Goal: Task Accomplishment & Management: Use online tool/utility

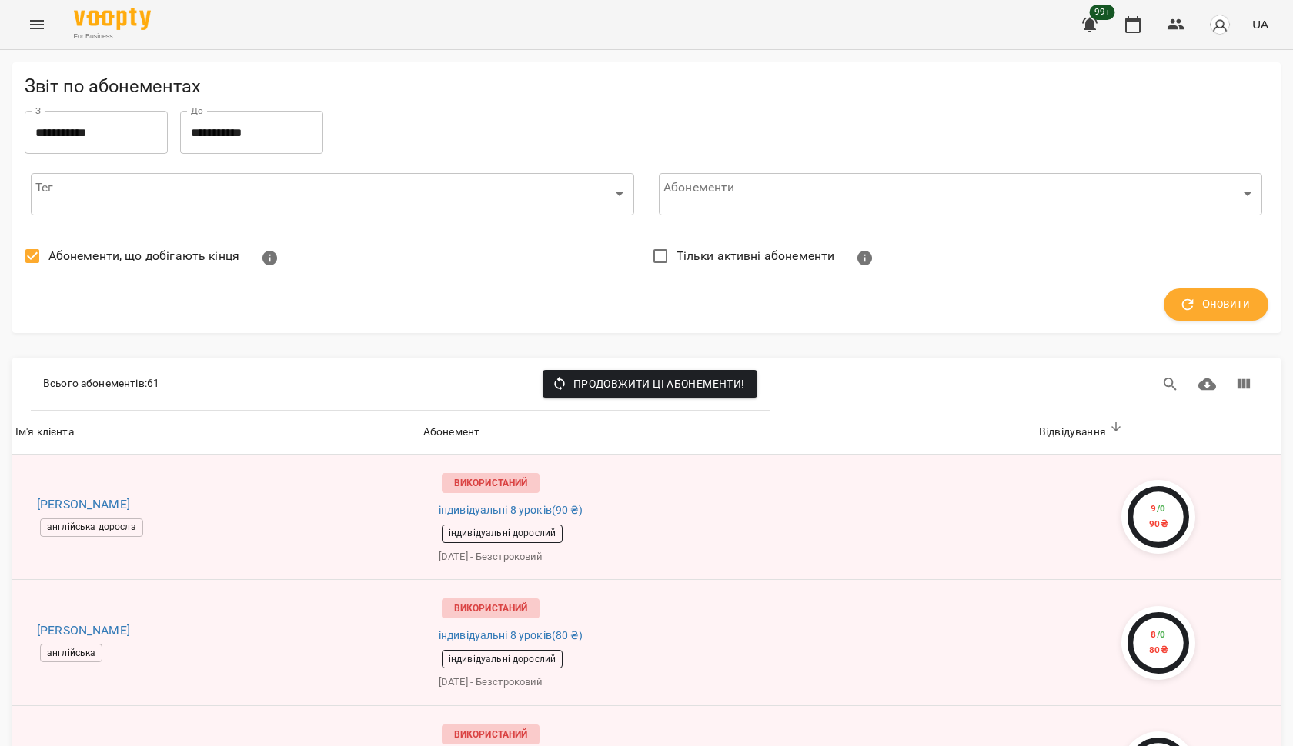
click at [35, 35] on button "Menu" at bounding box center [36, 24] width 37 height 37
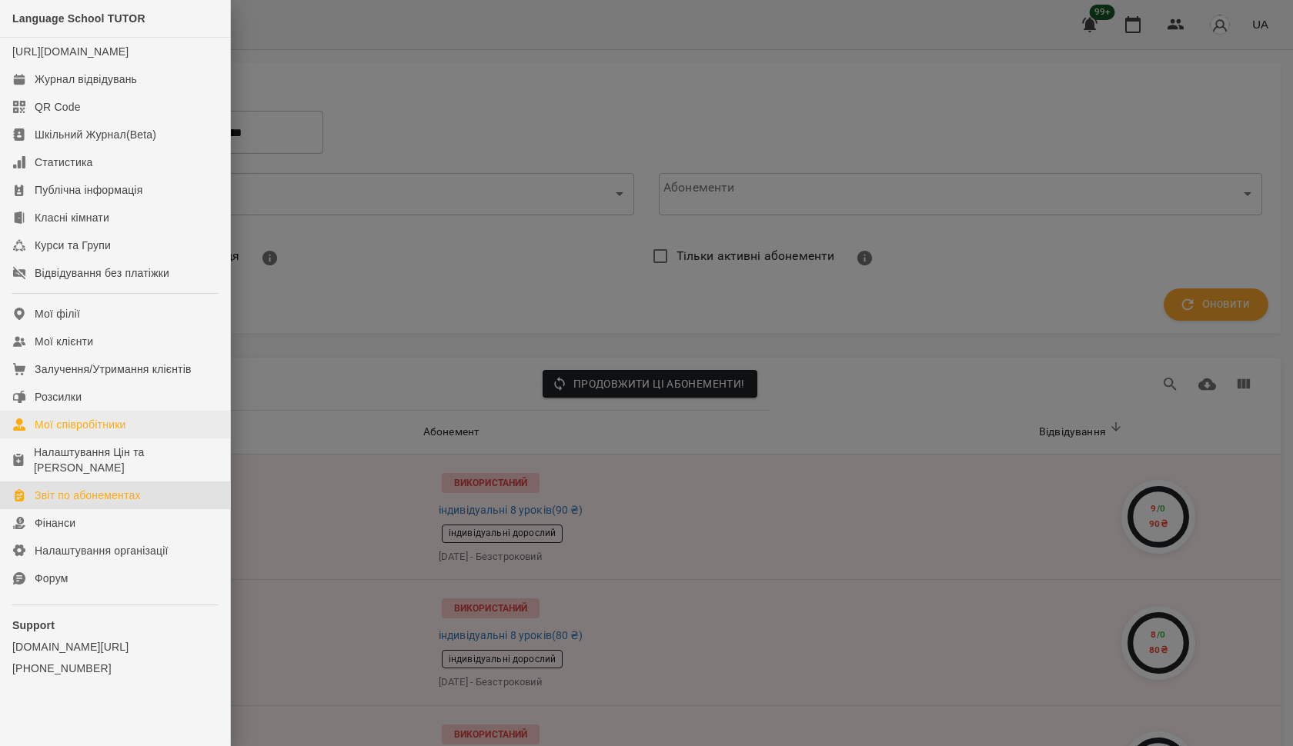
click at [82, 417] on div "Мої співробітники" at bounding box center [81, 424] width 92 height 15
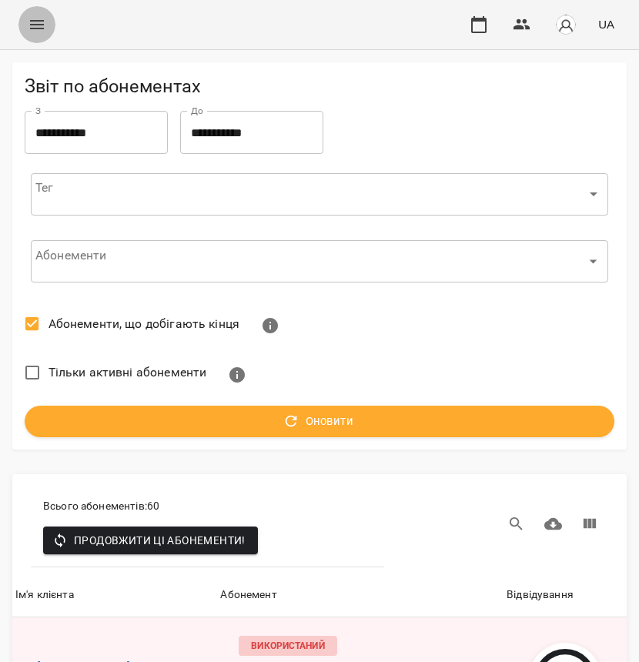
click at [39, 28] on icon "Menu" at bounding box center [37, 24] width 14 height 9
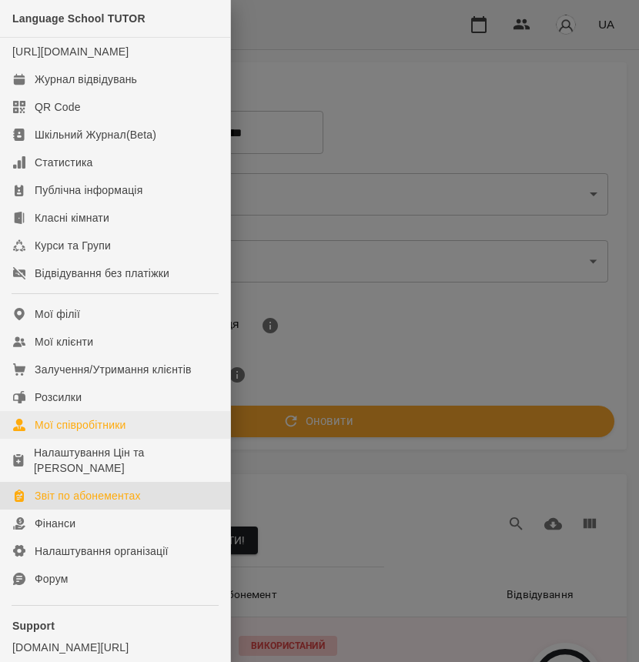
click at [74, 429] on div "Мої співробітники" at bounding box center [81, 424] width 92 height 15
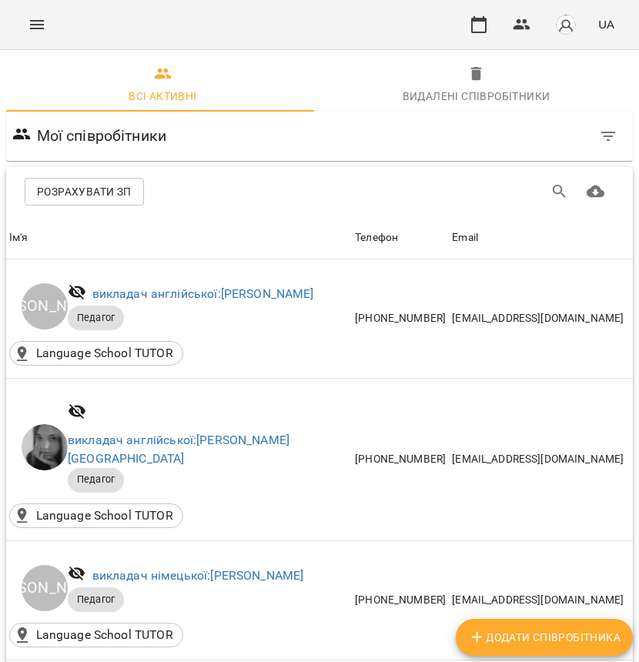
click at [102, 200] on span "Розрахувати ЗП" at bounding box center [84, 191] width 95 height 18
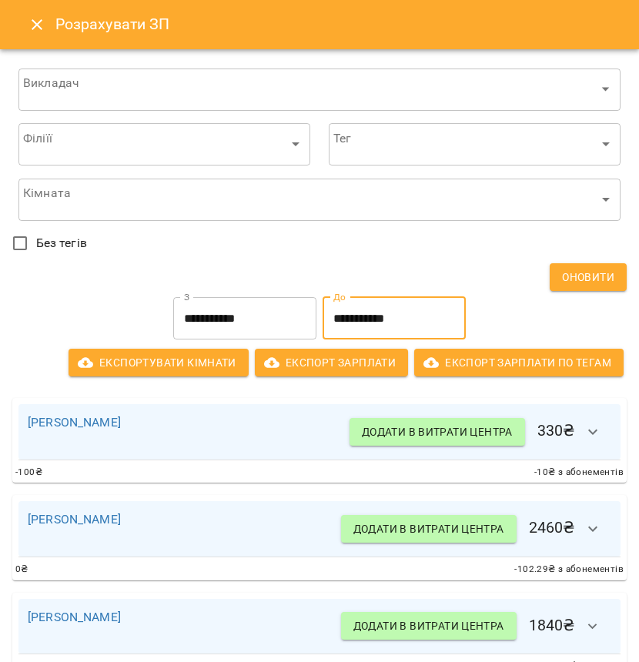
click at [356, 316] on input "**********" at bounding box center [393, 318] width 143 height 43
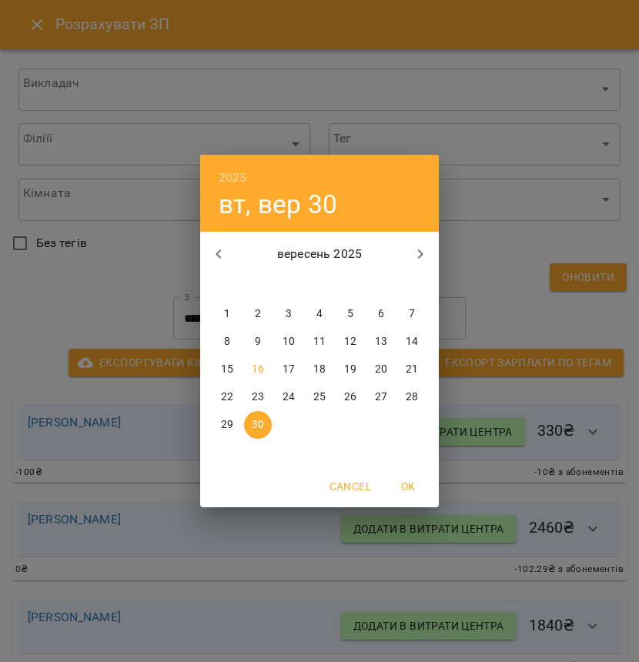
click at [235, 372] on span "15" at bounding box center [227, 369] width 28 height 15
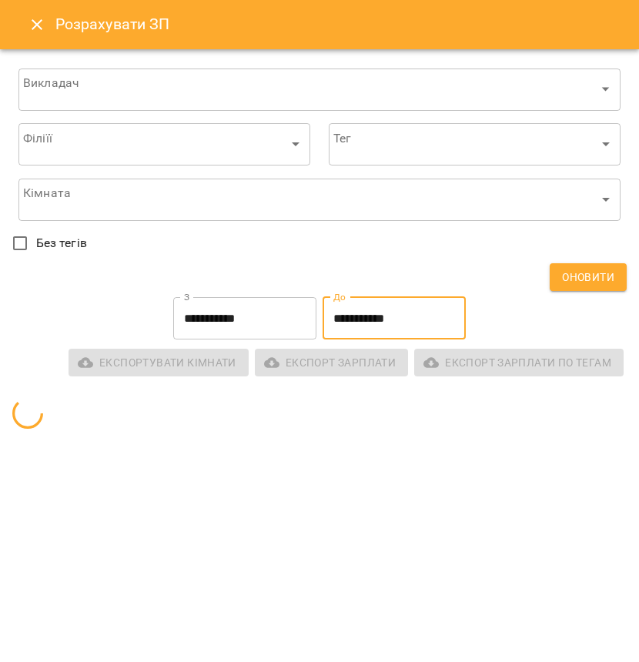
type input "**********"
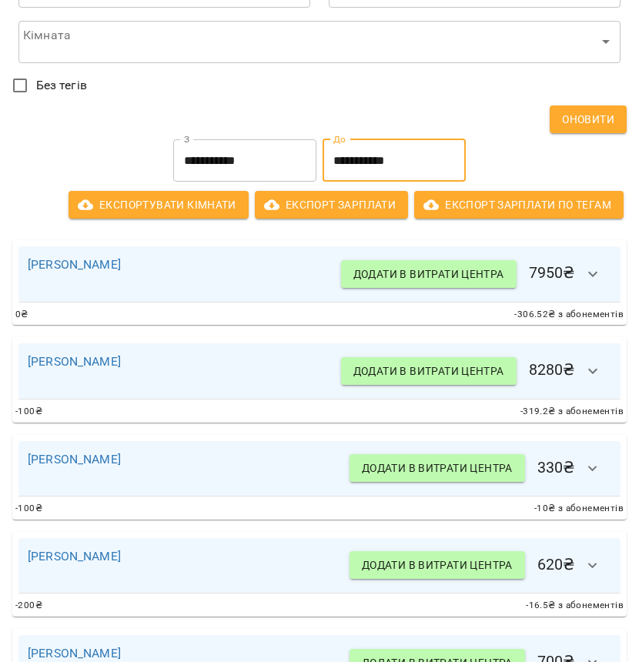
scroll to position [185, 0]
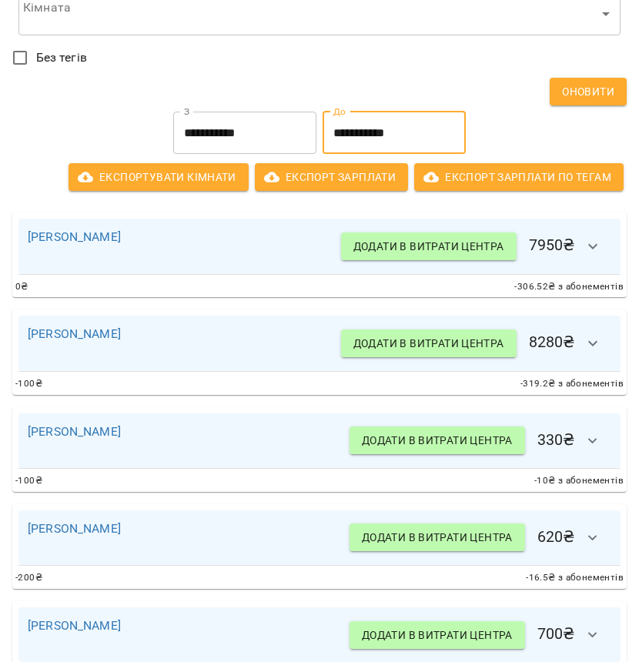
click at [589, 249] on icon "button" at bounding box center [592, 246] width 18 height 18
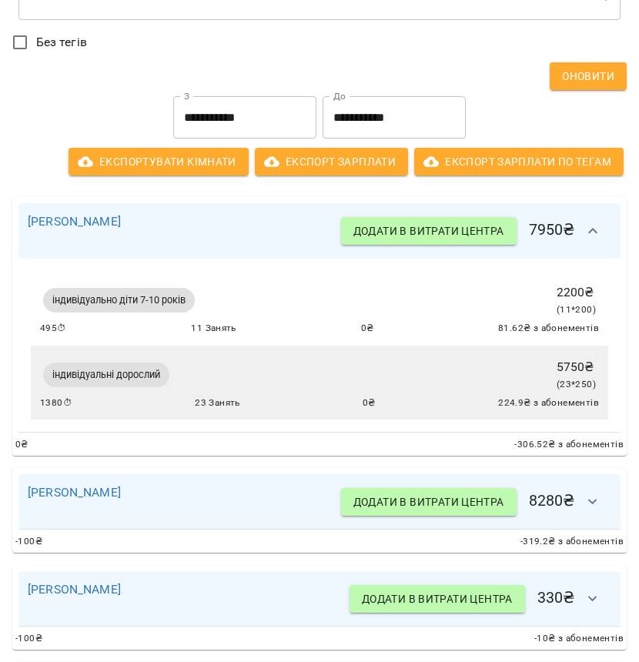
scroll to position [240, 0]
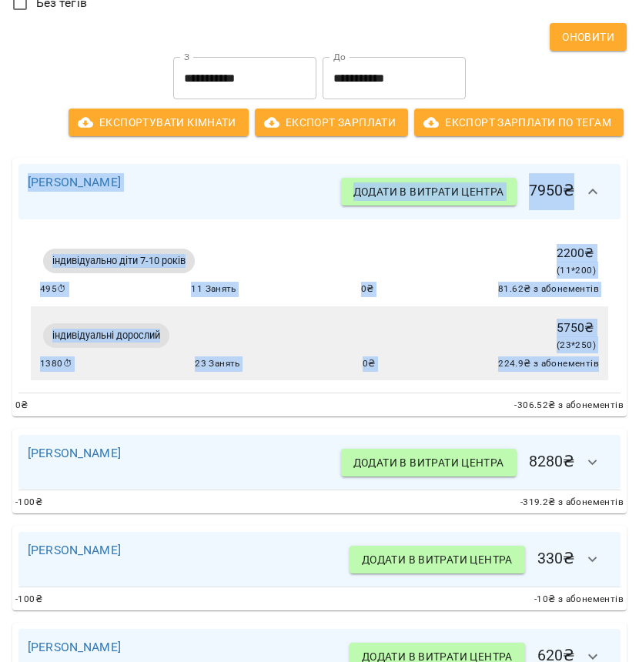
drag, startPoint x: 596, startPoint y: 369, endPoint x: 139, endPoint y: 162, distance: 501.7
click at [139, 162] on div "Оксана Рогатюк Додати в витрати центра 7950 ₴ індивідуально діти 7-10 років 220…" at bounding box center [319, 287] width 614 height 258
copy div "Оксана Рогатюк Додати в витрати центра 7950 ₴ індивідуально діти 7-10 років 220…"
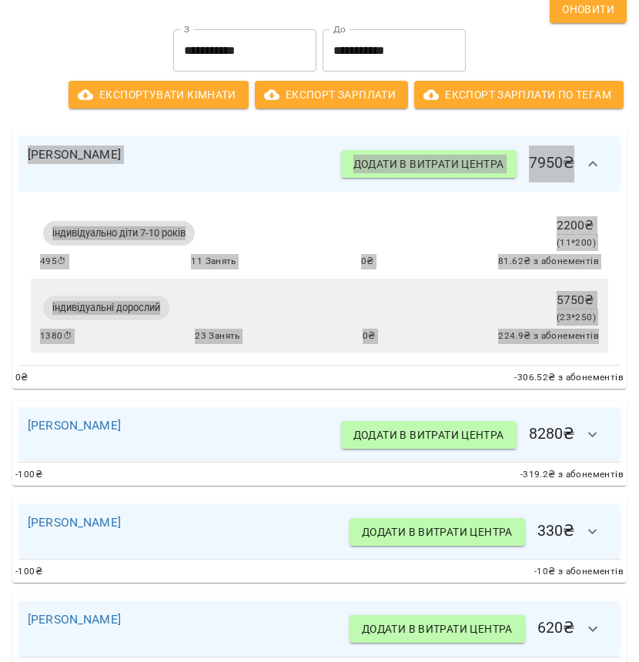
scroll to position [303, 0]
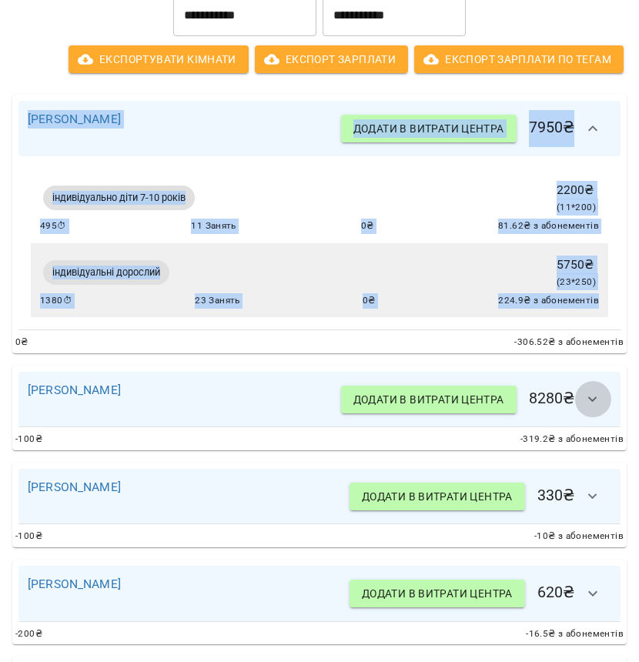
click at [583, 392] on icon "button" at bounding box center [592, 399] width 18 height 18
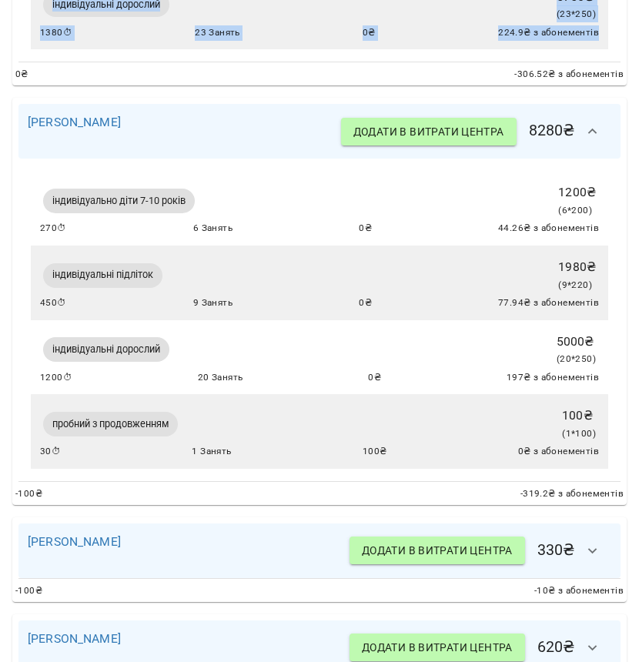
scroll to position [543, 0]
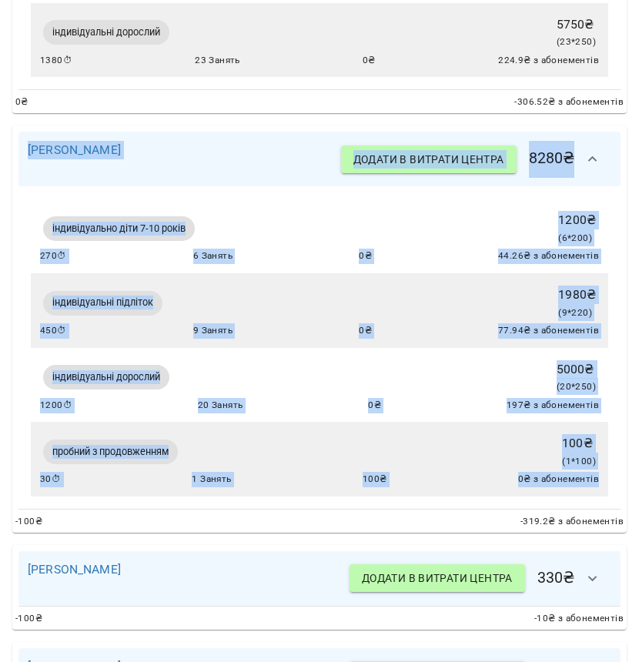
drag, startPoint x: 592, startPoint y: 479, endPoint x: 25, endPoint y: 142, distance: 658.5
click at [25, 142] on div "Вікторія Бут Додати в витрати центра 8280 ₴ індивідуально діти 7-10 років 1200 …" at bounding box center [319, 328] width 614 height 407
copy div "Вікторія Бут Додати в витрати центра 8280 ₴ індивідуально діти 7-10 років 1200 …"
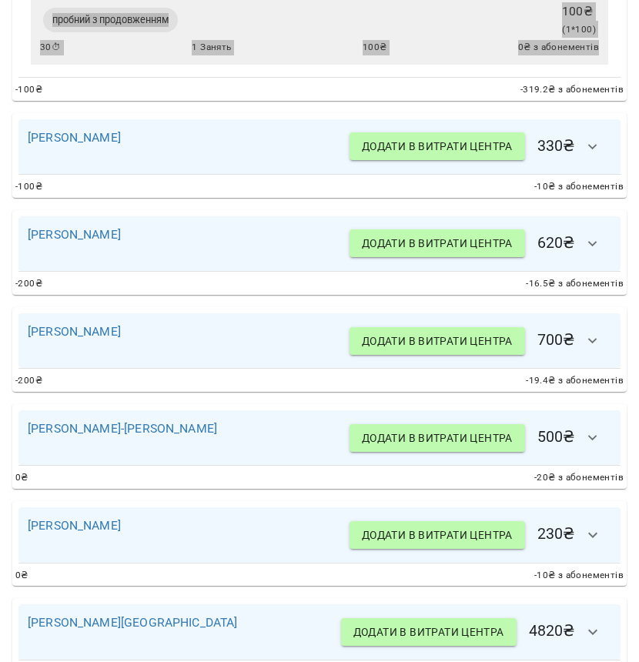
scroll to position [978, 0]
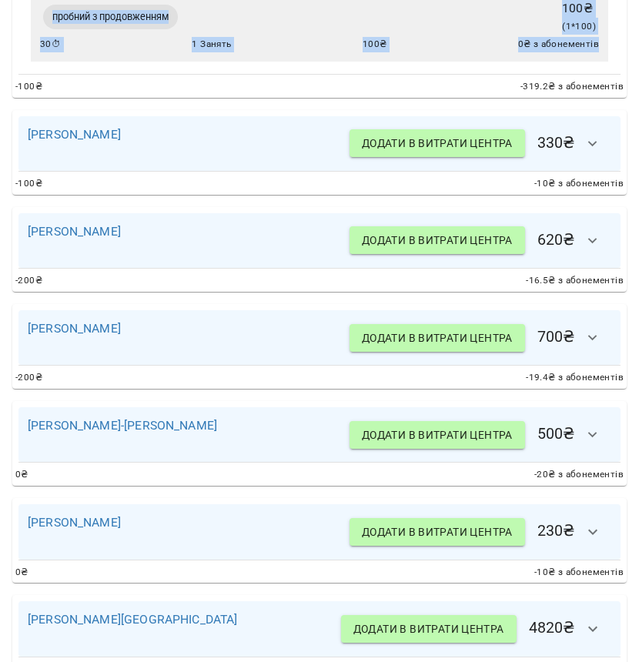
click at [587, 138] on icon "button" at bounding box center [592, 144] width 18 height 18
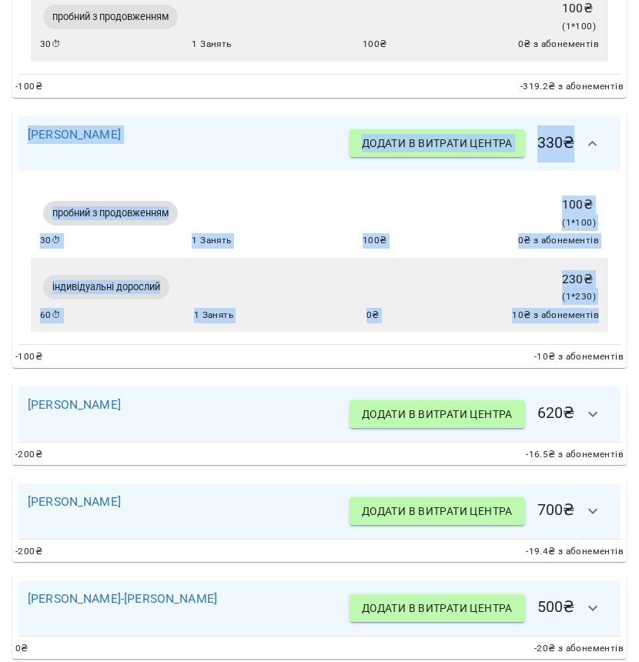
drag, startPoint x: 592, startPoint y: 312, endPoint x: 26, endPoint y: 121, distance: 597.5
click at [26, 121] on div "Яримкевич Любов Додати в витрати центра 330 ₴ пробний з продовженням 100 ₴ ( 1 …" at bounding box center [319, 239] width 614 height 258
copy div "Яримкевич Любов Додати в витрати центра 330 ₴ пробний з продовженням 100 ₴ ( 1 …"
click at [584, 412] on icon "button" at bounding box center [592, 414] width 18 height 18
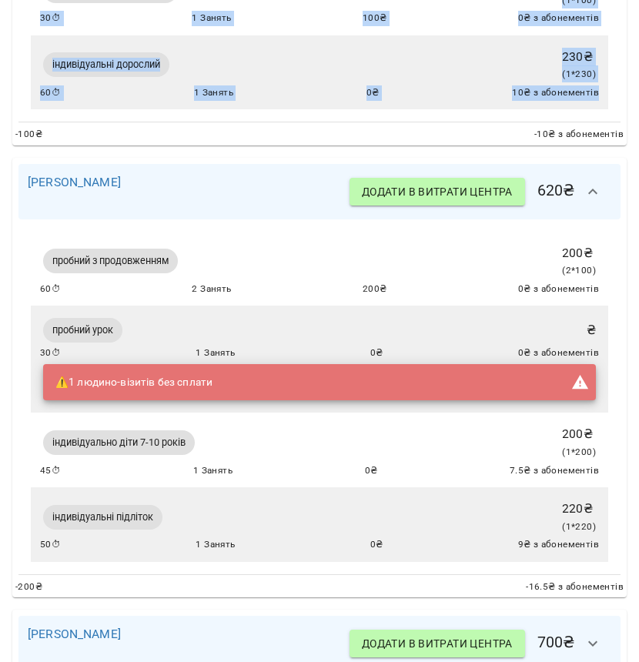
scroll to position [1203, 0]
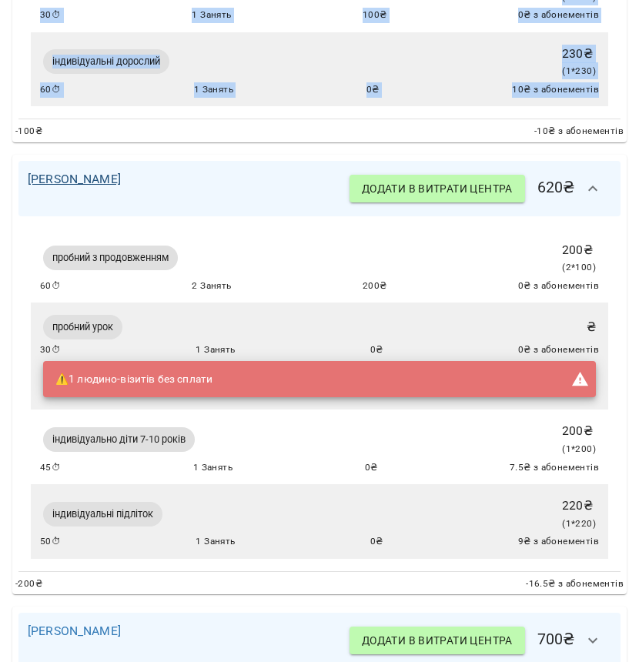
click at [121, 173] on link "[PERSON_NAME]" at bounding box center [74, 179] width 93 height 15
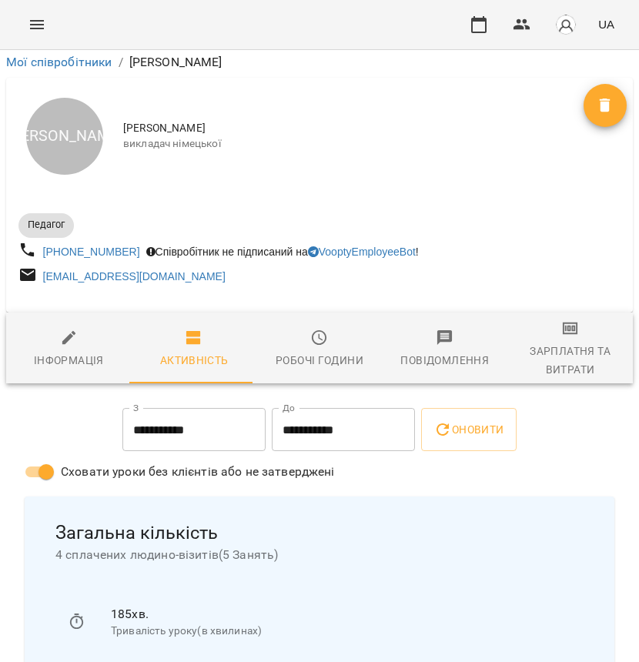
scroll to position [1833, 0]
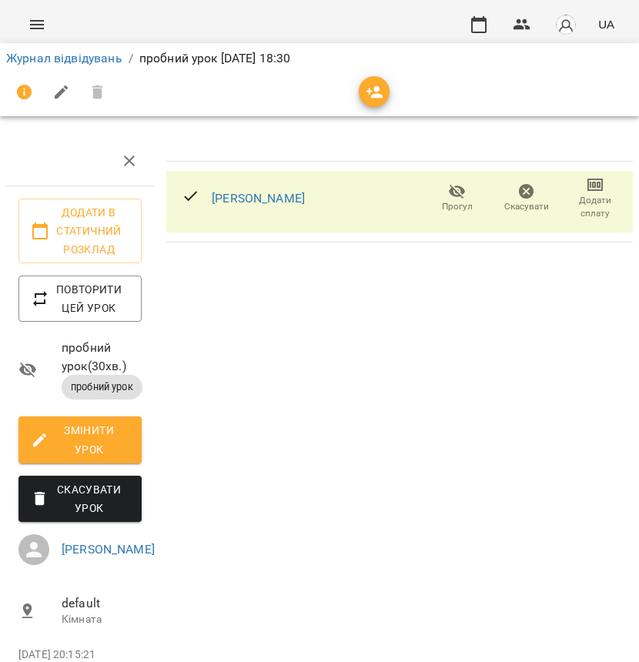
click at [512, 206] on span "Скасувати" at bounding box center [526, 206] width 45 height 13
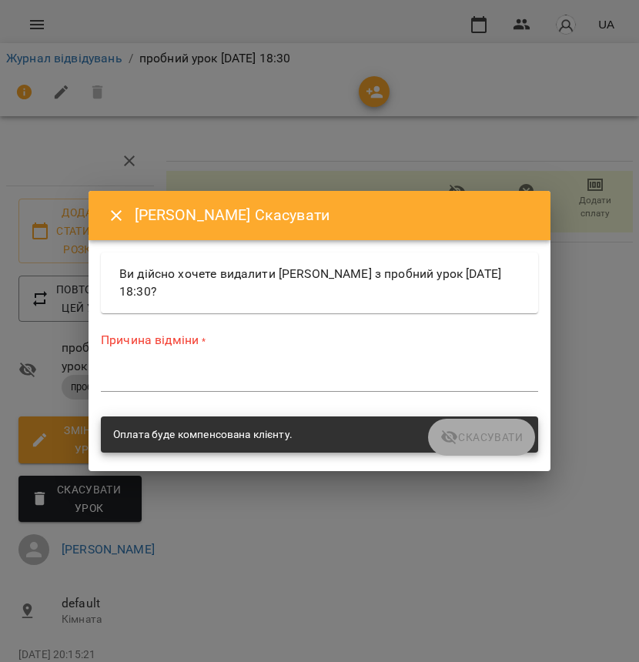
click at [215, 376] on textarea at bounding box center [319, 379] width 437 height 14
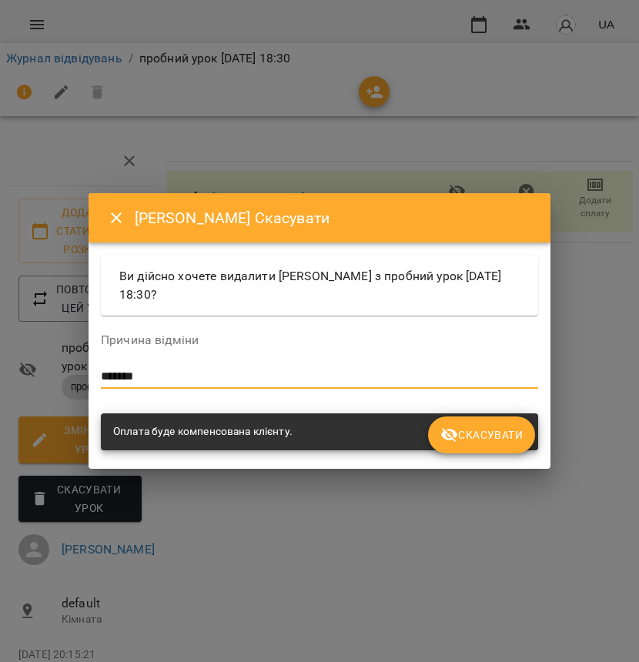
type textarea "*******"
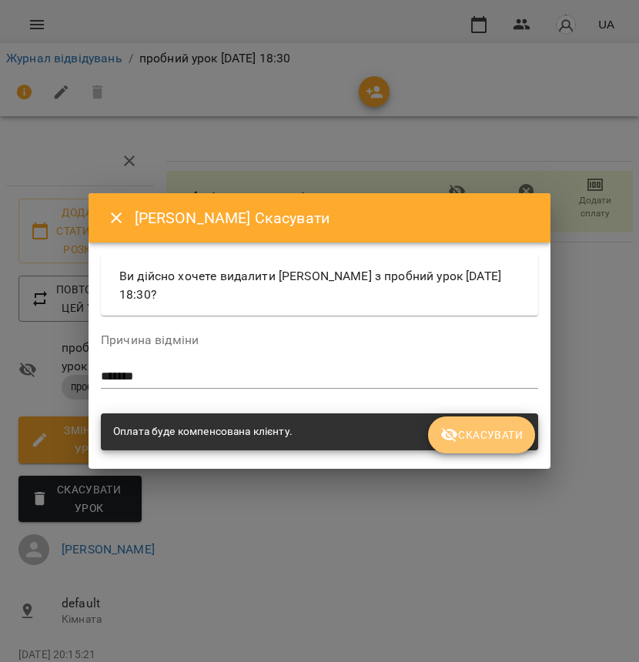
click at [493, 423] on button "Скасувати" at bounding box center [481, 434] width 107 height 37
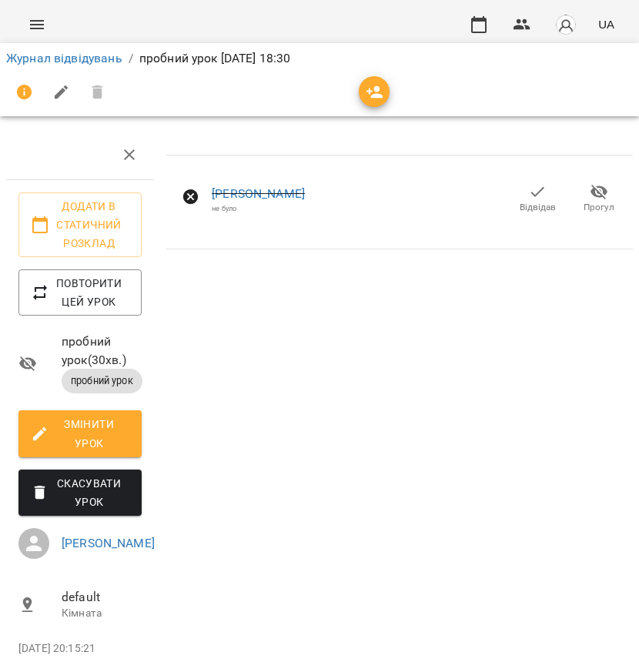
scroll to position [27, 0]
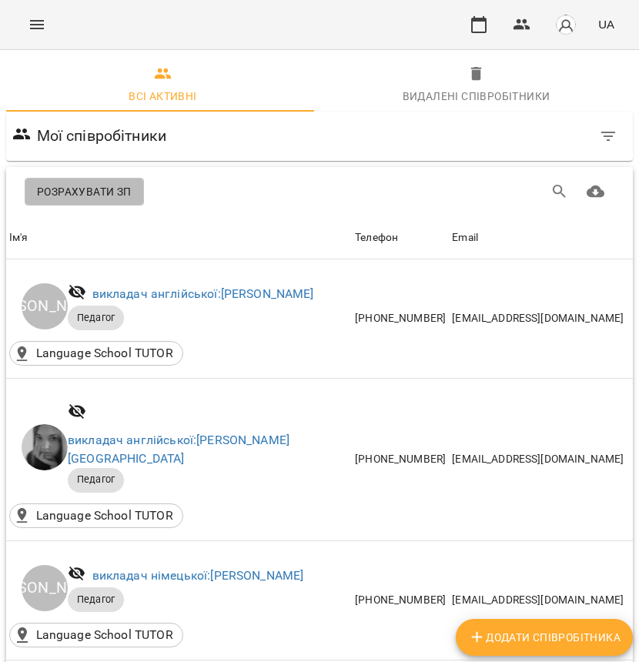
click at [98, 195] on span "Розрахувати ЗП" at bounding box center [84, 191] width 95 height 18
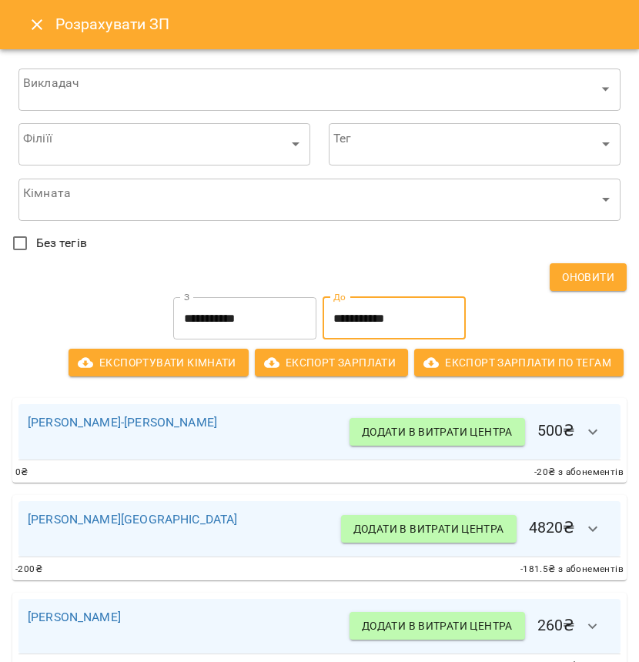
click at [366, 319] on input "**********" at bounding box center [393, 318] width 143 height 43
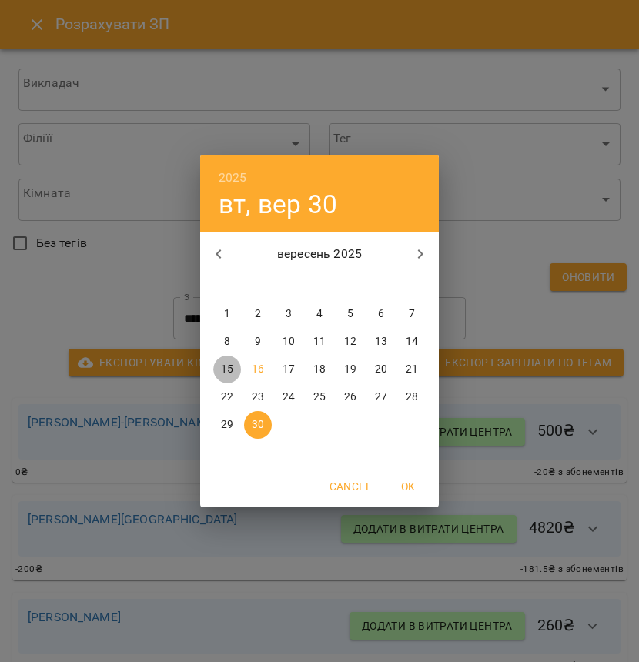
click at [235, 374] on span "15" at bounding box center [227, 369] width 28 height 15
type input "**********"
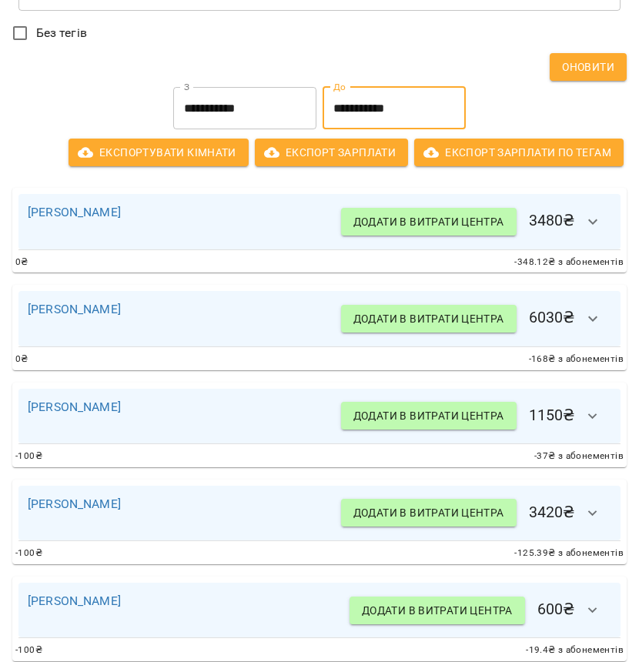
scroll to position [304, 0]
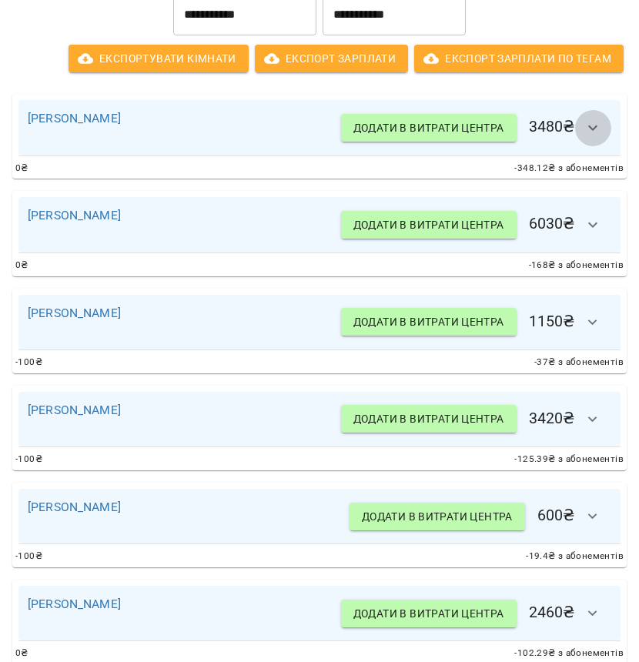
click at [588, 132] on icon "button" at bounding box center [592, 127] width 18 height 18
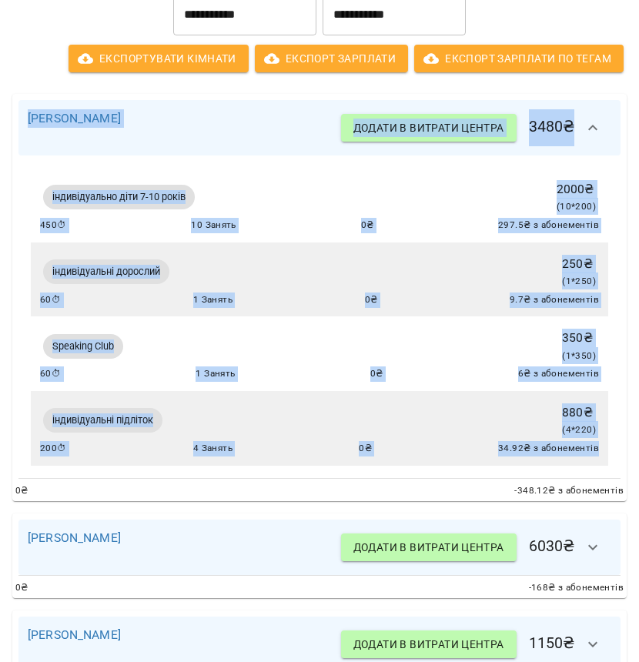
drag, startPoint x: 589, startPoint y: 445, endPoint x: 45, endPoint y: 105, distance: 641.9
click at [45, 105] on div "Дарʼя Ворожко Додати в витрати центра 3480 ₴ індивідуально діти 7-10 років 2000…" at bounding box center [319, 297] width 614 height 407
copy div "Дарʼя Ворожко Додати в витрати центра 3480 ₴ індивідуально діти 7-10 років 2000…"
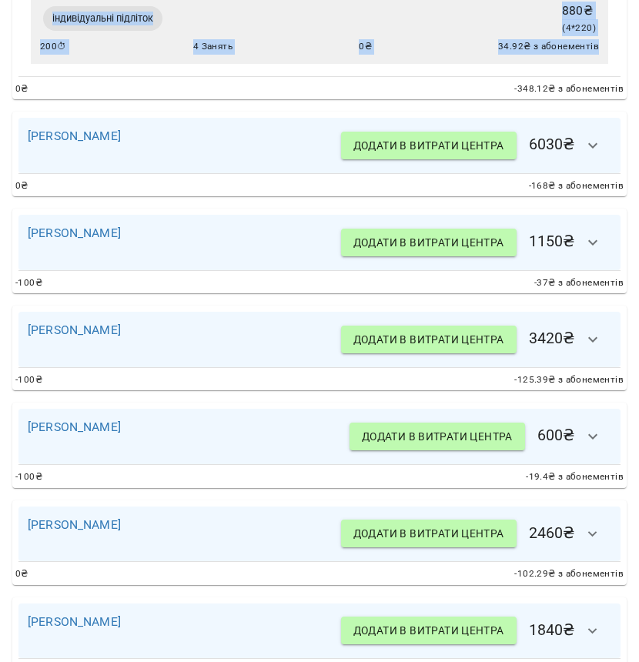
scroll to position [744, 0]
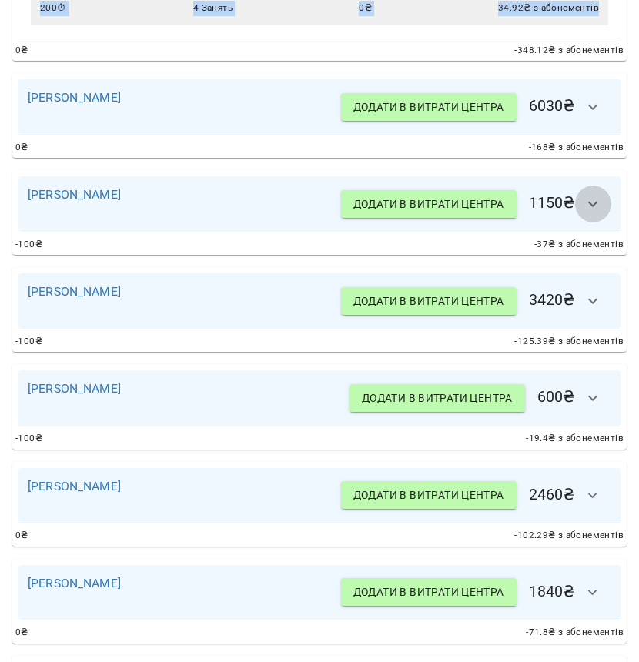
click at [583, 206] on icon "button" at bounding box center [592, 204] width 18 height 18
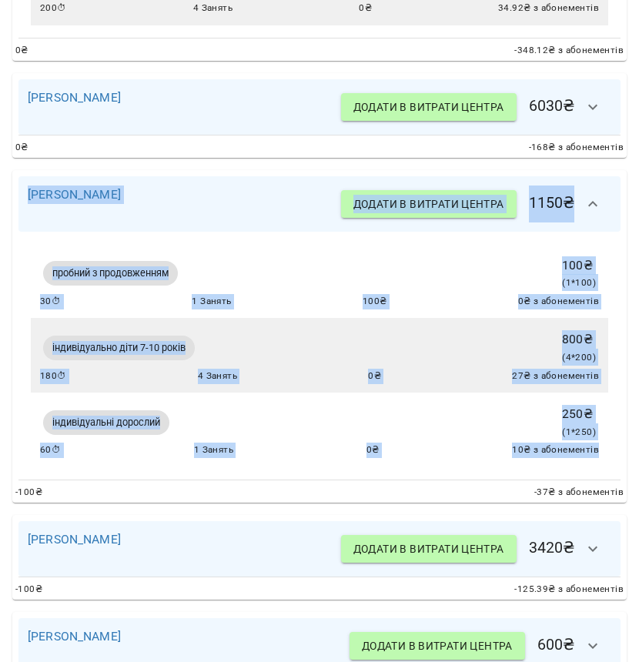
drag, startPoint x: 591, startPoint y: 445, endPoint x: 39, endPoint y: 173, distance: 614.9
click at [39, 173] on div "Дарʼя Власенко Додати в витрати центра 1150 ₴ пробний з продовженням 100 ₴ ( 1 …" at bounding box center [319, 336] width 614 height 332
copy div "Дарʼя Власенко Додати в витрати центра 1150 ₴ пробний з продовженням 100 ₴ ( 1 …"
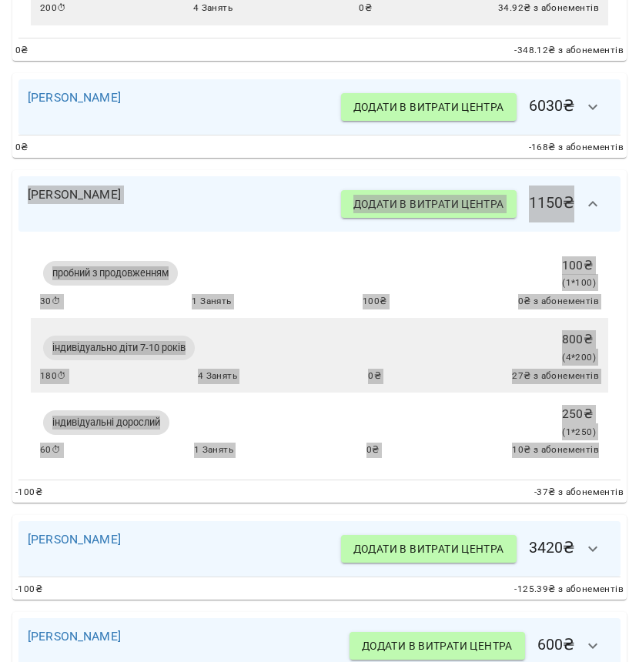
drag, startPoint x: 548, startPoint y: 16, endPoint x: 30, endPoint y: 418, distance: 655.3
click at [30, 418] on div "пробний з продовженням 100 ₴ ( 1 * 100 ) 30 ⏱ 1 Занять 100 ₴ 0 ₴ з абонементів …" at bounding box center [319, 356] width 602 height 248
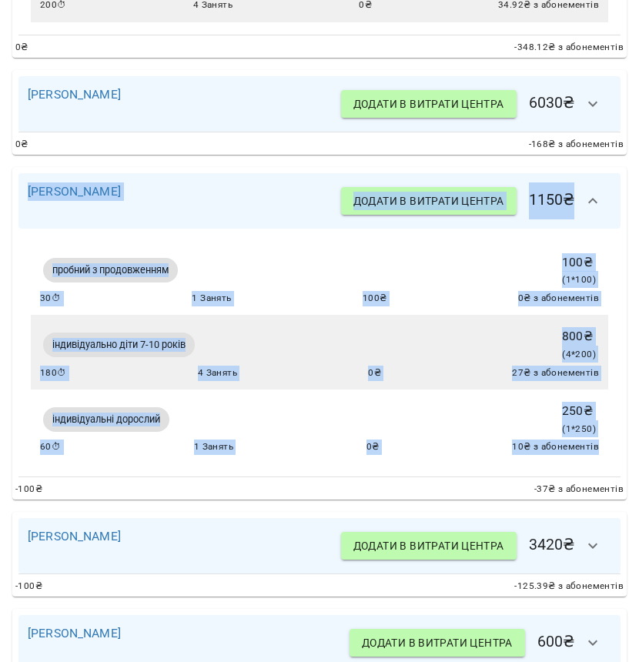
scroll to position [1036, 0]
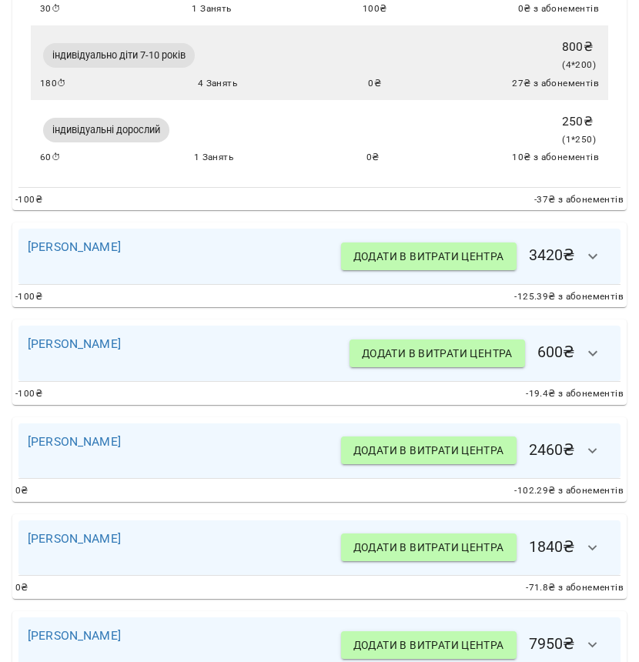
click at [166, 260] on div "Анастасія Сокол Додати в витрати центра 3420 ₴" at bounding box center [319, 256] width 583 height 37
click at [588, 254] on icon "button" at bounding box center [592, 256] width 9 height 5
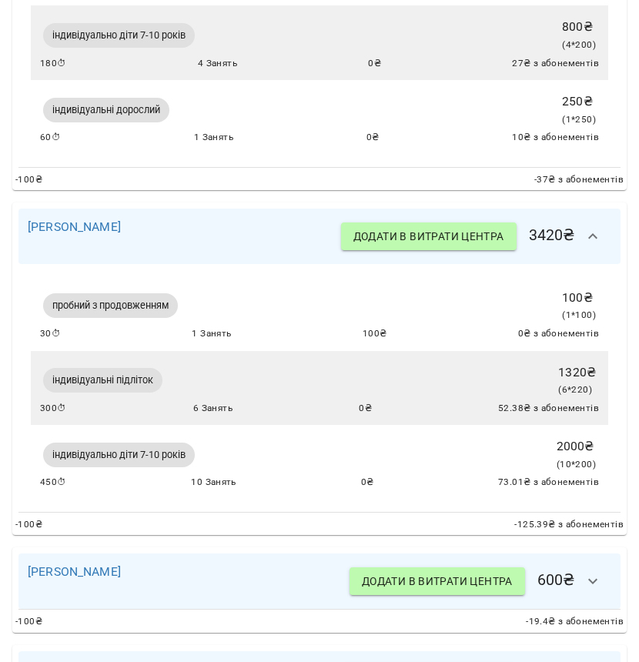
scroll to position [1086, 0]
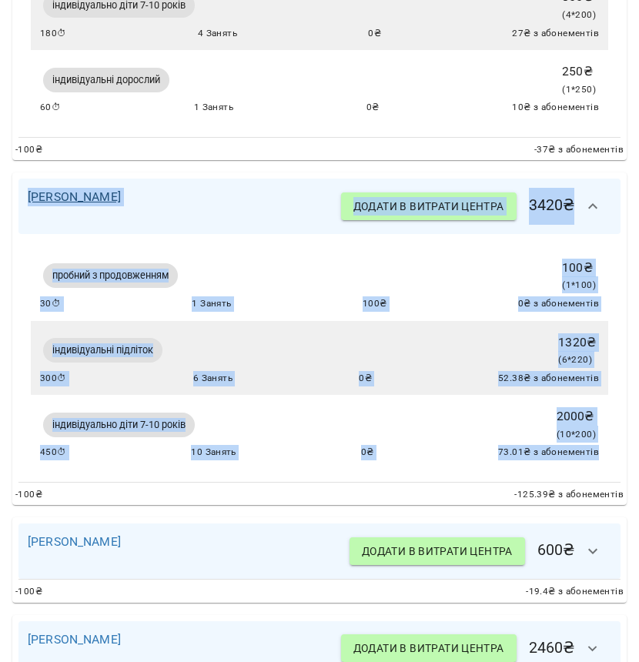
drag, startPoint x: 590, startPoint y: 448, endPoint x: 28, endPoint y: 192, distance: 617.3
click at [28, 192] on div "Анастасія Сокол Додати в витрати центра 3420 ₴ пробний з продовженням 100 ₴ ( 1…" at bounding box center [319, 338] width 614 height 332
copy div "Анастасія Сокол Додати в витрати центра 3420 ₴ пробний з продовженням 100 ₴ ( 1…"
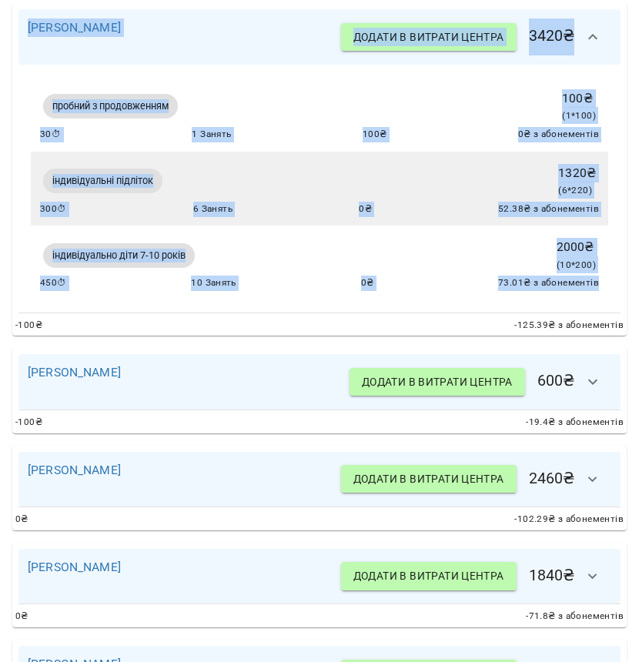
scroll to position [1259, 0]
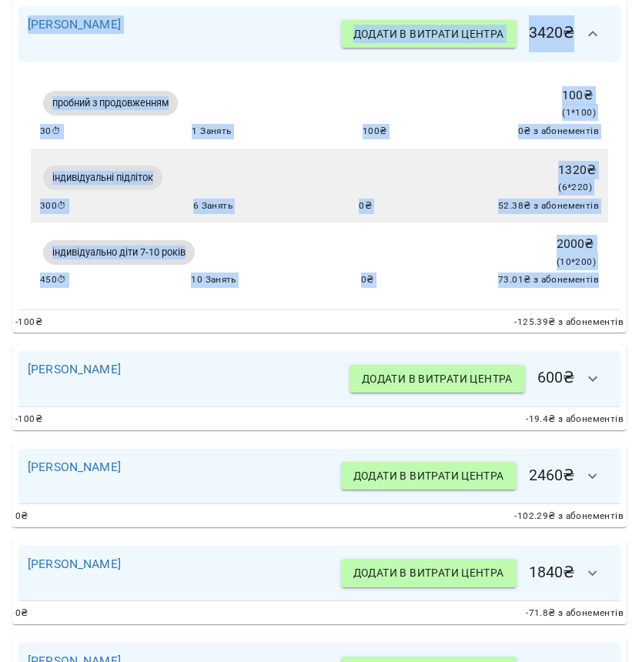
click at [589, 372] on icon "button" at bounding box center [592, 378] width 18 height 18
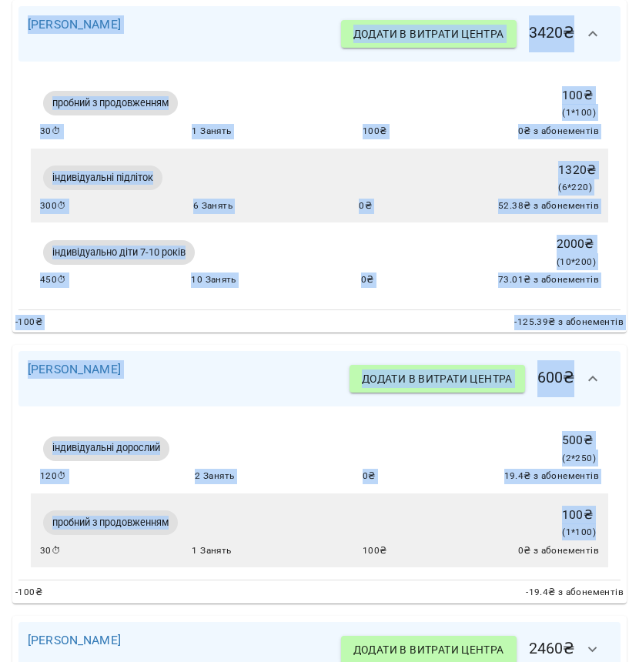
drag, startPoint x: 583, startPoint y: 524, endPoint x: -25, endPoint y: 407, distance: 619.7
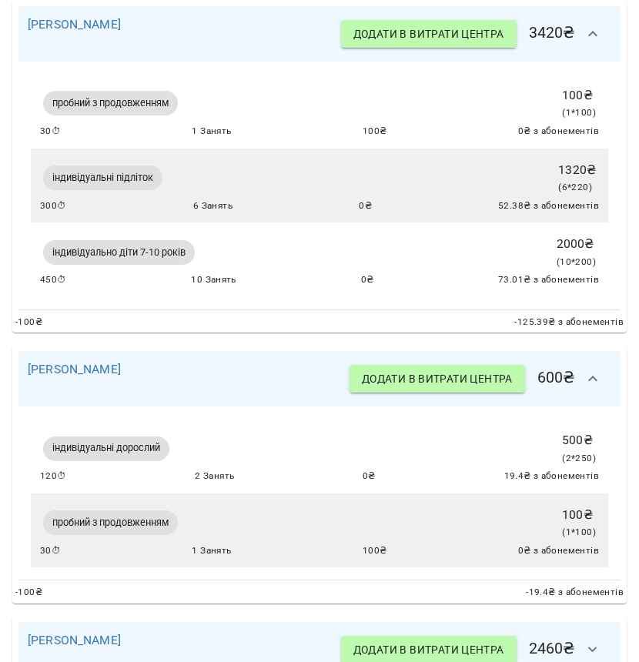
click at [589, 542] on div "пробний з продовженням 100 ₴ ( 1 * 100 ) 30 ⏱ 1 Занять 100 ₴ 0 ₴ з абонементів" at bounding box center [319, 530] width 577 height 75
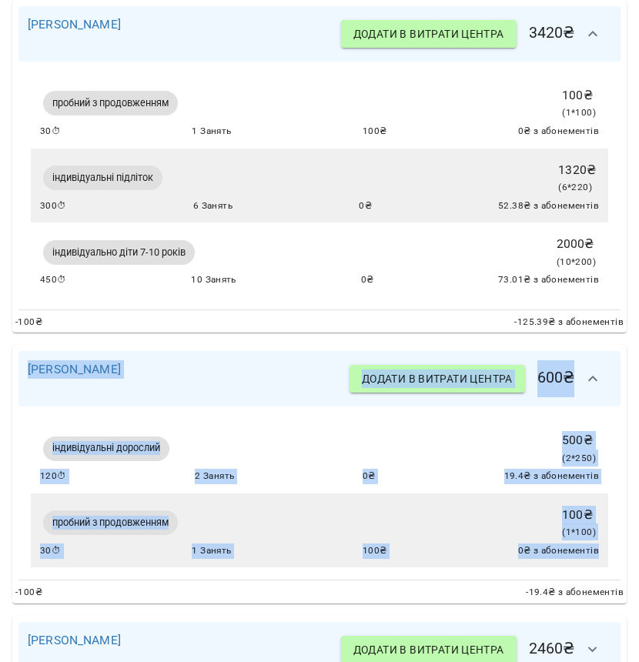
drag, startPoint x: 589, startPoint y: 542, endPoint x: 12, endPoint y: 346, distance: 609.2
click at [12, 346] on div "Ірина Волкова Додати в витрати центра 600 ₴ індивідуальні дорослий 500 ₴ ( 2 * …" at bounding box center [319, 474] width 614 height 258
copy div "Ірина Волкова Додати в витрати центра 600 ₴ індивідуальні дорослий 500 ₴ ( 2 * …"
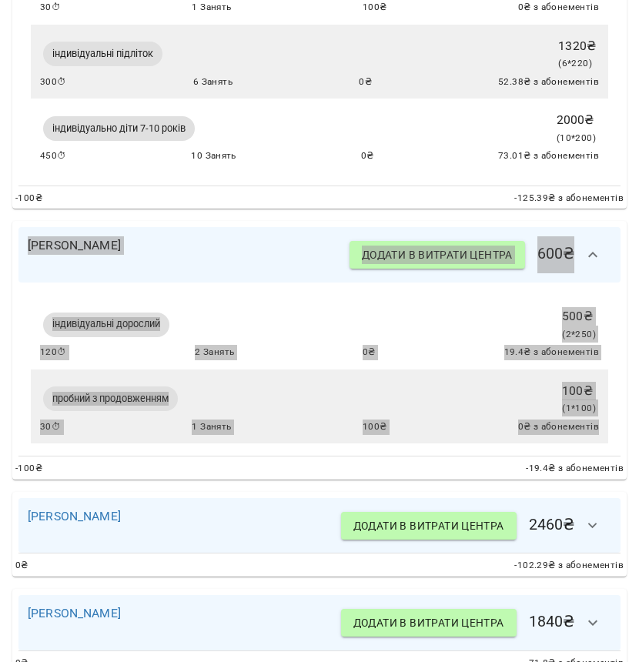
scroll to position [1446, 0]
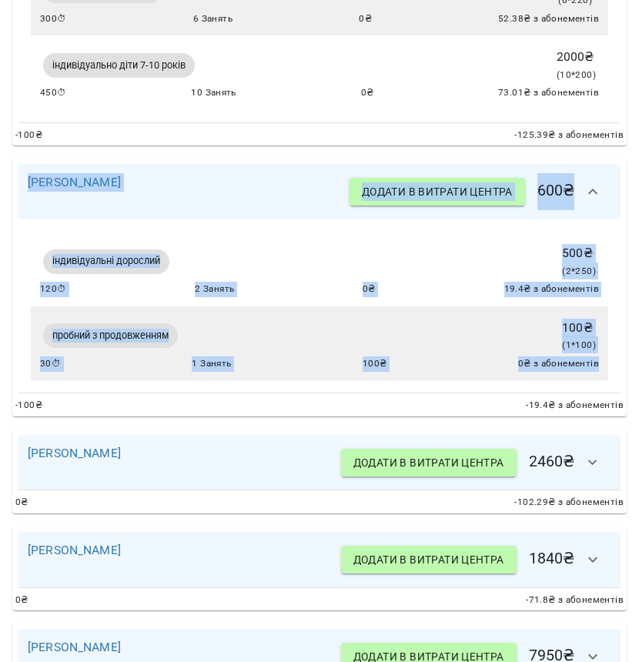
click at [583, 453] on icon "button" at bounding box center [592, 462] width 18 height 18
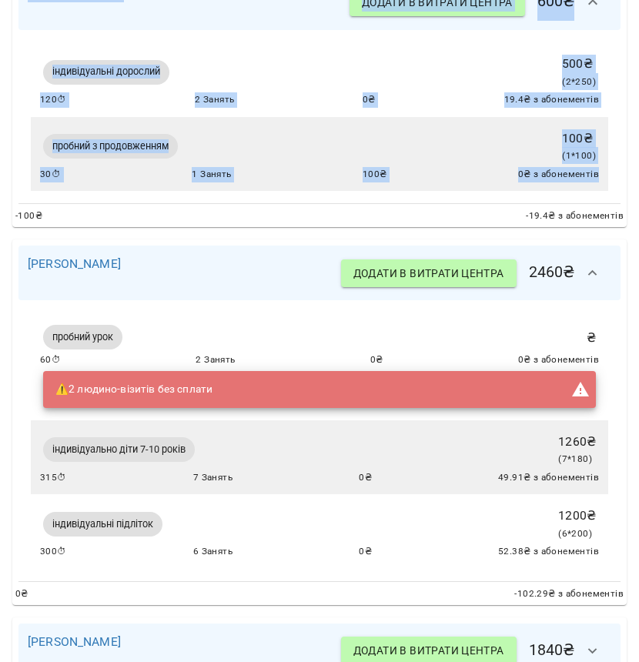
scroll to position [1666, 0]
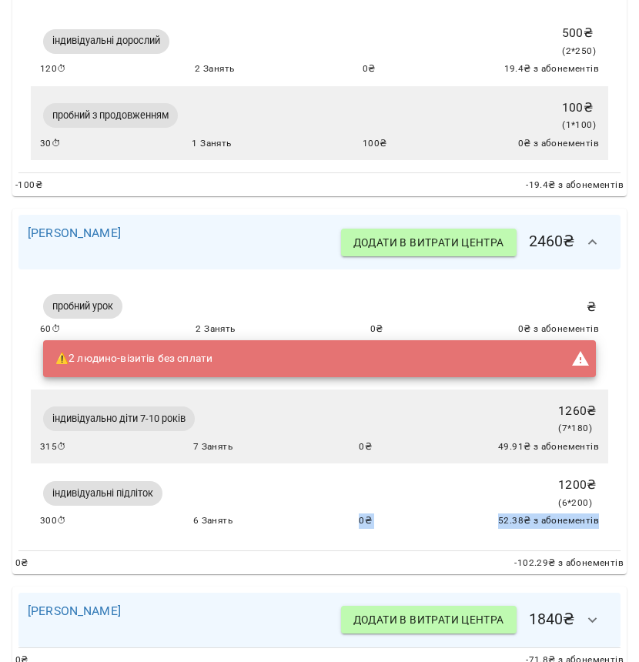
drag, startPoint x: 589, startPoint y: 510, endPoint x: 282, endPoint y: 512, distance: 306.2
click at [282, 512] on div "індивідуальні підліток 1200 ₴ ( 6 * 200 ) 300 ⏱ 6 Занять 0 ₴ 52.38 ₴ з абонемен…" at bounding box center [319, 500] width 577 height 75
click at [500, 521] on div "індивідуальні підліток 1200 ₴ ( 6 * 200 ) 300 ⏱ 6 Занять 0 ₴ 52.38 ₴ з абонемен…" at bounding box center [319, 500] width 577 height 75
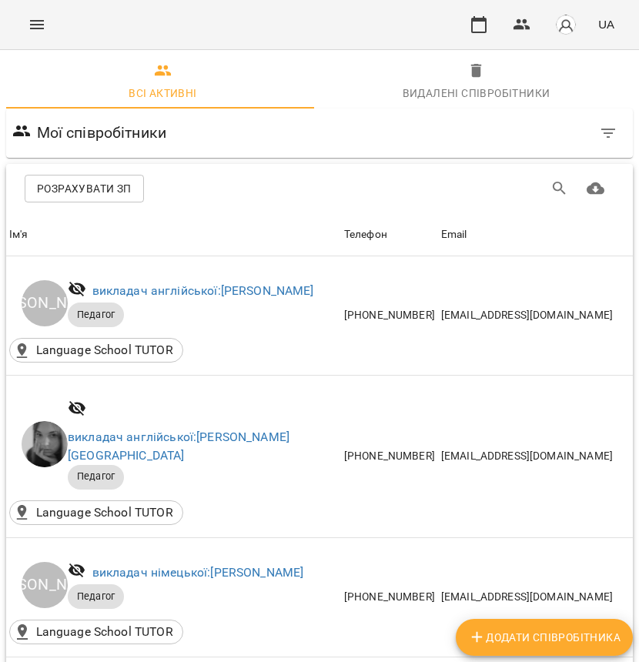
scroll to position [6, 0]
click at [119, 182] on span "Розрахувати ЗП" at bounding box center [84, 188] width 95 height 18
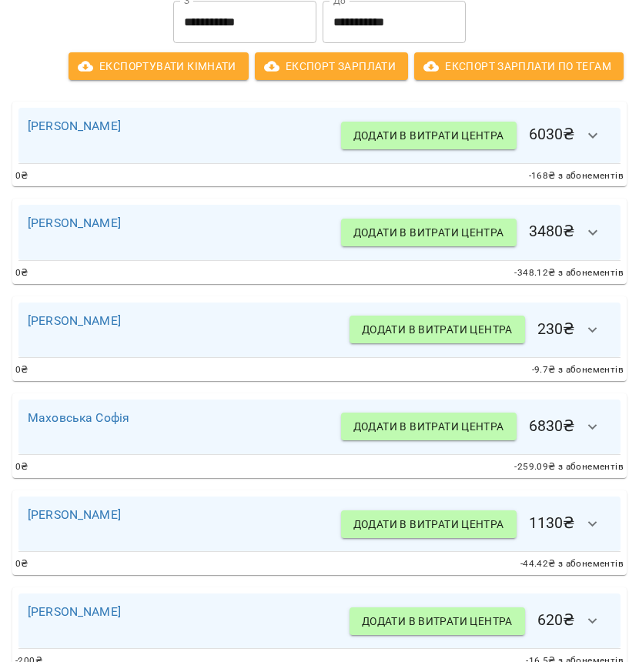
scroll to position [326, 0]
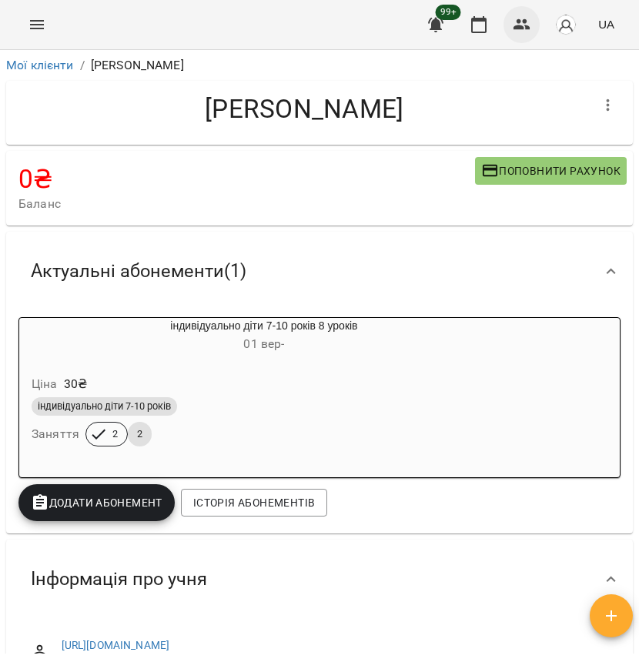
click at [515, 28] on icon "button" at bounding box center [521, 24] width 17 height 11
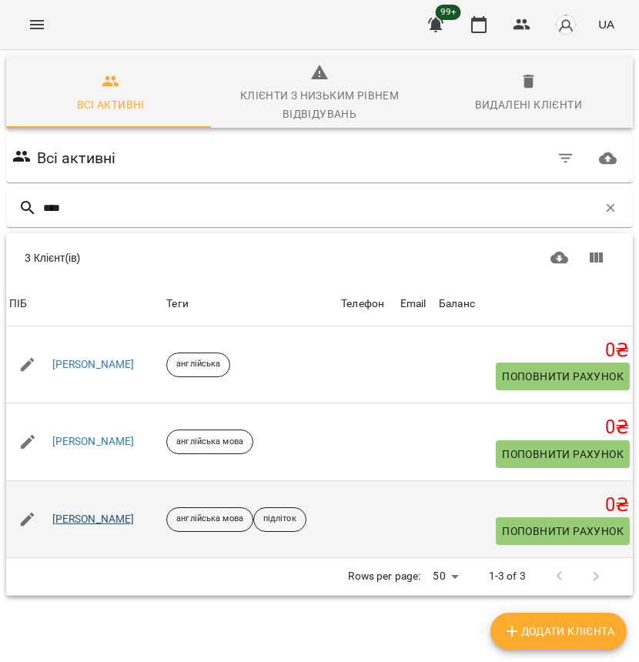
type input "****"
click at [90, 516] on link "[PERSON_NAME]" at bounding box center [93, 519] width 82 height 15
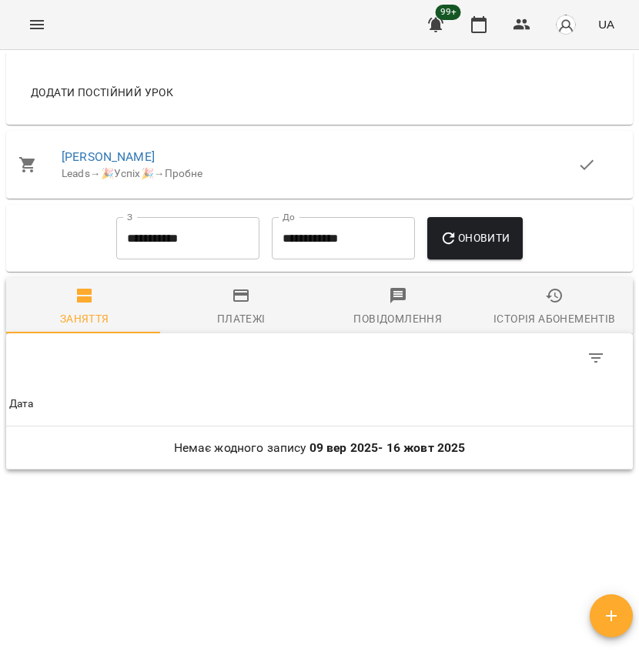
scroll to position [965, 0]
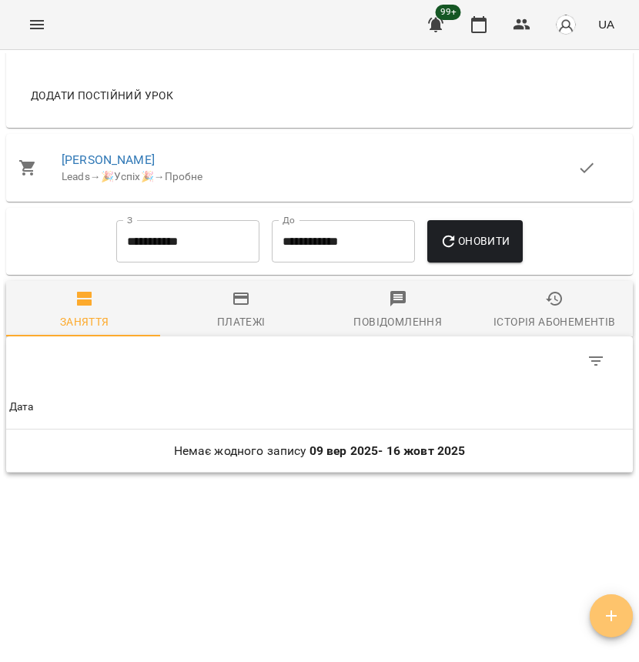
click at [609, 633] on button "button" at bounding box center [610, 615] width 43 height 43
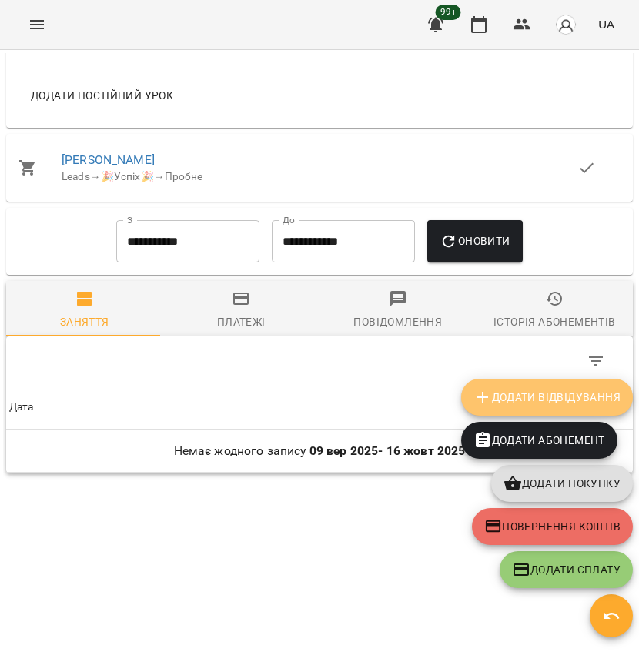
click at [527, 408] on button "Додати Відвідування" at bounding box center [547, 397] width 172 height 37
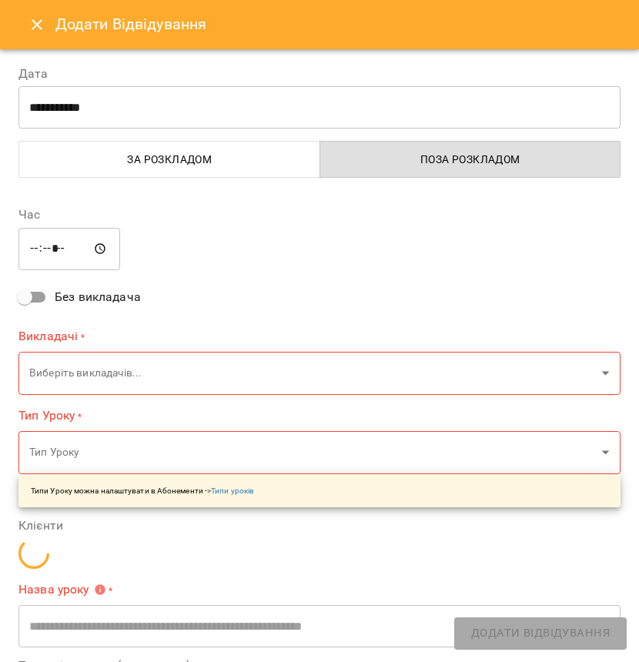
type input "**********"
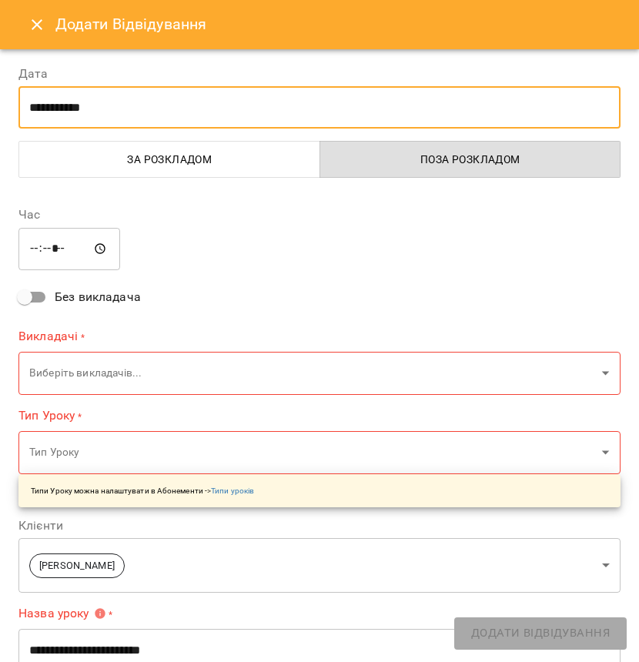
click at [103, 102] on input "**********" at bounding box center [319, 107] width 602 height 43
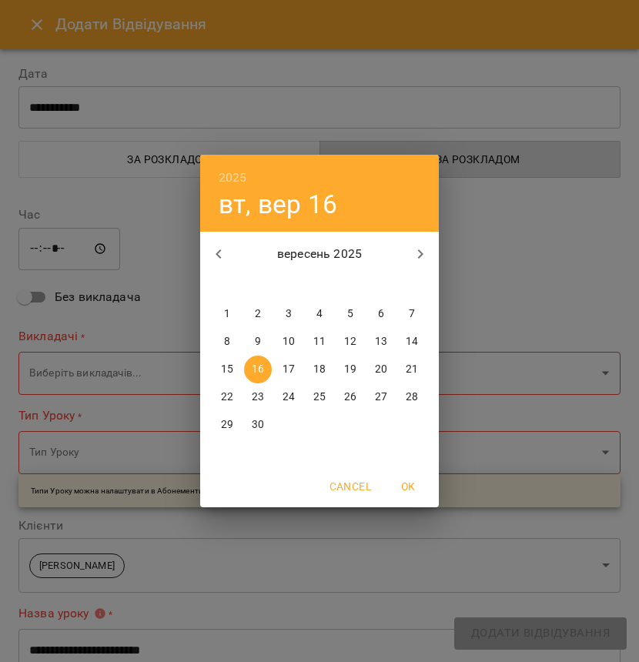
click at [230, 315] on span "1" at bounding box center [227, 313] width 28 height 15
type input "**********"
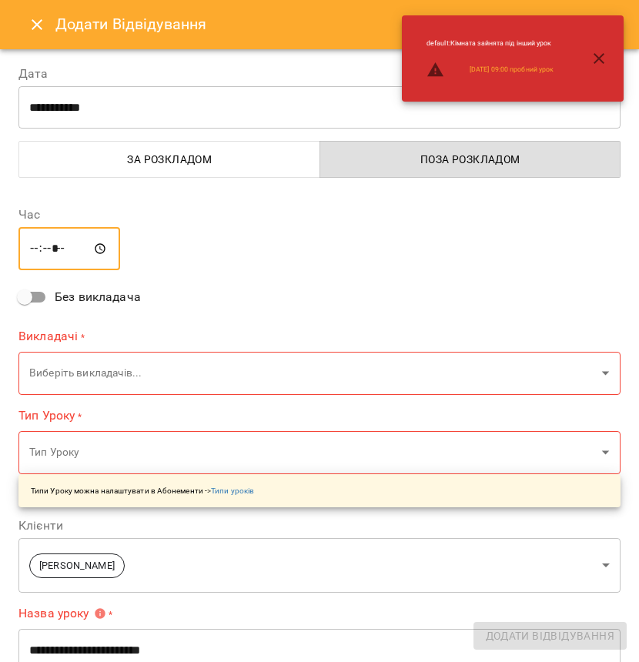
click at [41, 247] on input "*****" at bounding box center [69, 248] width 102 height 43
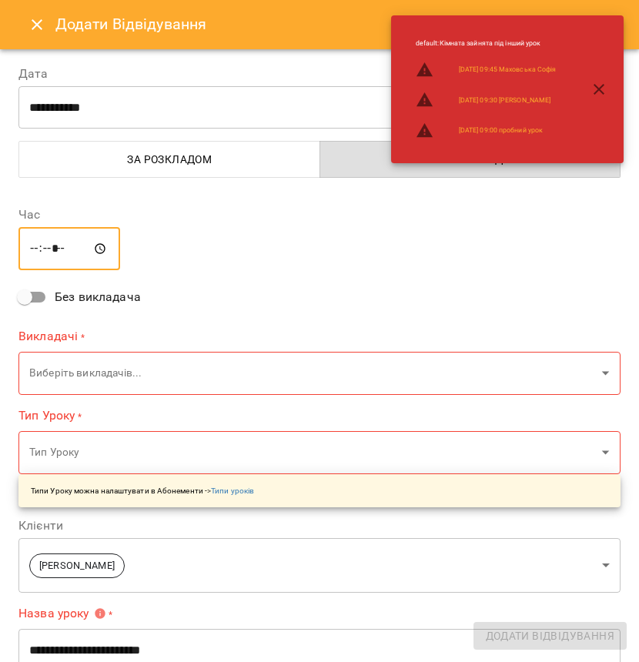
click at [42, 249] on input "*****" at bounding box center [69, 248] width 102 height 43
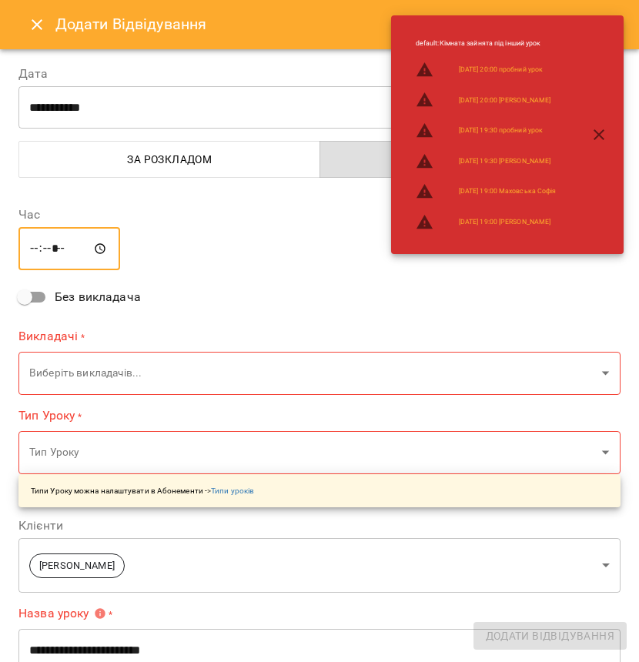
type input "*****"
click at [97, 253] on div "***** ​" at bounding box center [319, 248] width 602 height 43
click at [70, 384] on body "**********" at bounding box center [319, 356] width 639 height 712
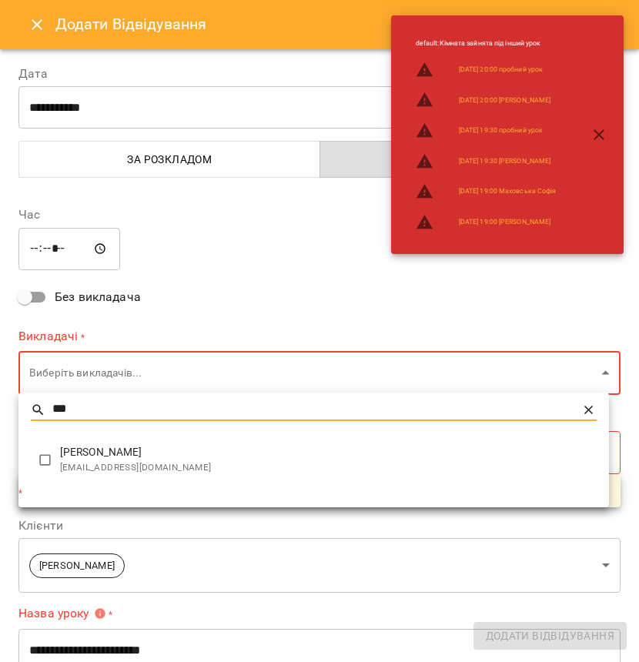
type input "***"
type input "**********"
type input "**"
type input "**********"
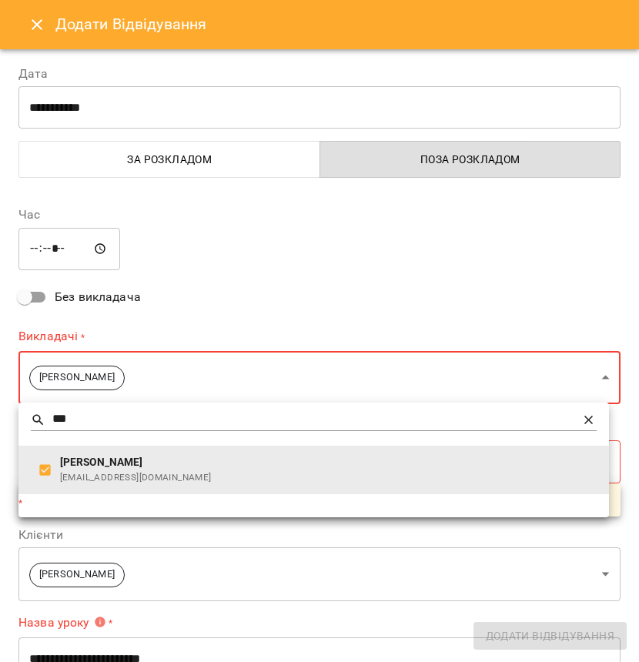
click at [199, 318] on div at bounding box center [319, 331] width 639 height 662
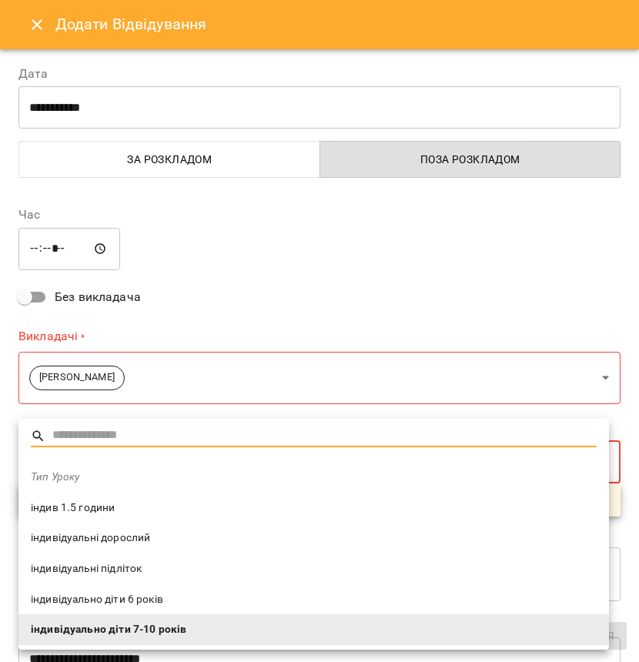
click at [74, 472] on body "**********" at bounding box center [319, 356] width 639 height 712
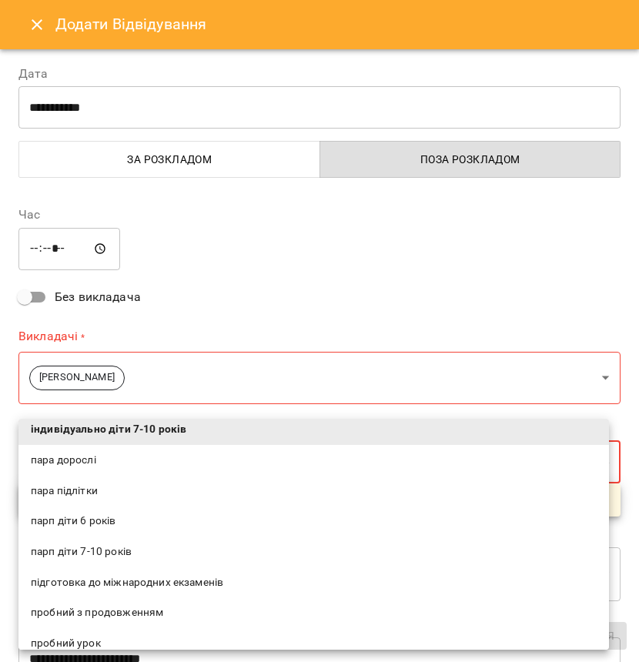
scroll to position [203, 0]
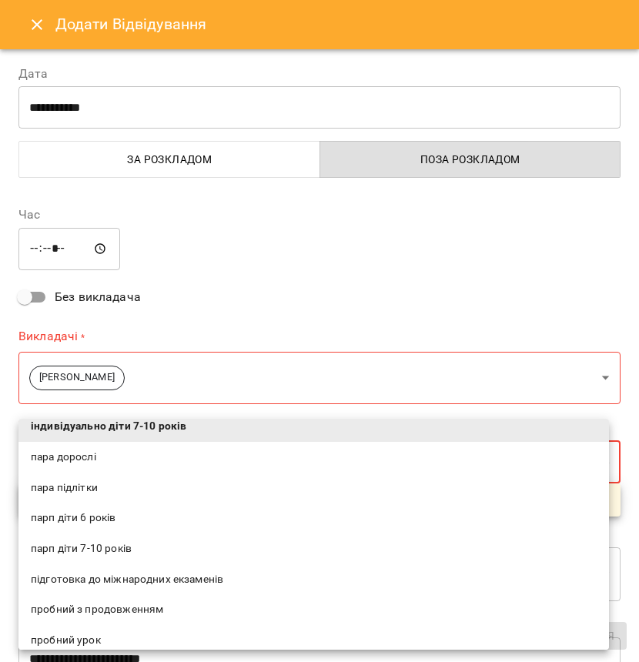
click at [106, 605] on span "пробний з продовженням" at bounding box center [313, 609] width 565 height 15
type input "**********"
type input "**"
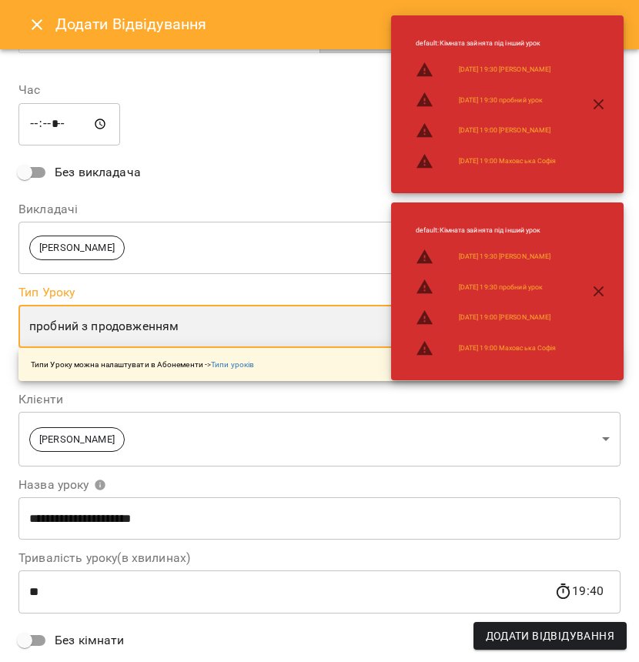
scroll to position [255, 0]
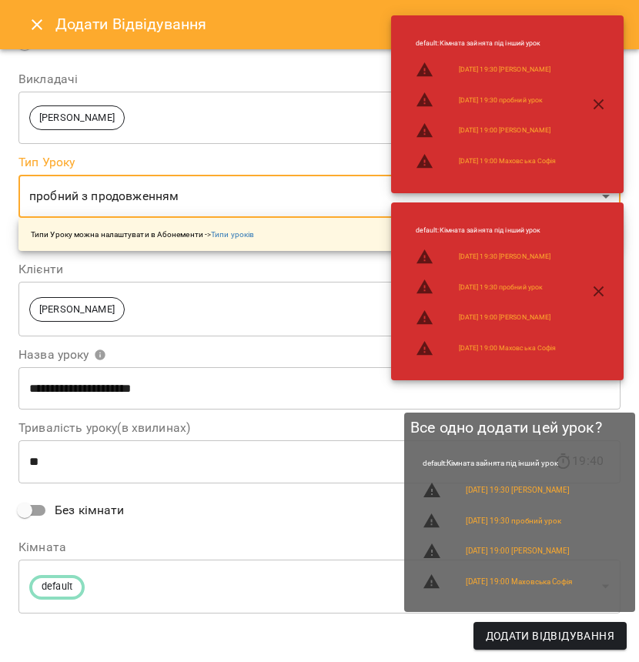
click at [525, 635] on span "Додати Відвідування" at bounding box center [549, 635] width 128 height 18
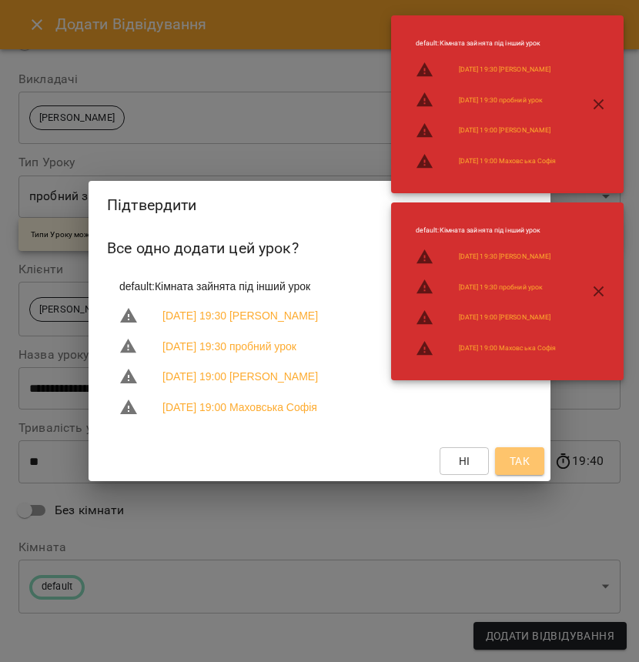
click at [526, 462] on span "Так" at bounding box center [519, 461] width 20 height 18
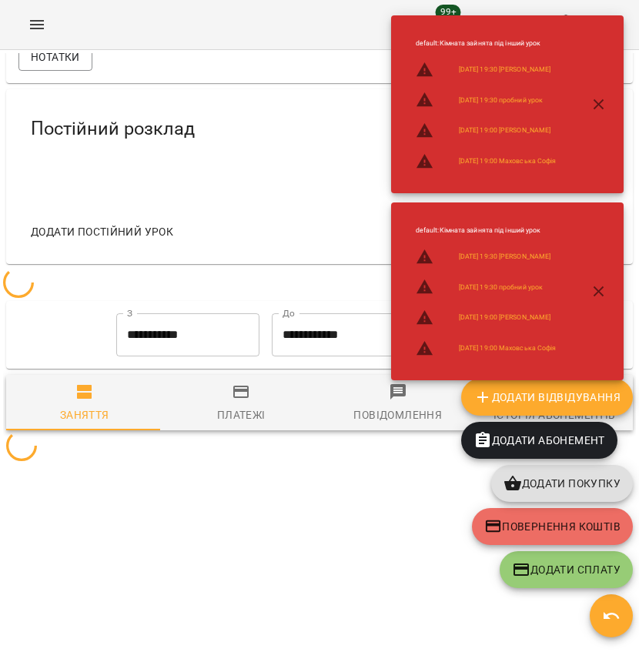
scroll to position [655, 0]
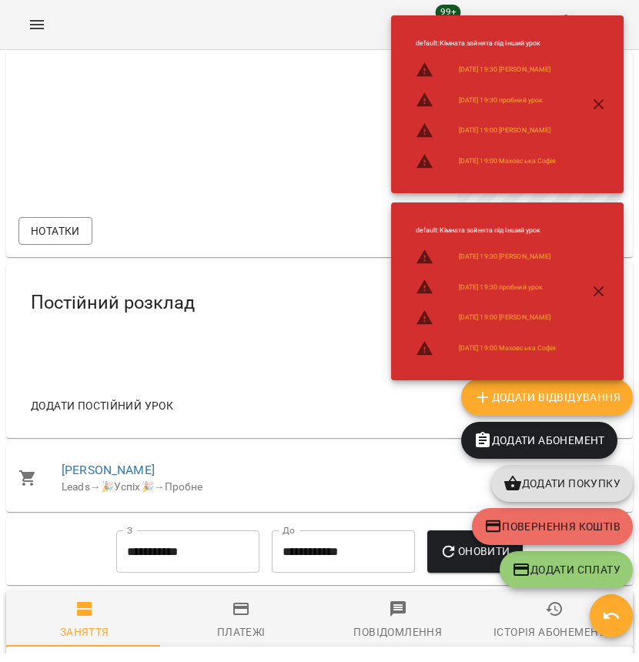
click at [605, 294] on icon "button" at bounding box center [598, 291] width 18 height 18
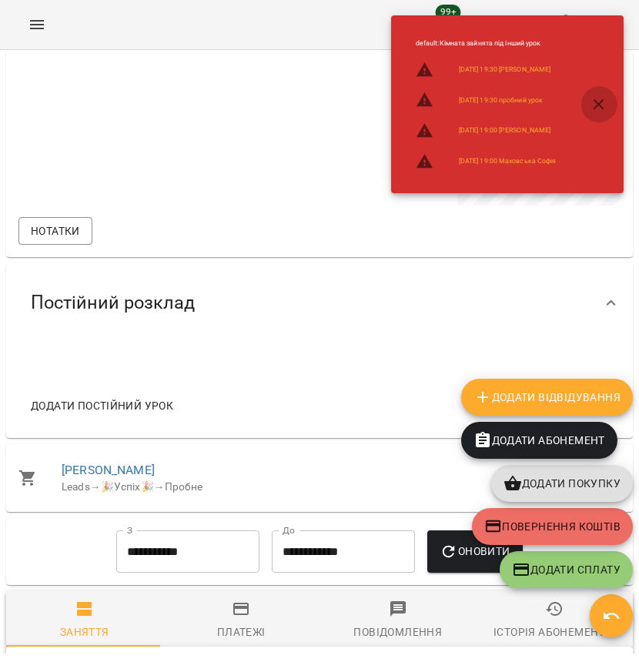
click at [605, 92] on button "button" at bounding box center [598, 104] width 37 height 37
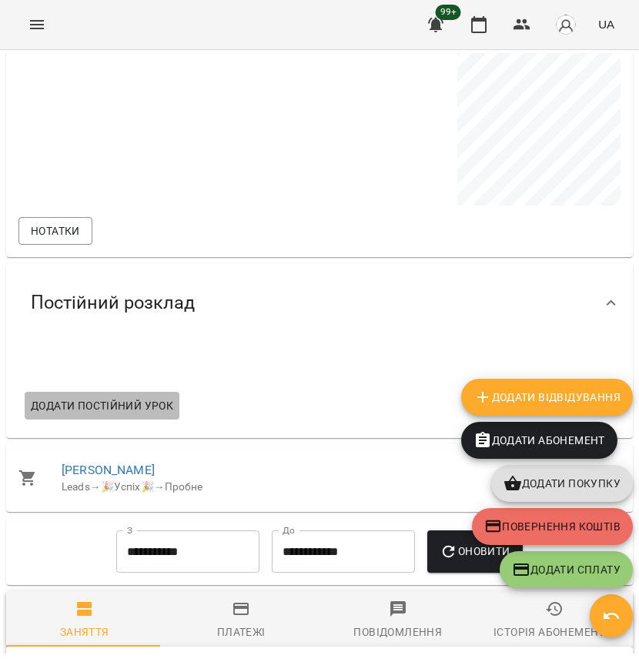
click at [160, 398] on span "Додати постійний урок" at bounding box center [102, 405] width 142 height 18
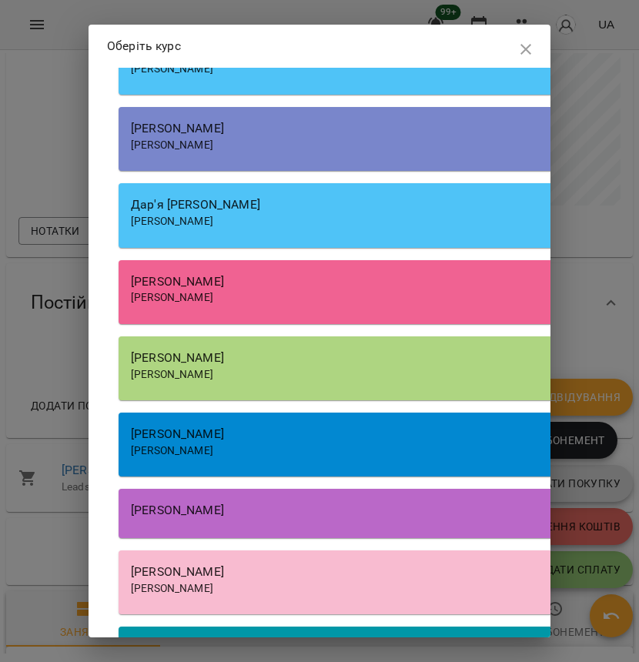
scroll to position [936, 0]
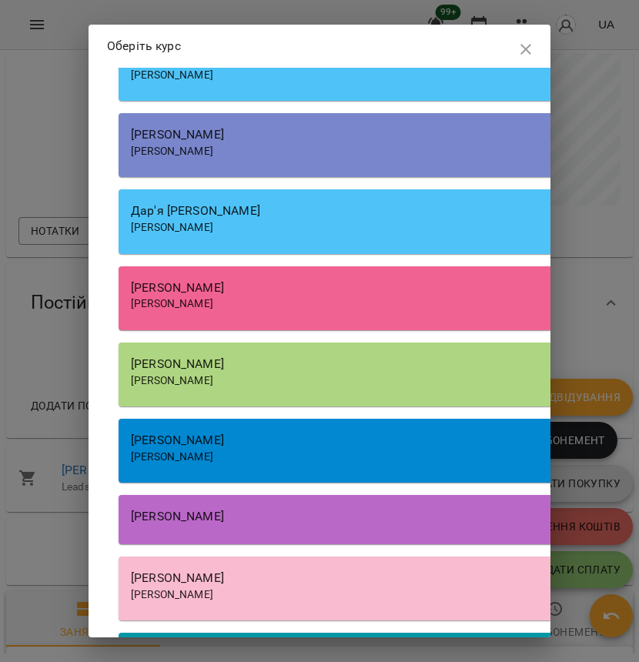
click at [284, 212] on div "Дар'я [PERSON_NAME]" at bounding box center [395, 211] width 529 height 18
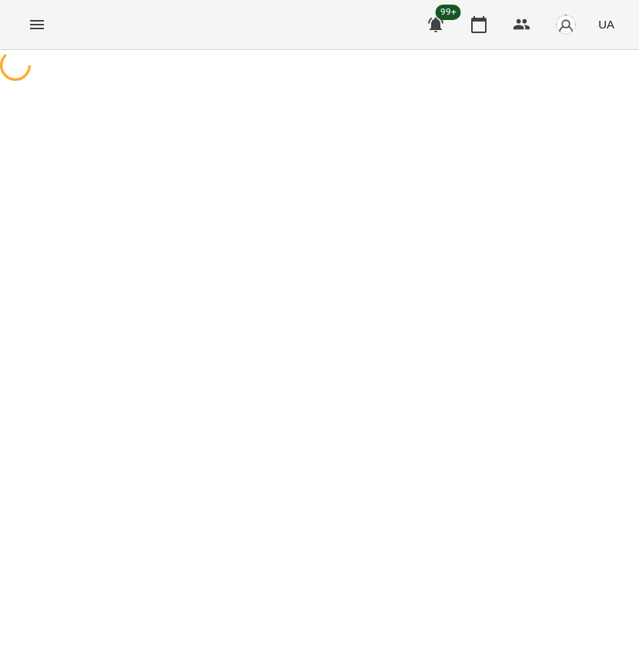
select select "**********"
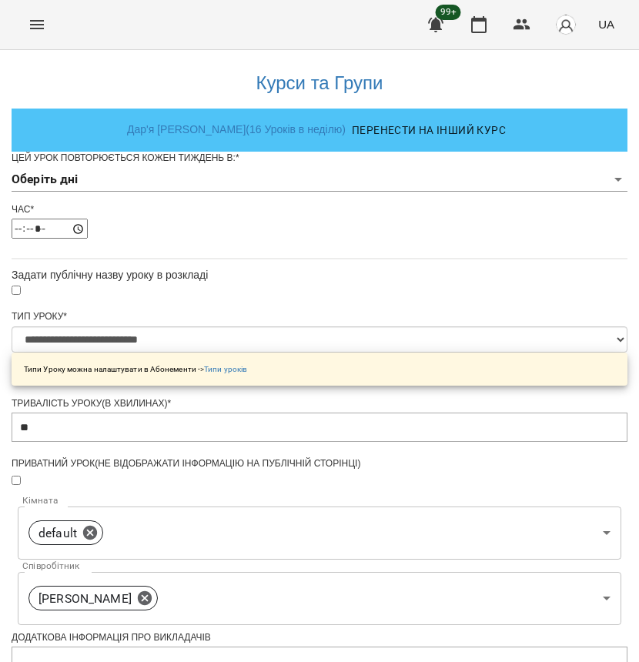
click at [216, 206] on body "**********" at bounding box center [319, 494] width 639 height 989
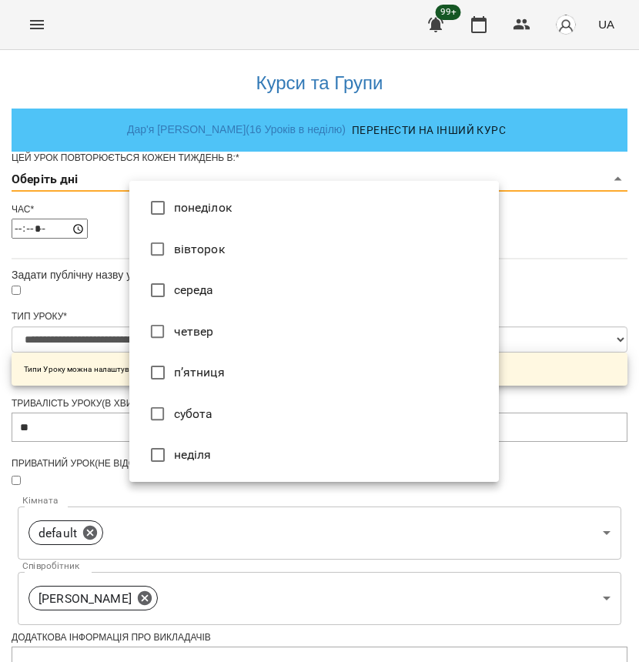
type input "*"
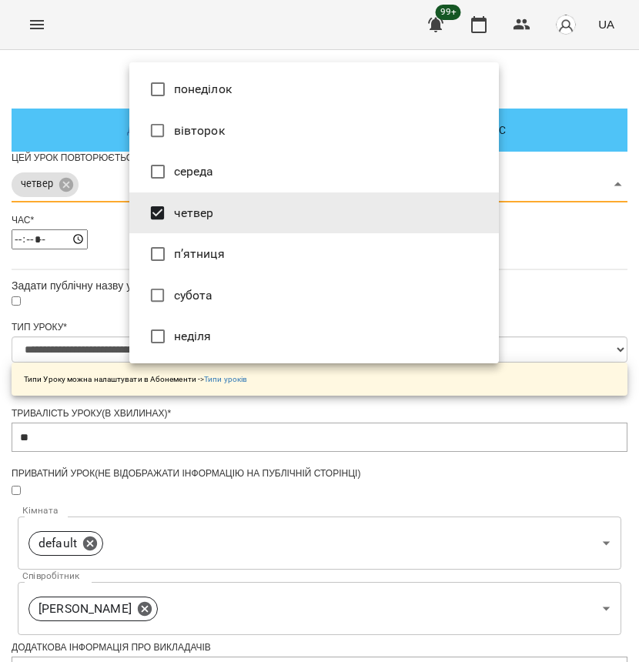
click at [78, 332] on div at bounding box center [319, 331] width 639 height 662
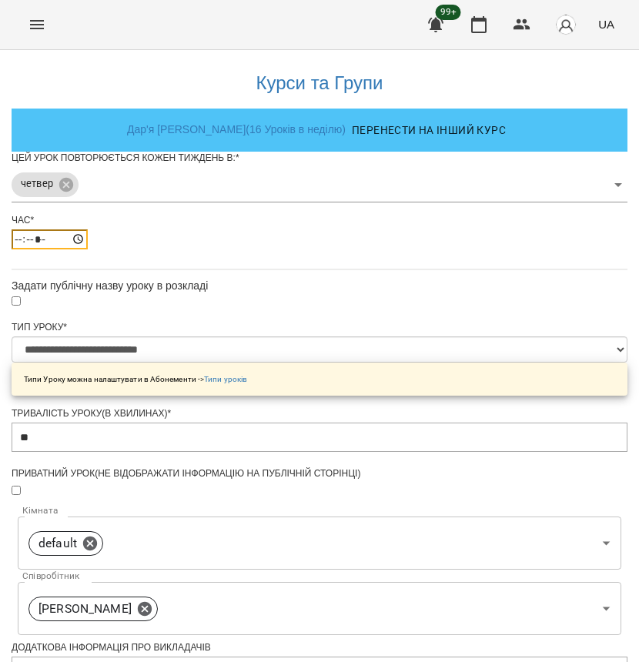
click at [88, 249] on input "*****" at bounding box center [50, 239] width 76 height 20
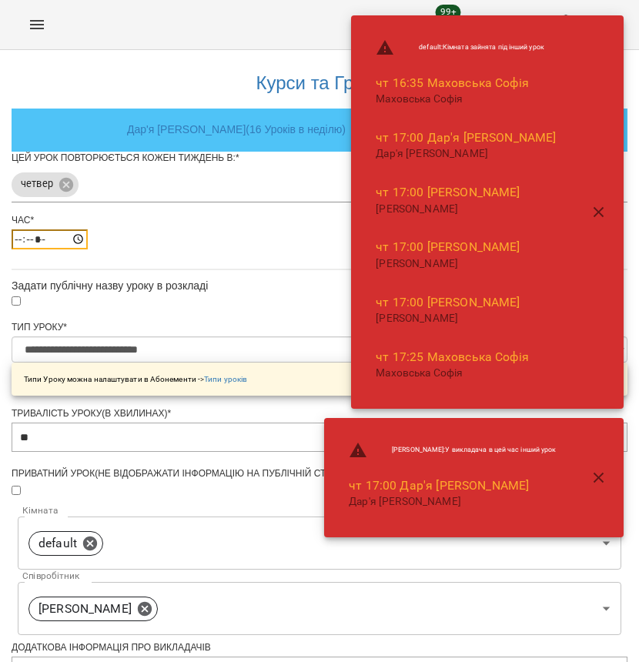
type input "*****"
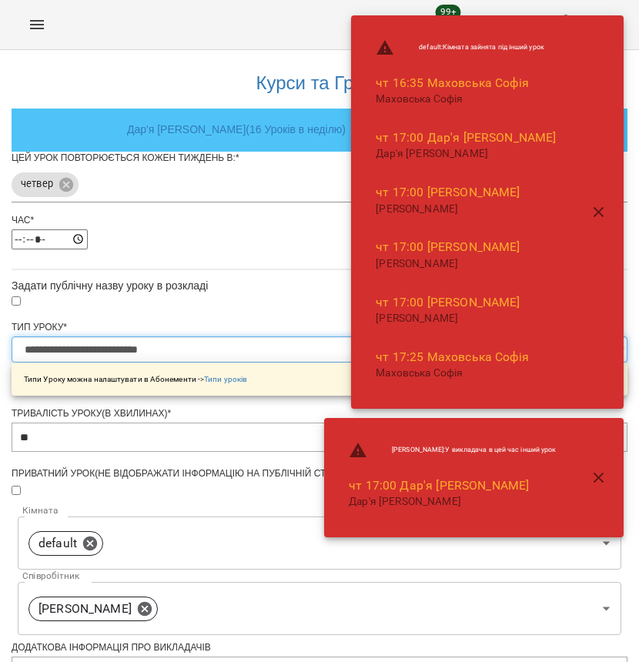
select select "**********"
type input "**"
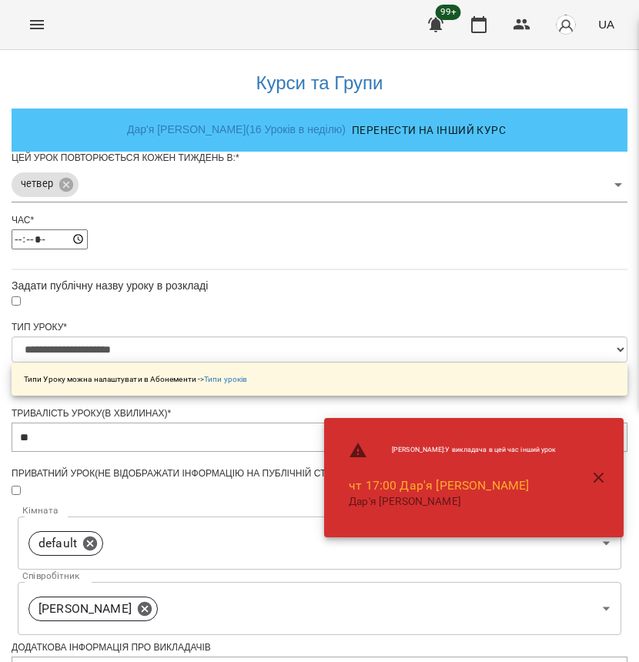
click at [32, 367] on div "**********" at bounding box center [319, 526] width 615 height 952
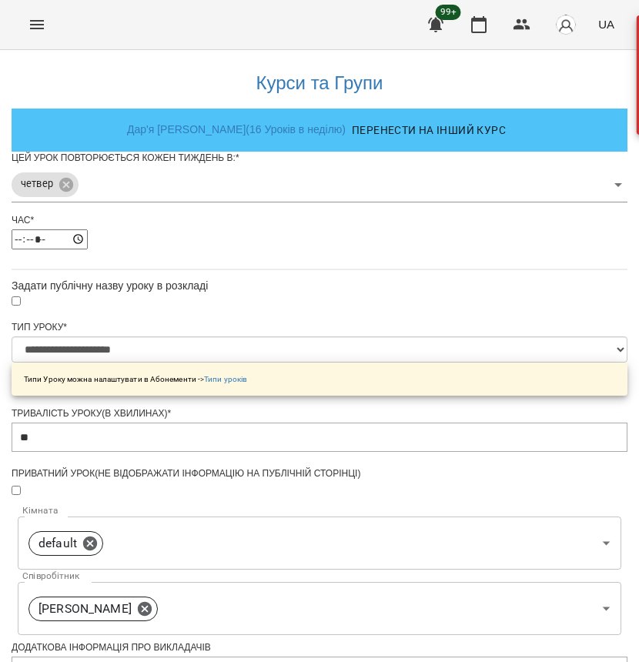
scroll to position [435, 0]
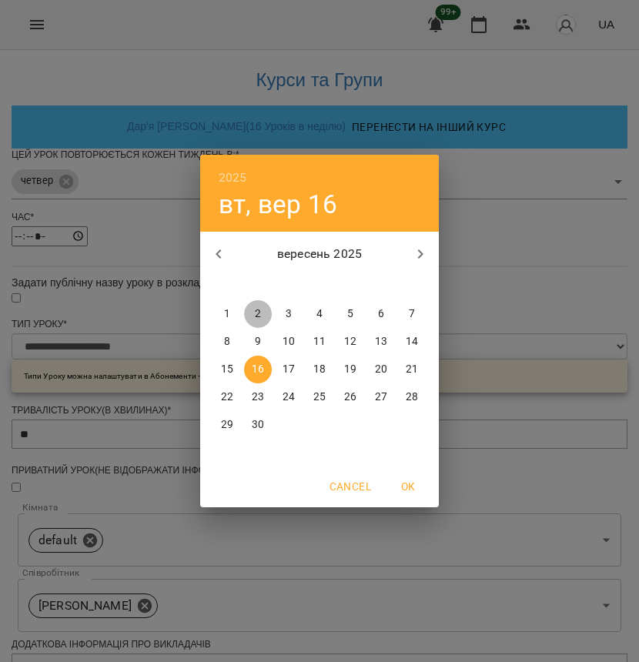
click at [255, 317] on p "2" at bounding box center [258, 313] width 6 height 15
type input "**********"
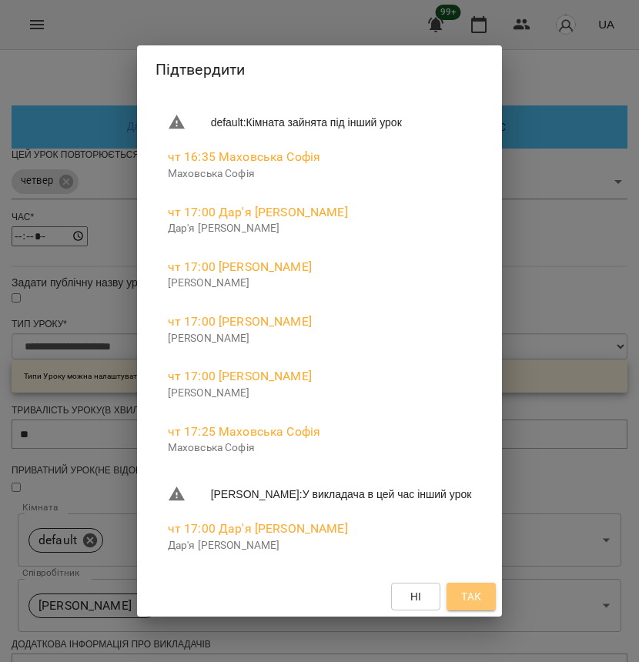
click at [474, 596] on span "Так" at bounding box center [471, 596] width 25 height 18
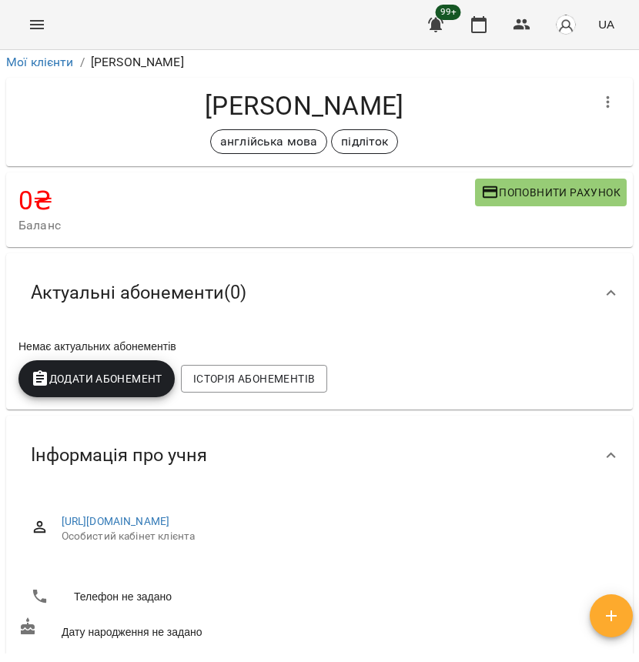
scroll to position [6, 0]
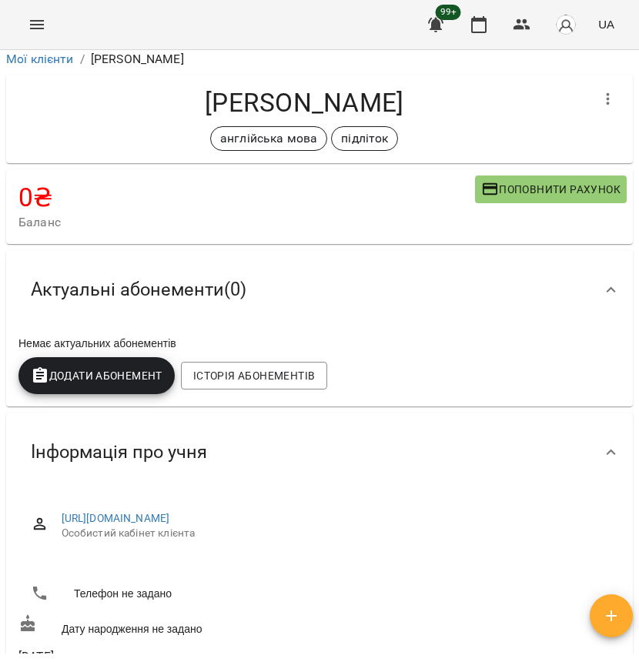
click at [145, 374] on span "Додати Абонемент" at bounding box center [97, 375] width 132 height 18
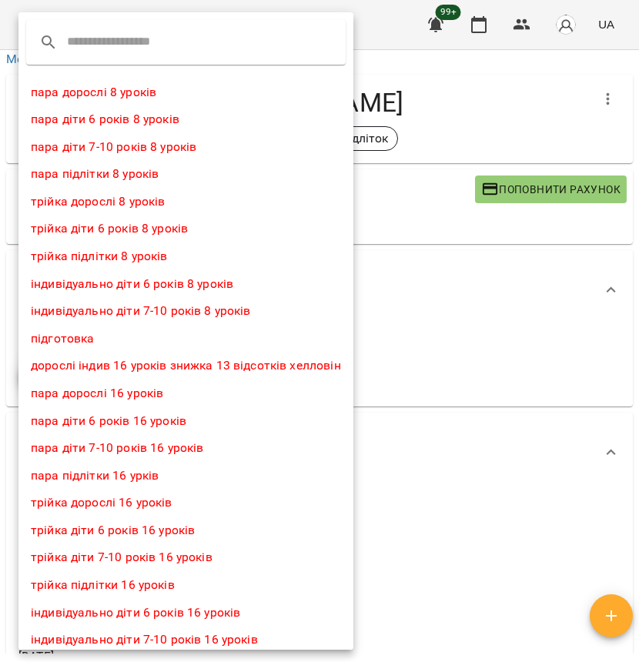
scroll to position [1159, 0]
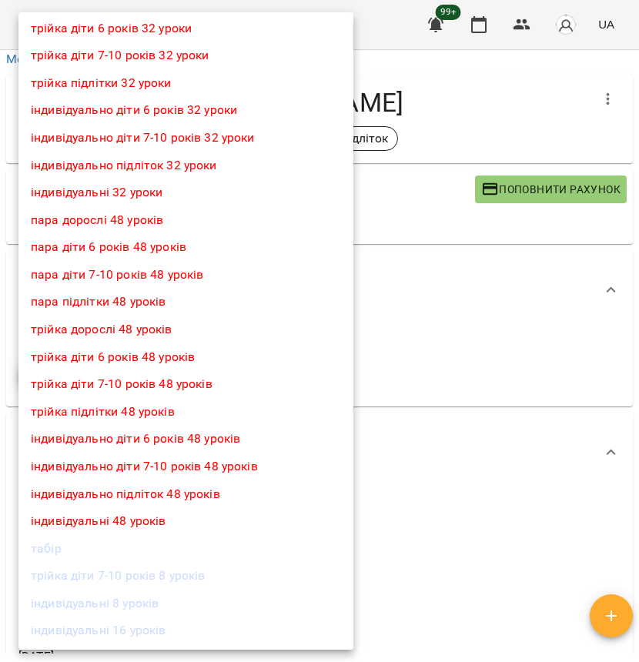
click at [138, 644] on li "індивідуально підліток 8 уроків" at bounding box center [185, 658] width 335 height 28
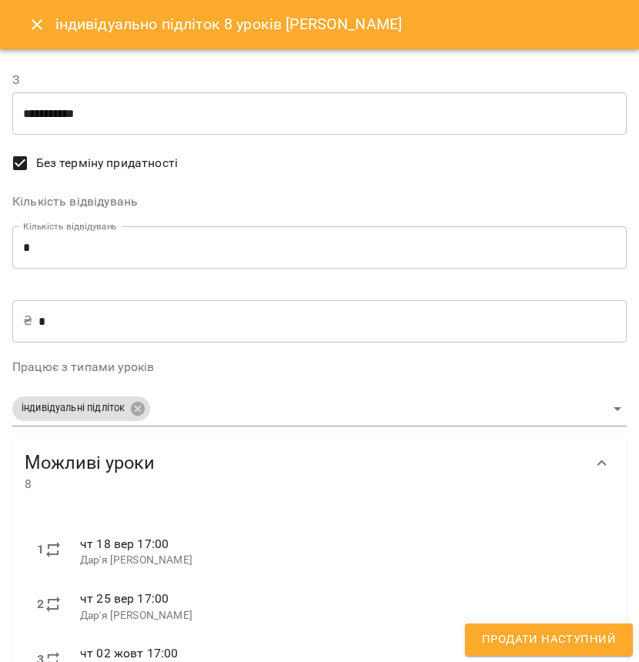
click at [161, 127] on input "**********" at bounding box center [319, 113] width 614 height 43
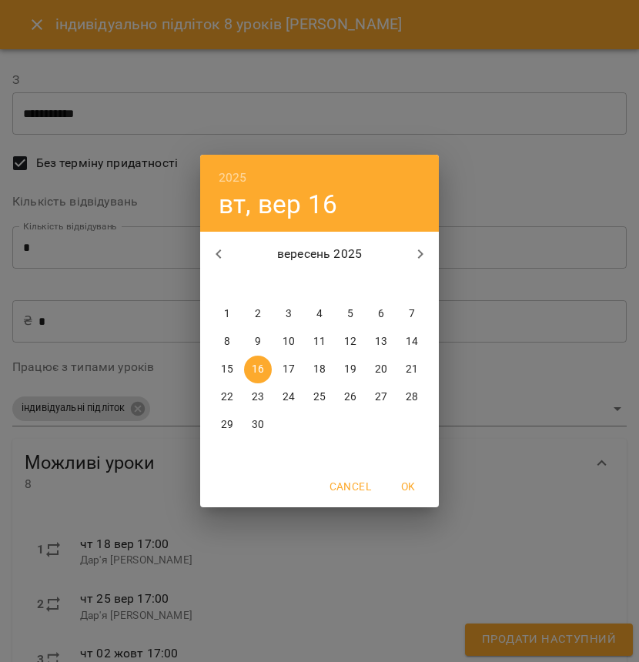
click at [259, 312] on p "2" at bounding box center [258, 313] width 6 height 15
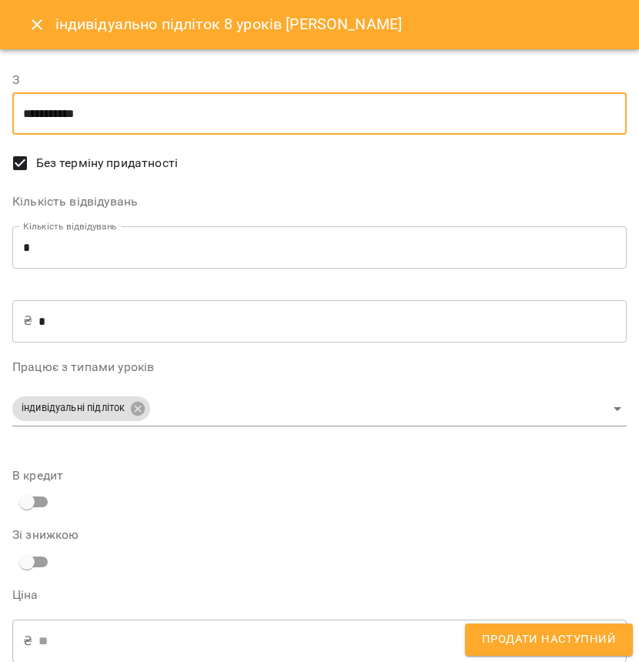
type input "**********"
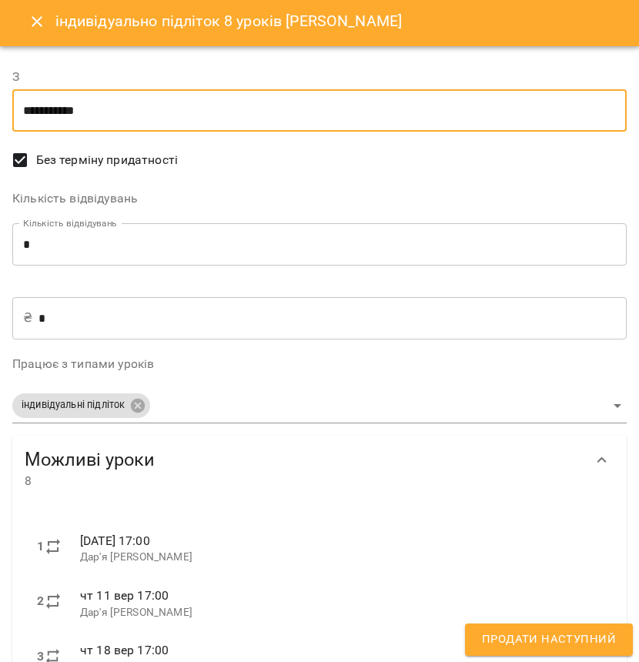
scroll to position [734, 0]
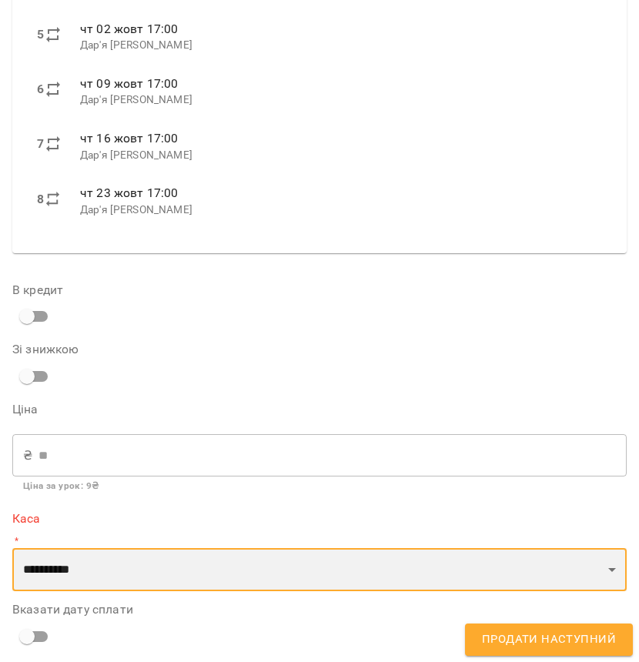
select select "****"
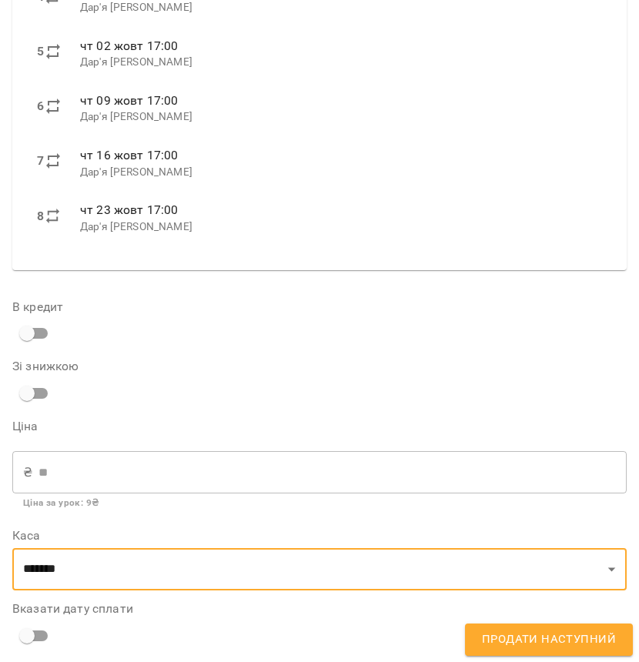
click at [575, 645] on span "Продати наступний" at bounding box center [549, 639] width 134 height 20
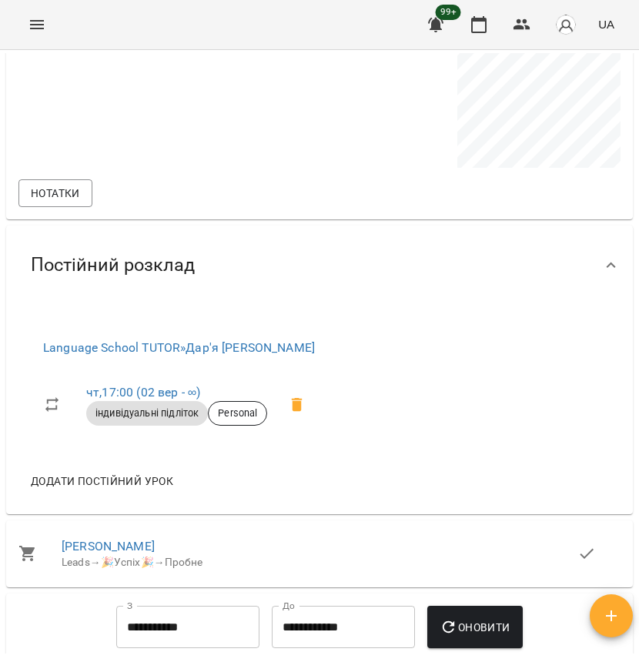
scroll to position [0, 0]
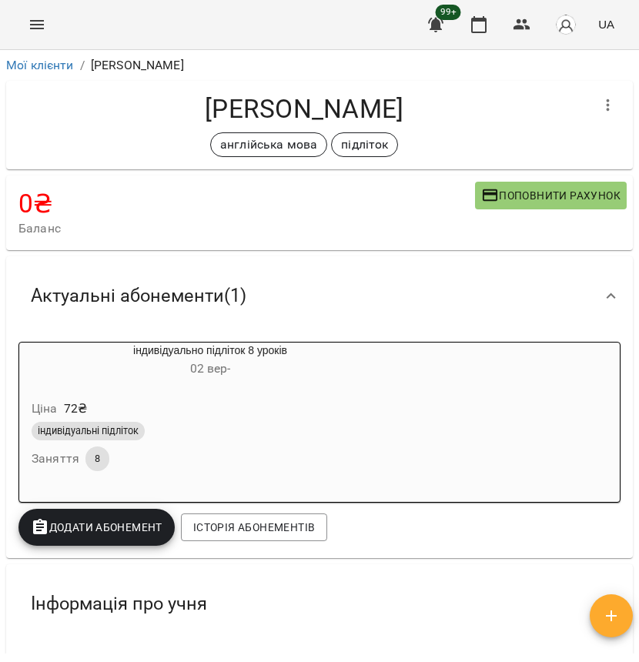
click at [42, 28] on icon "Menu" at bounding box center [37, 24] width 14 height 9
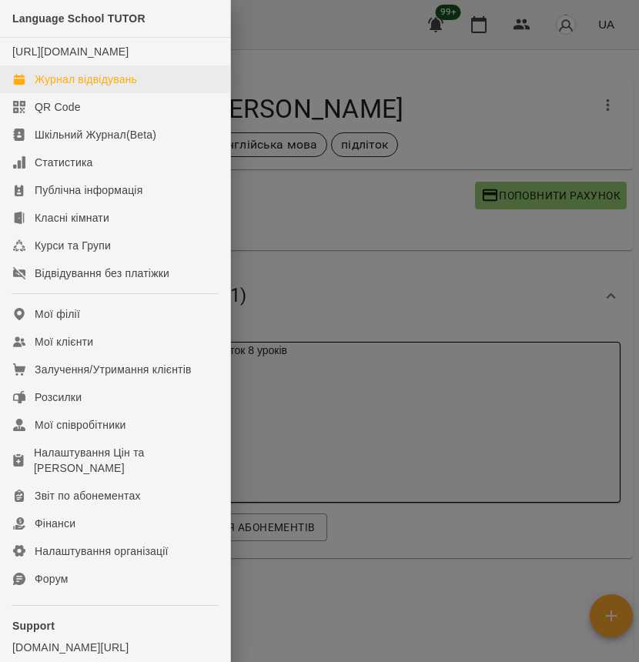
click at [41, 80] on div "Журнал відвідувань" at bounding box center [86, 79] width 102 height 15
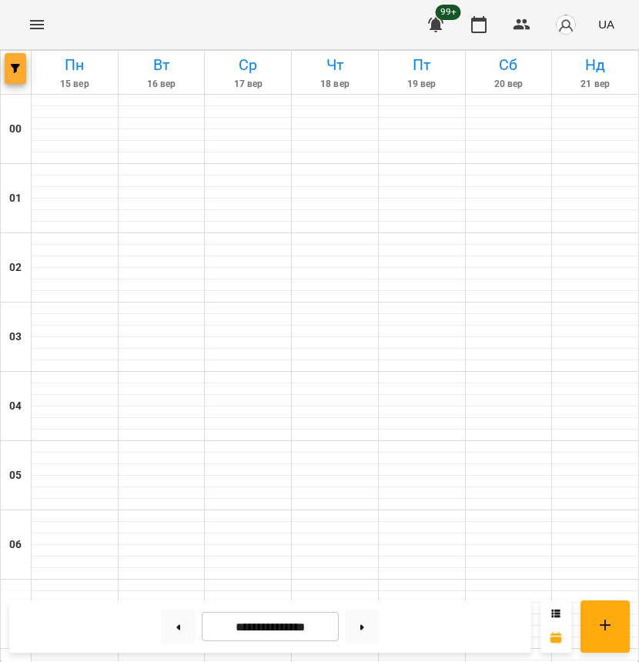
click at [15, 67] on icon "button" at bounding box center [15, 68] width 9 height 9
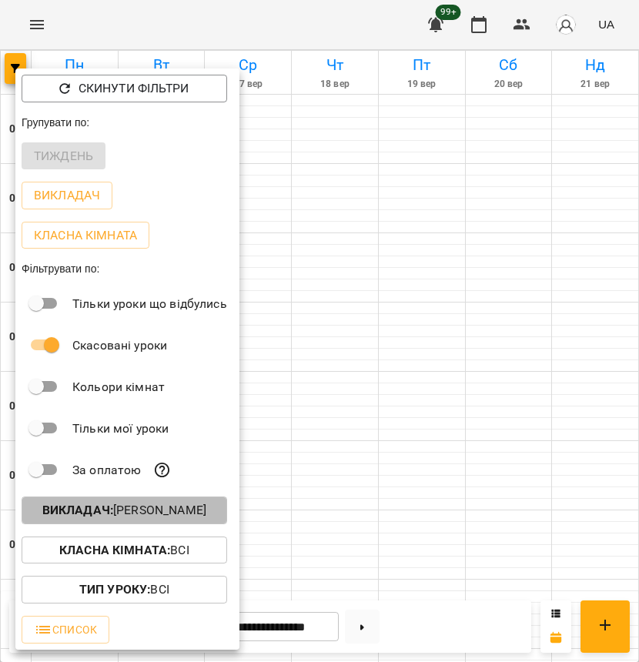
click at [141, 511] on p "Викладач : [PERSON_NAME]" at bounding box center [124, 510] width 164 height 18
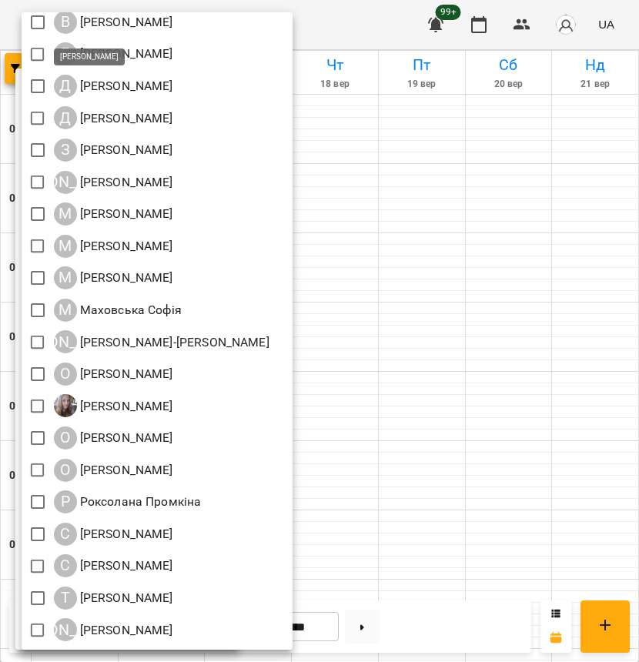
scroll to position [366, 0]
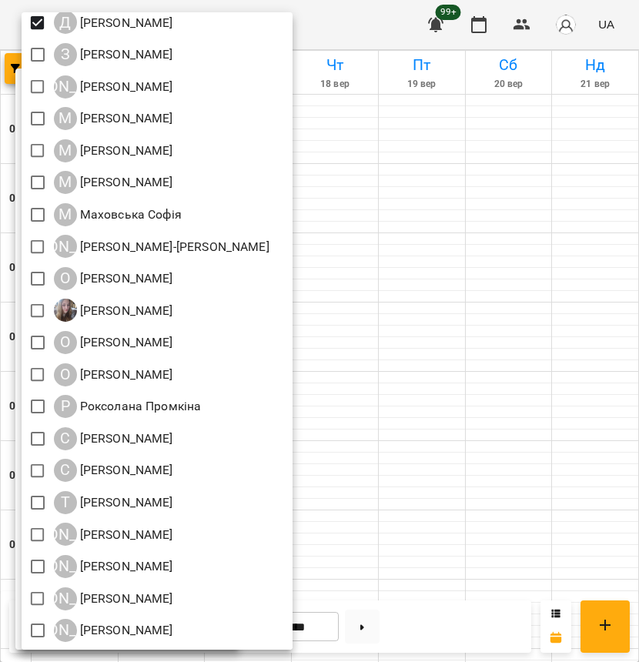
click at [399, 286] on div at bounding box center [319, 331] width 639 height 662
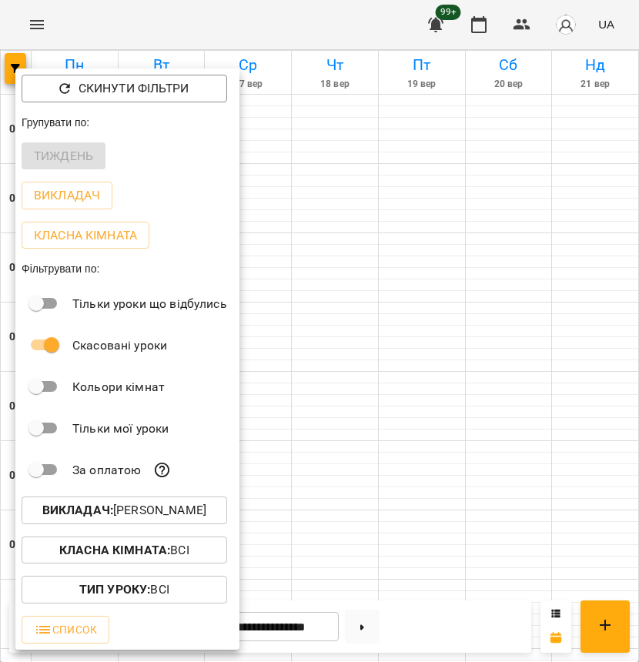
click at [399, 287] on div at bounding box center [319, 331] width 639 height 662
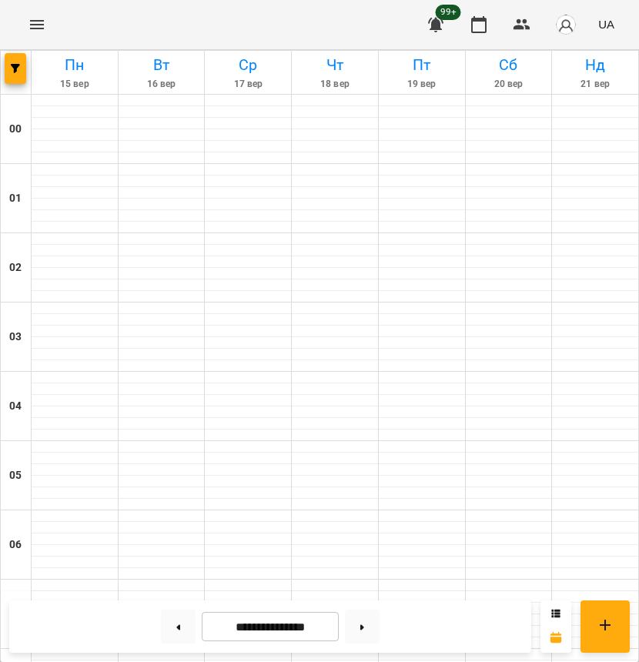
click at [258, 628] on input "**********" at bounding box center [270, 627] width 137 height 30
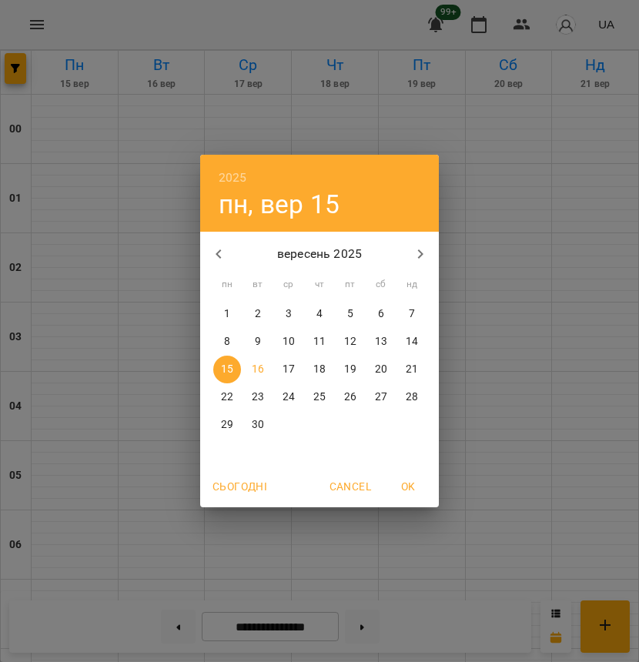
click at [231, 314] on span "1" at bounding box center [227, 313] width 28 height 15
type input "**********"
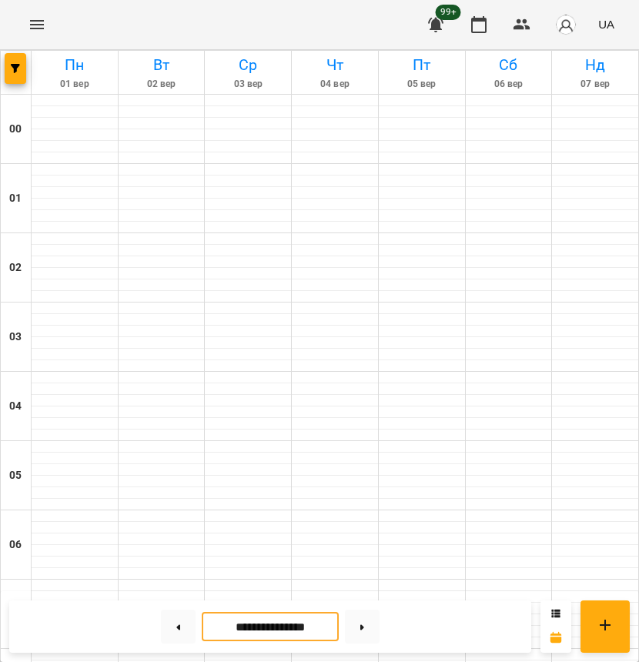
scroll to position [1094, 0]
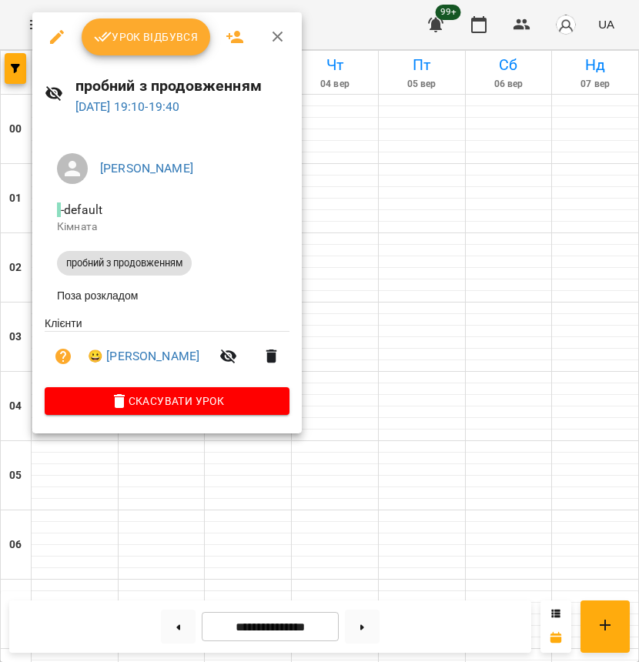
click at [155, 38] on span "Урок відбувся" at bounding box center [146, 37] width 105 height 18
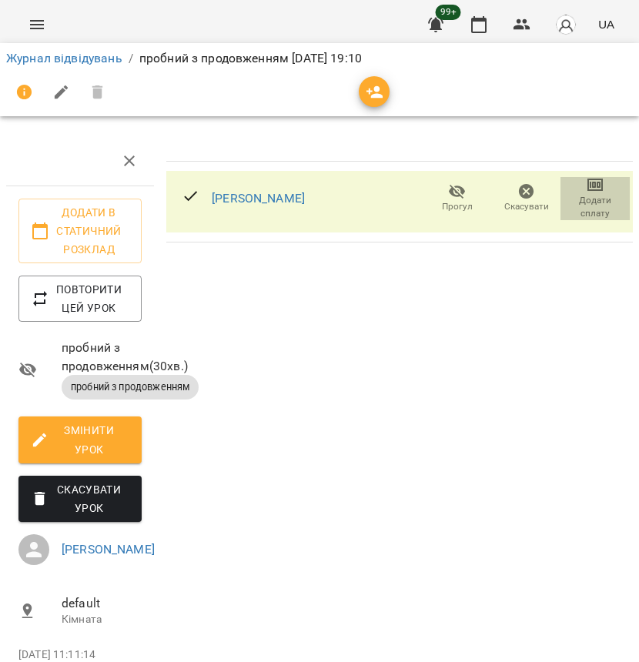
click at [572, 198] on span "Додати сплату" at bounding box center [594, 207] width 51 height 26
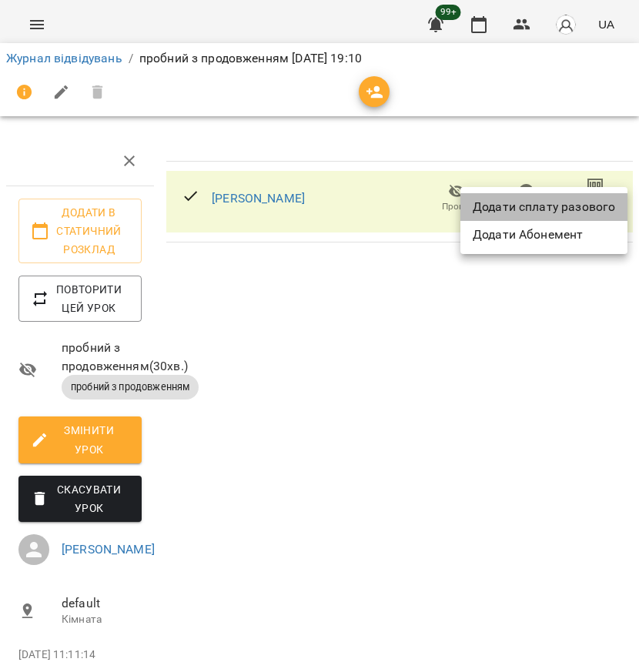
click at [572, 197] on li "Додати сплату разового" at bounding box center [543, 207] width 167 height 28
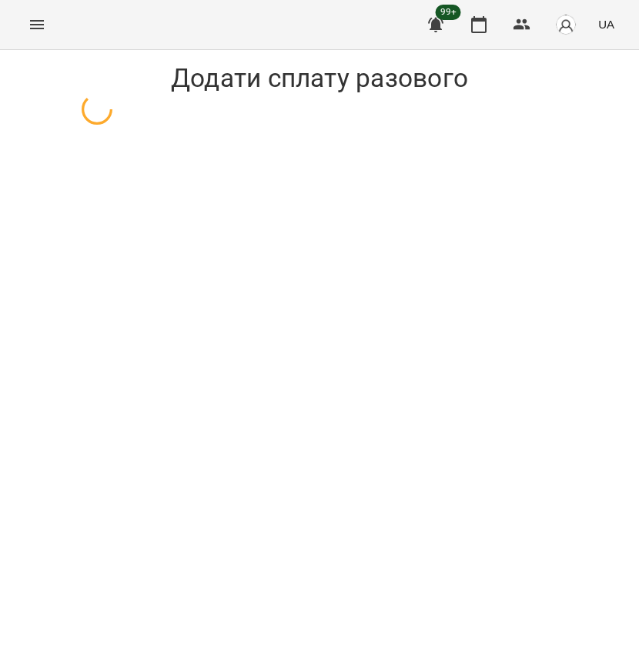
select select "**********"
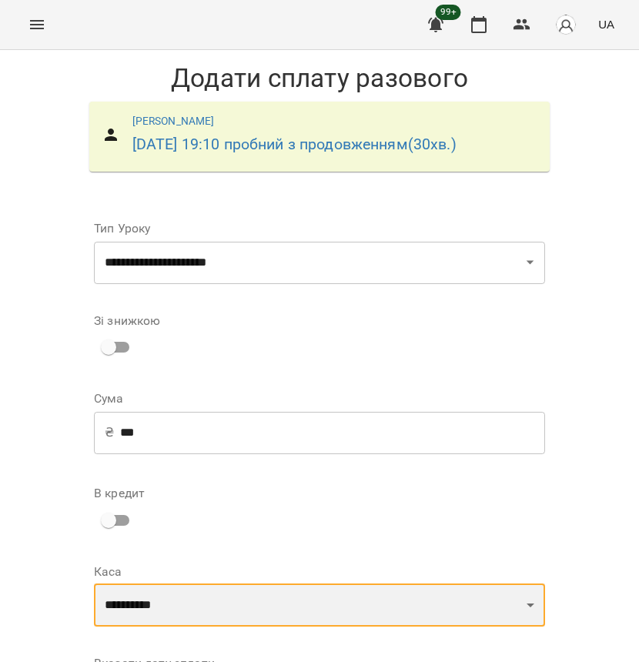
select select "****"
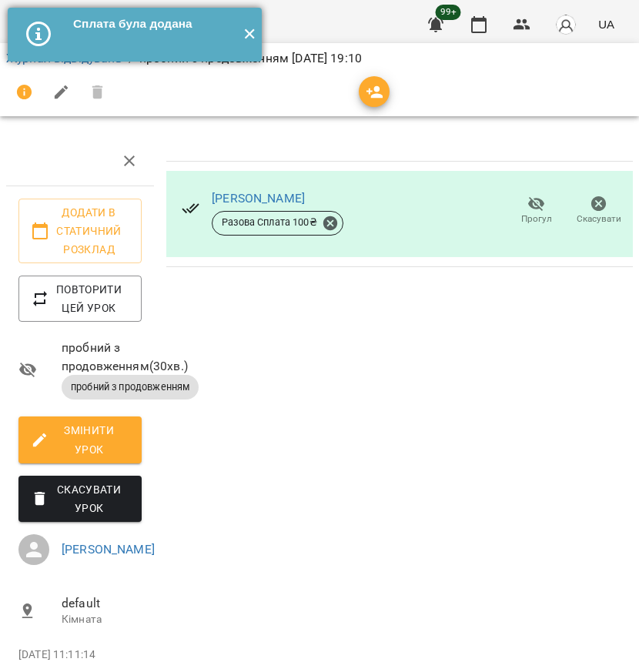
click at [250, 33] on button "✕" at bounding box center [248, 35] width 25 height 54
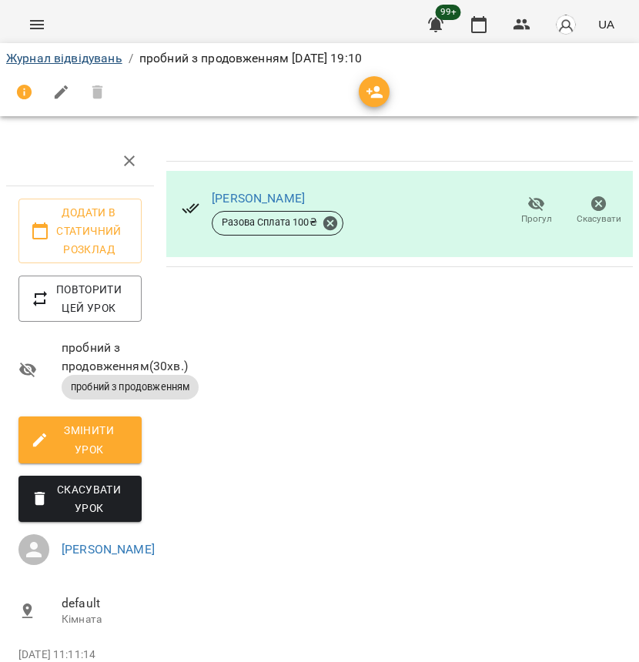
click at [82, 57] on link "Журнал відвідувань" at bounding box center [64, 58] width 116 height 15
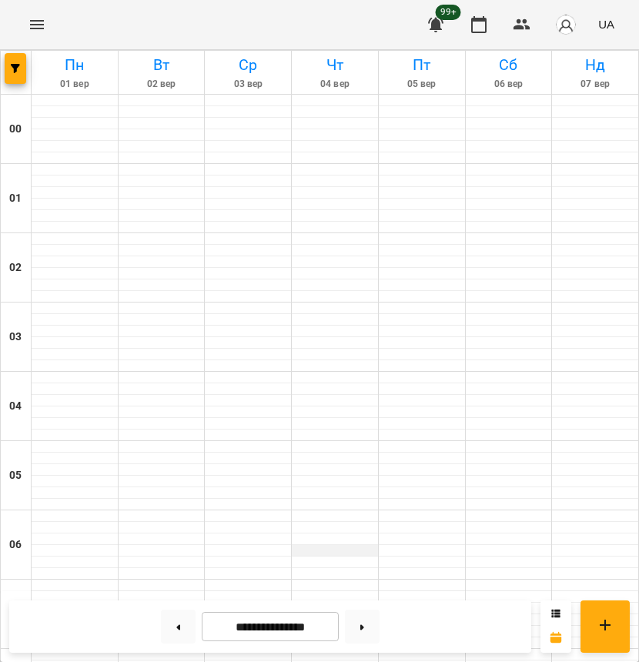
scroll to position [1016, 0]
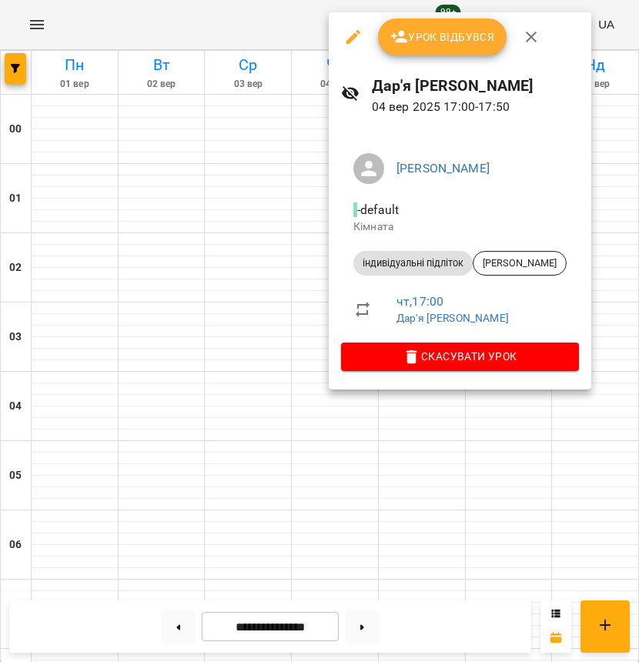
click at [311, 425] on div at bounding box center [319, 331] width 639 height 662
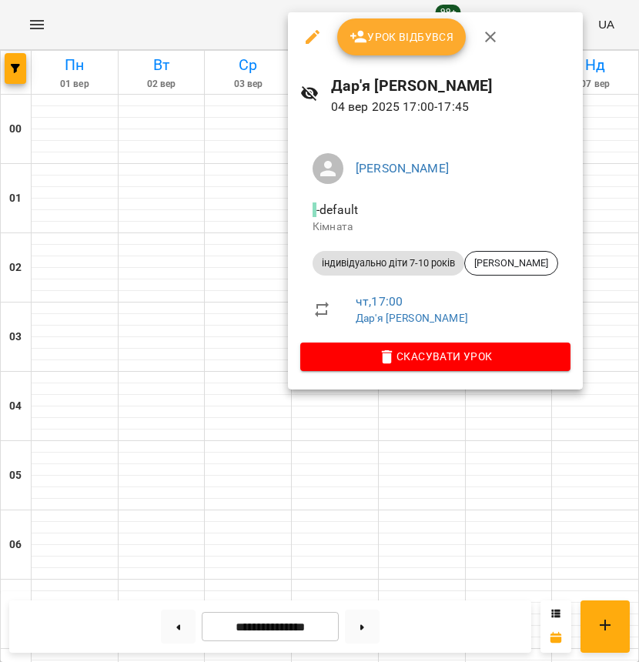
click at [329, 442] on div at bounding box center [319, 331] width 639 height 662
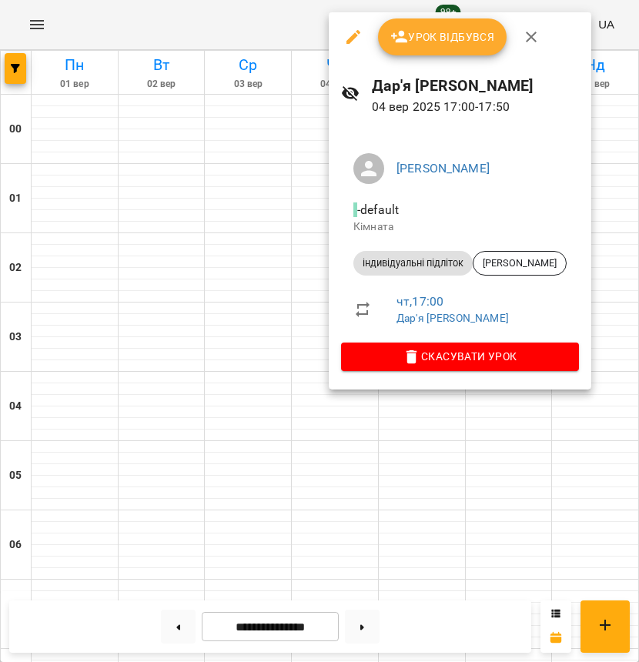
click at [434, 42] on span "Урок відбувся" at bounding box center [442, 37] width 105 height 18
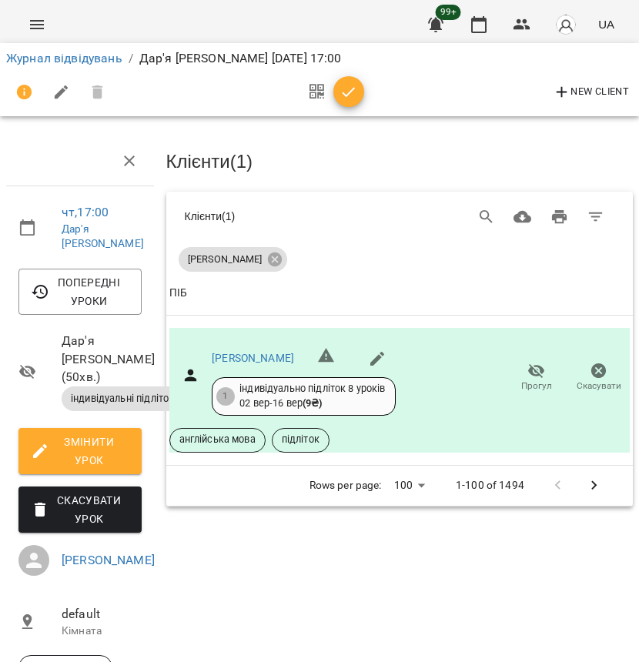
click at [350, 100] on icon "button" at bounding box center [348, 92] width 18 height 18
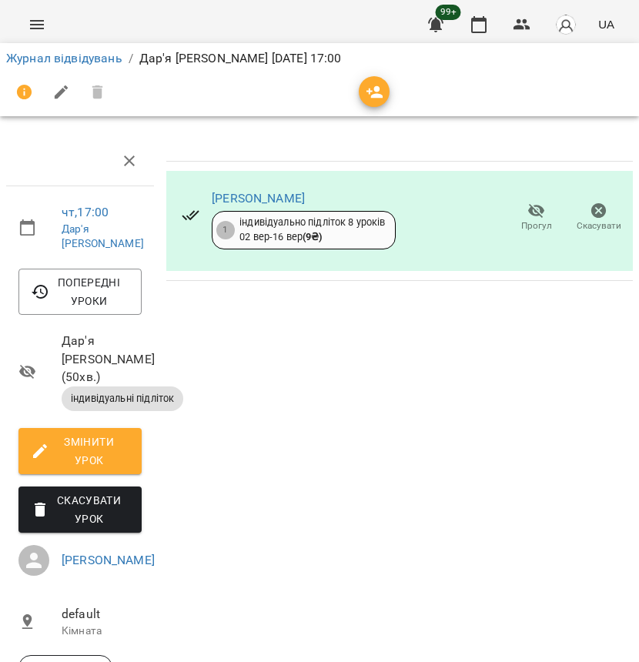
click at [90, 49] on li "Журнал відвідувань" at bounding box center [64, 58] width 116 height 18
click at [100, 65] on li "Журнал відвідувань" at bounding box center [64, 58] width 116 height 18
click at [99, 58] on link "Журнал відвідувань" at bounding box center [64, 58] width 116 height 15
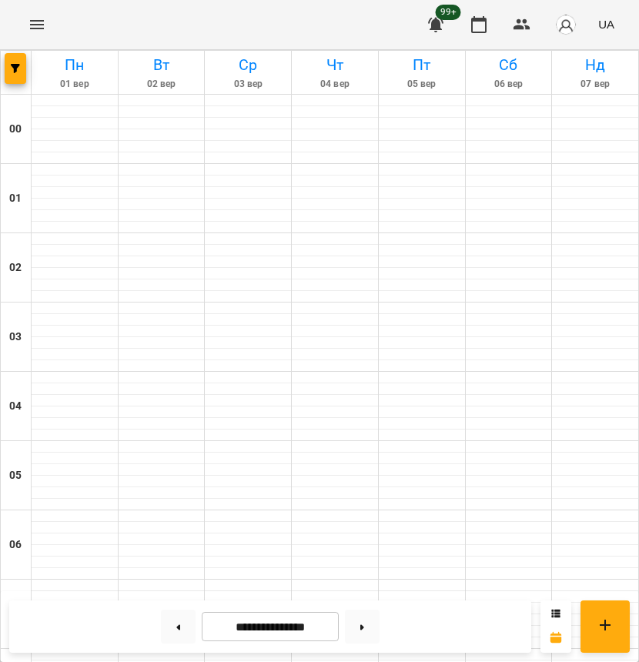
scroll to position [1094, 0]
click at [272, 629] on input "**********" at bounding box center [270, 627] width 137 height 30
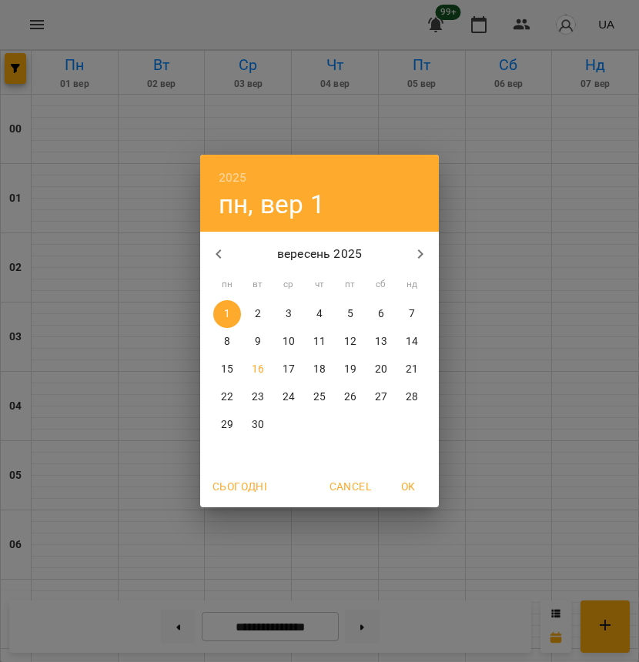
click at [316, 341] on p "11" at bounding box center [319, 341] width 12 height 15
type input "**********"
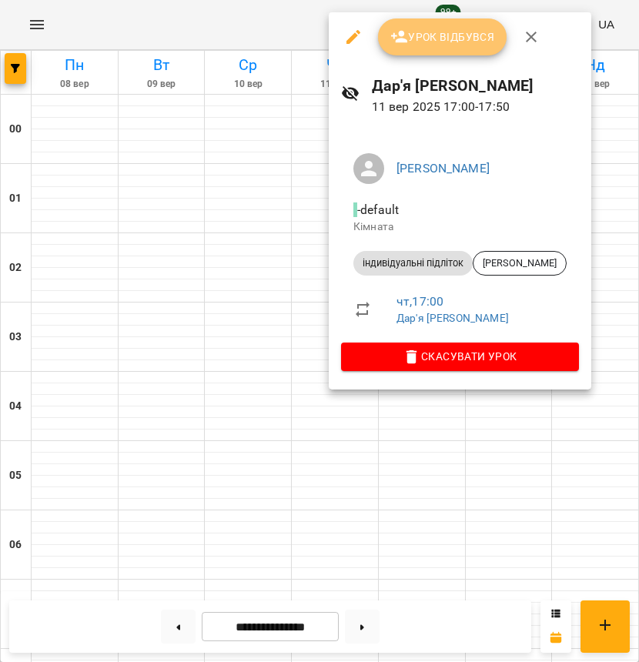
click at [434, 42] on span "Урок відбувся" at bounding box center [442, 37] width 105 height 18
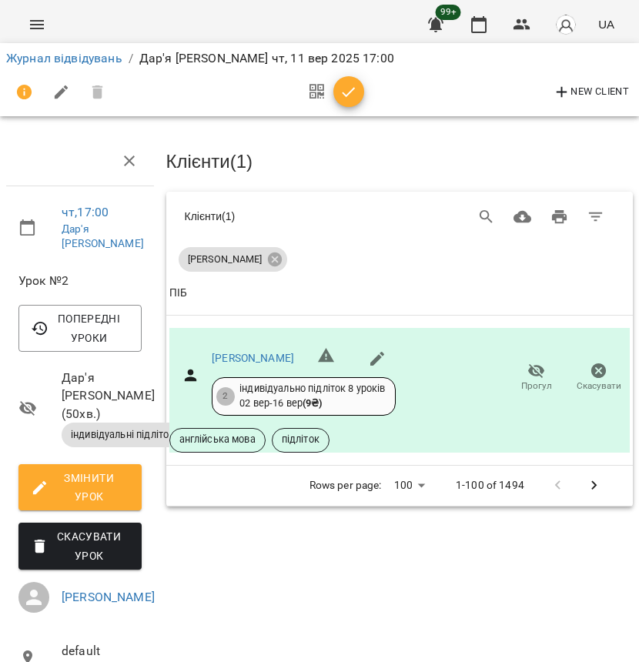
click at [345, 95] on icon "button" at bounding box center [348, 92] width 13 height 10
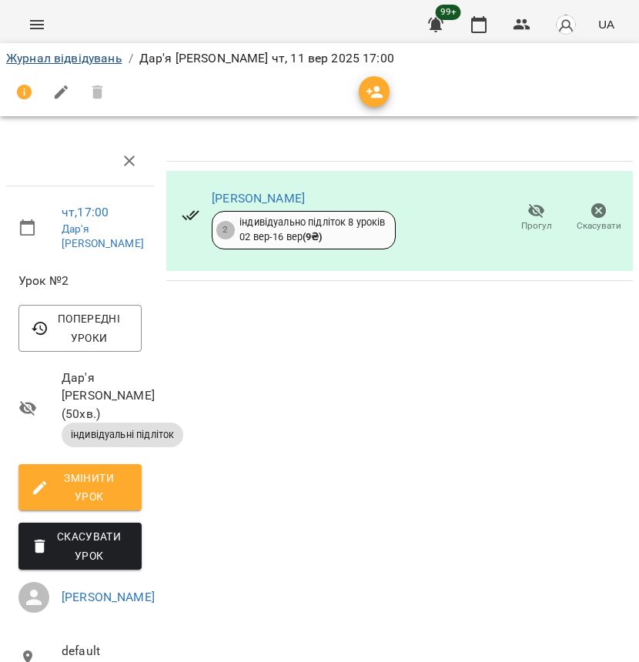
click at [90, 58] on link "Журнал відвідувань" at bounding box center [64, 58] width 116 height 15
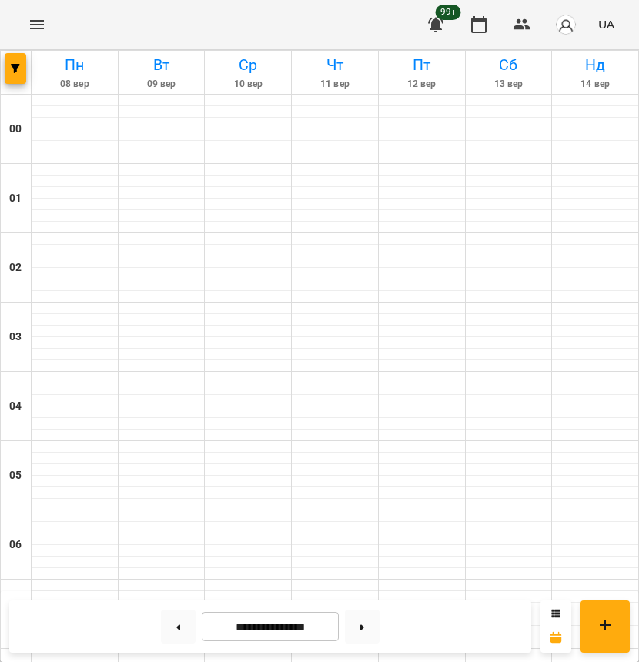
click at [33, 20] on icon "Menu" at bounding box center [37, 24] width 18 height 18
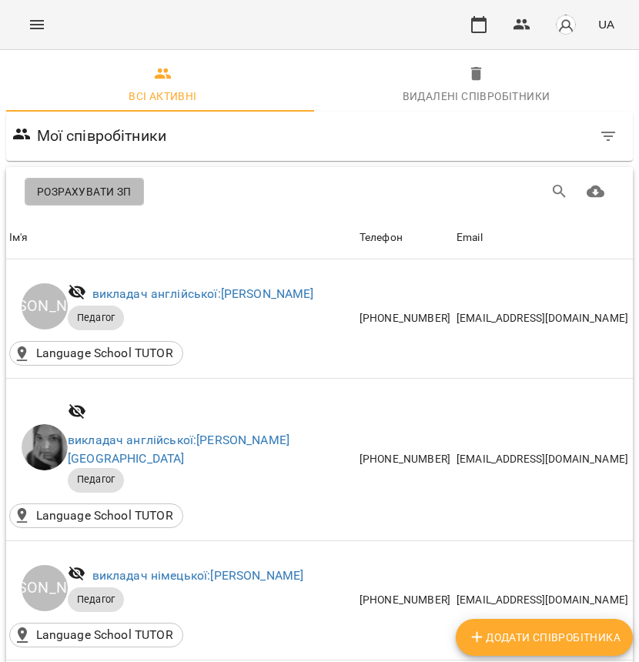
click at [88, 185] on span "Розрахувати ЗП" at bounding box center [84, 191] width 95 height 18
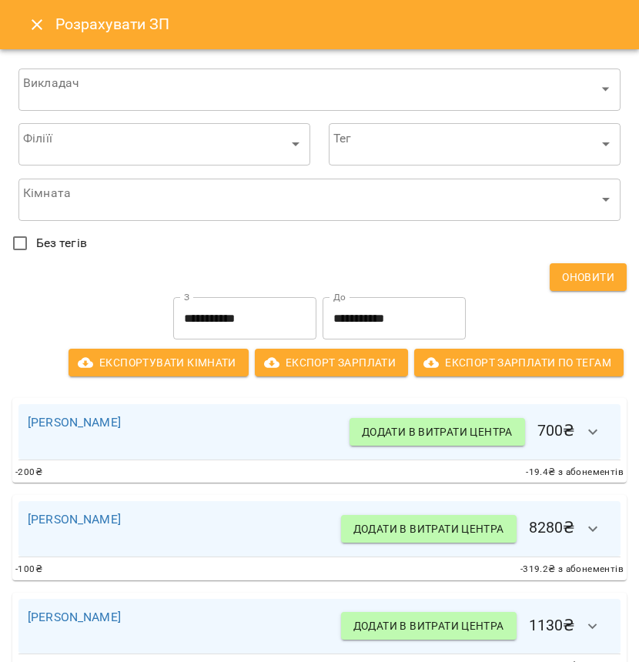
click at [342, 320] on input "**********" at bounding box center [393, 318] width 143 height 43
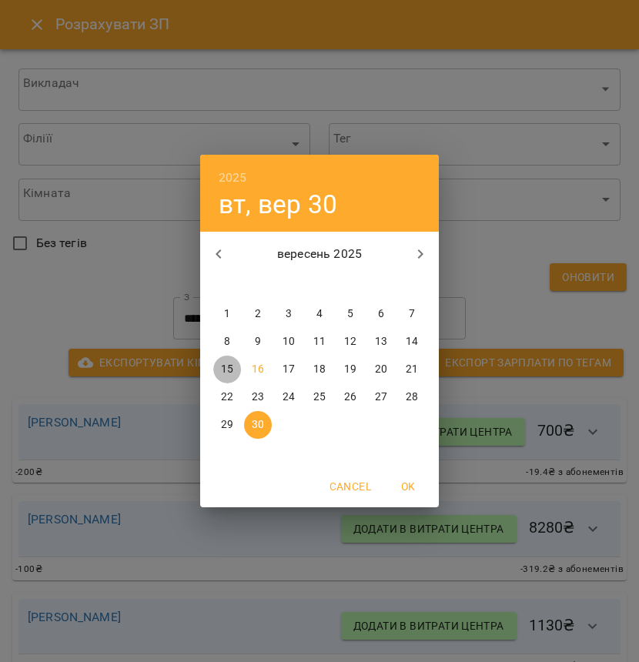
click at [231, 374] on p "15" at bounding box center [227, 369] width 12 height 15
type input "**********"
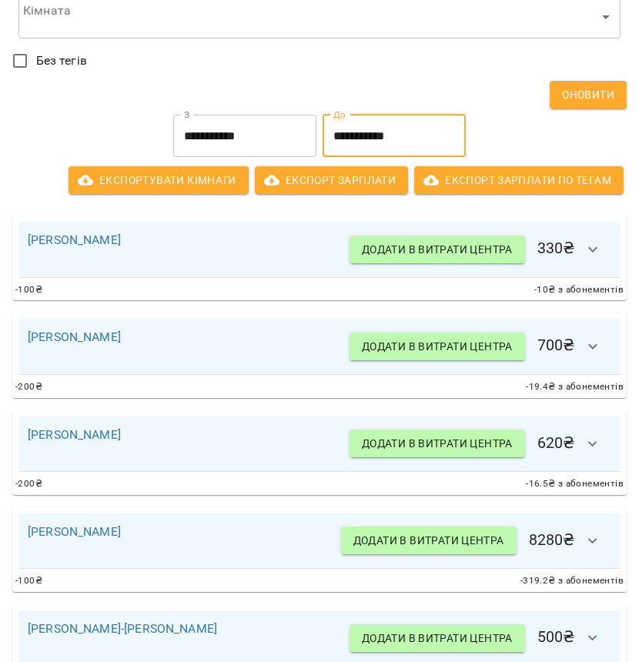
scroll to position [285, 0]
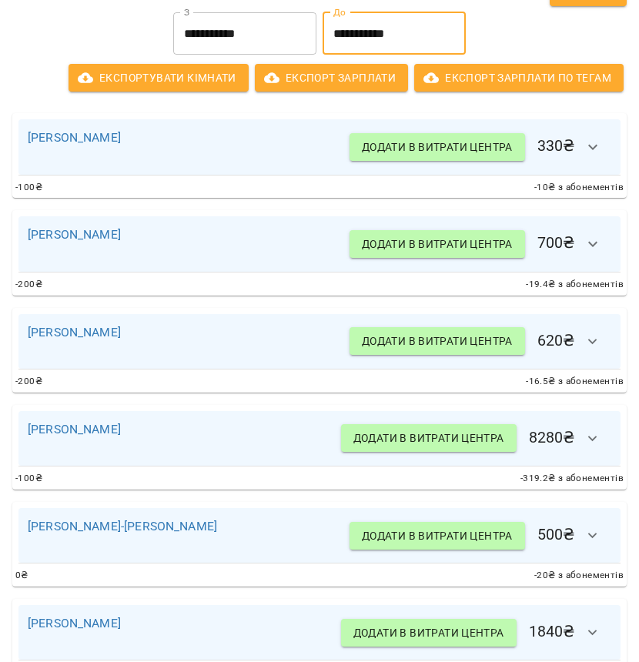
click at [583, 249] on icon "button" at bounding box center [592, 244] width 18 height 18
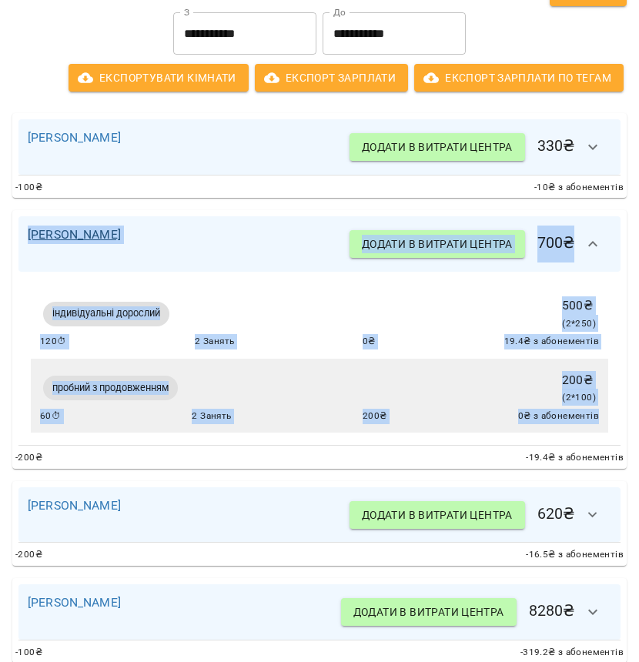
drag, startPoint x: 589, startPoint y: 414, endPoint x: 32, endPoint y: 231, distance: 586.3
click at [32, 231] on div "Крайнов Костянтин Додати в витрати центра 700 ₴ індивідуальні дорослий 500 ₴ ( …" at bounding box center [319, 339] width 614 height 258
copy div "Крайнов Костянтин Додати в витрати центра 700 ₴ індивідуальні дорослий 500 ₴ ( …"
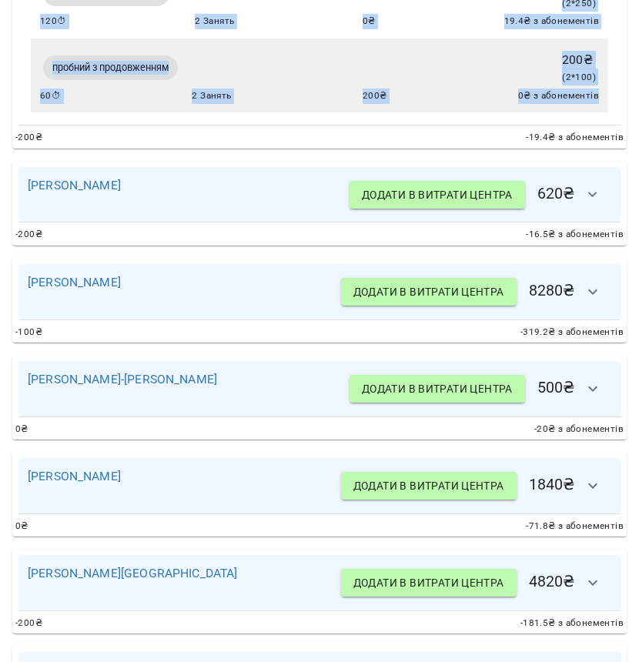
scroll to position [683, 0]
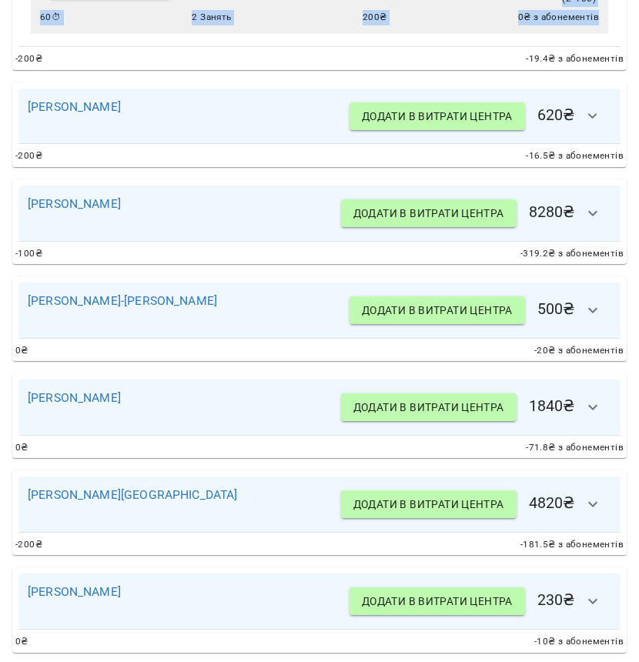
click at [584, 310] on icon "button" at bounding box center [592, 310] width 18 height 18
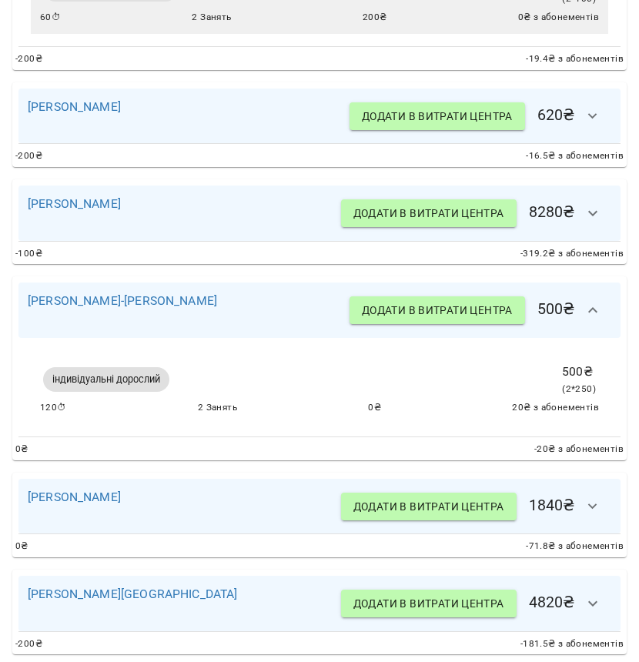
click at [589, 400] on div "індивідуальні дорослий 500 ₴ ( 2 * 250 ) 120 ⏱ 2 Занять 0 ₴ 20 ₴ з абонементів" at bounding box center [319, 387] width 577 height 75
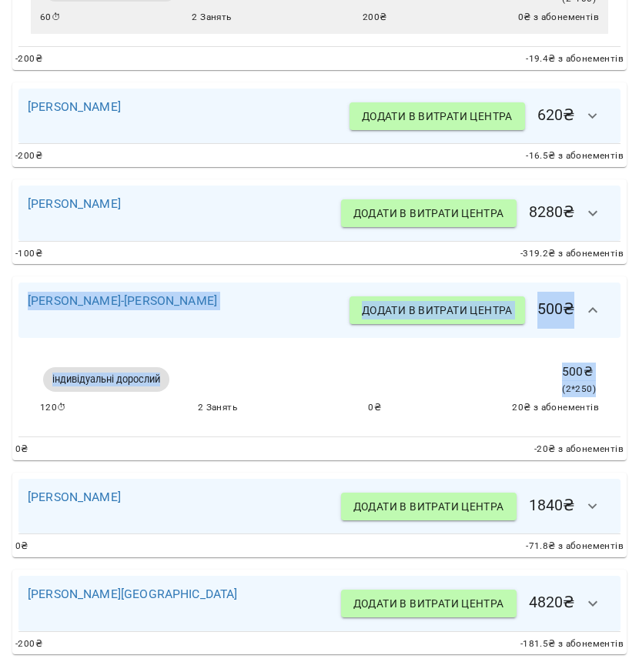
drag, startPoint x: 585, startPoint y: 384, endPoint x: 18, endPoint y: 285, distance: 576.4
click at [18, 285] on div "Наталя Машнєва-Лещінська Додати в витрати центра 500 ₴ індивідуальні дорослий 5…" at bounding box center [319, 368] width 614 height 184
copy div "Наталя Машнєва-Лещінська Додати в витрати центра 500 ₴ індивідуальні дорослий 5…"
click at [395, 309] on span "Додати в витрати центра" at bounding box center [437, 310] width 151 height 18
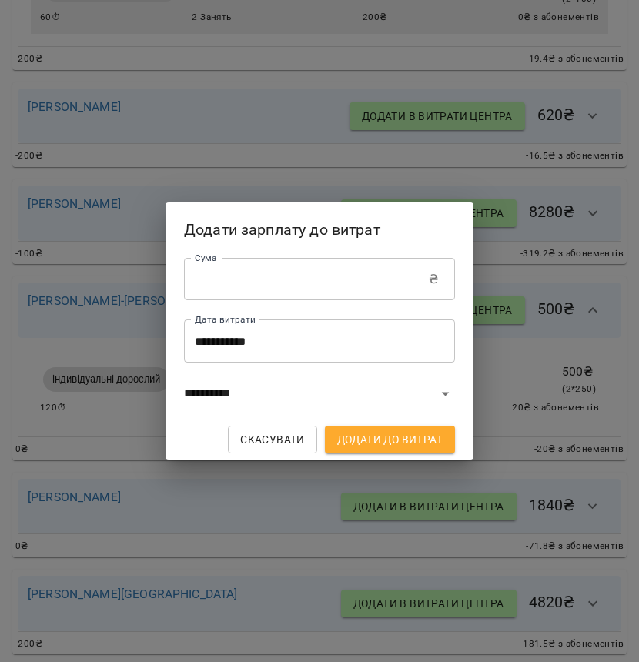
click at [499, 389] on div "**********" at bounding box center [319, 331] width 639 height 662
type input "*"
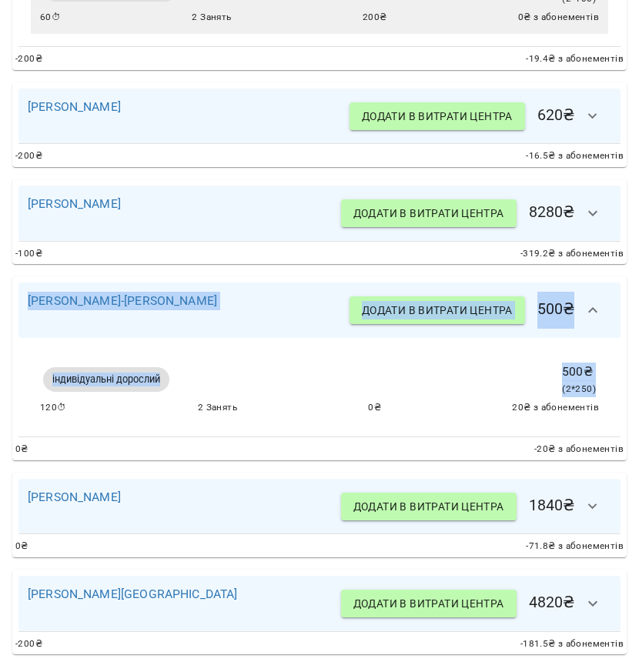
drag, startPoint x: 588, startPoint y: 388, endPoint x: 23, endPoint y: 301, distance: 571.4
click at [23, 301] on div "Наталя Машнєва-Лещінська Додати в витрати центра 500 ₴ індивідуальні дорослий 5…" at bounding box center [319, 368] width 614 height 184
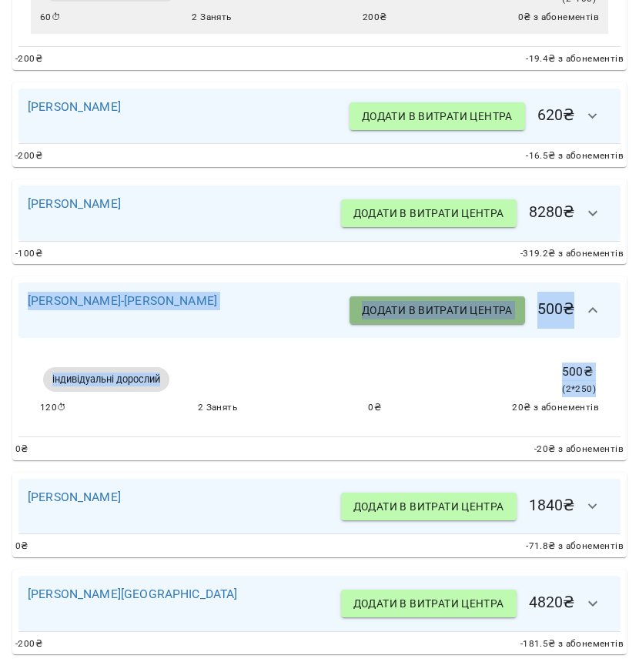
click at [426, 309] on span "Додати в витрати центра" at bounding box center [437, 310] width 151 height 18
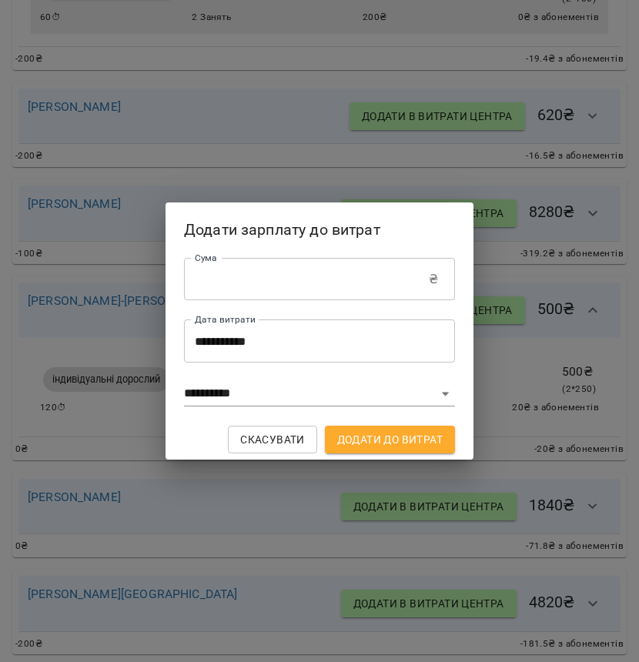
click at [487, 337] on div "**********" at bounding box center [319, 331] width 639 height 662
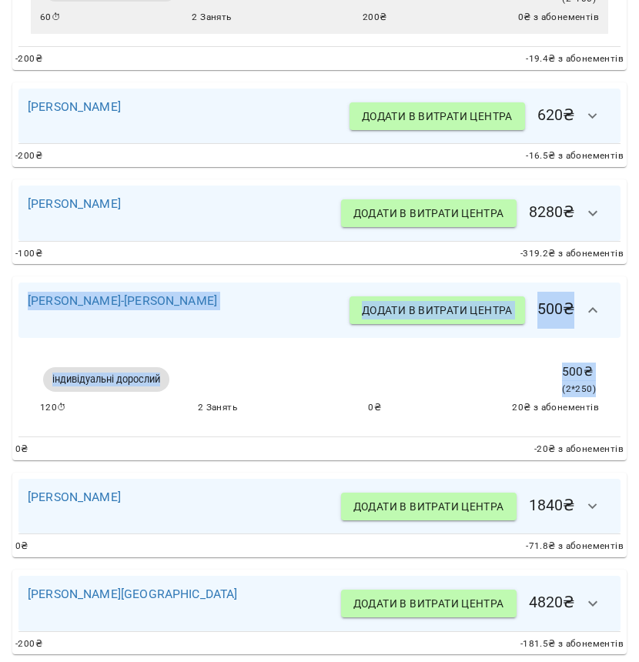
drag, startPoint x: 584, startPoint y: 387, endPoint x: 32, endPoint y: 289, distance: 560.3
click at [32, 287] on div "Наталя Машнєва-Лещінська Додати в витрати центра 500 ₴ індивідуальні дорослий 5…" at bounding box center [319, 368] width 614 height 184
copy div "Наталя Машнєва-Лещінська Додати в витрати центра 500 ₴ індивідуальні дорослий 5…"
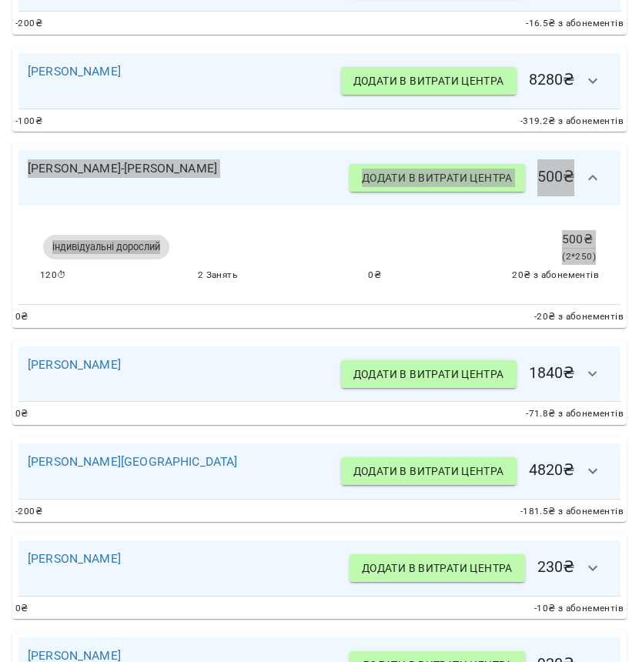
scroll to position [839, 0]
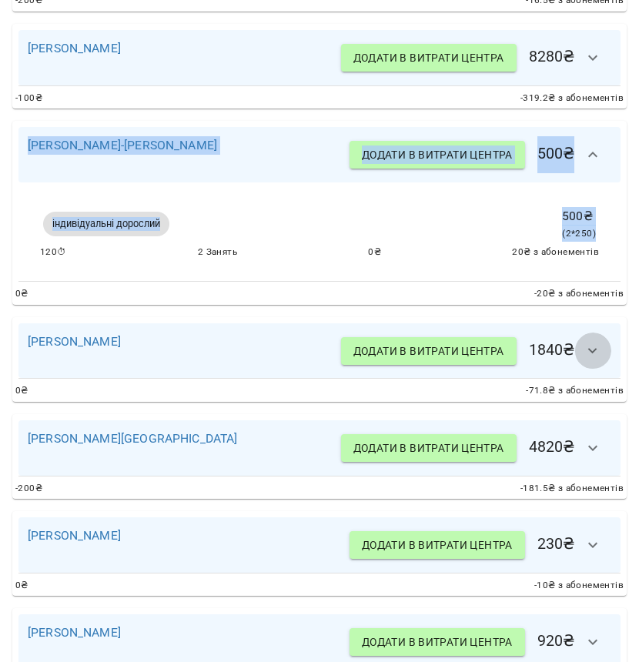
click at [583, 354] on icon "button" at bounding box center [592, 351] width 18 height 18
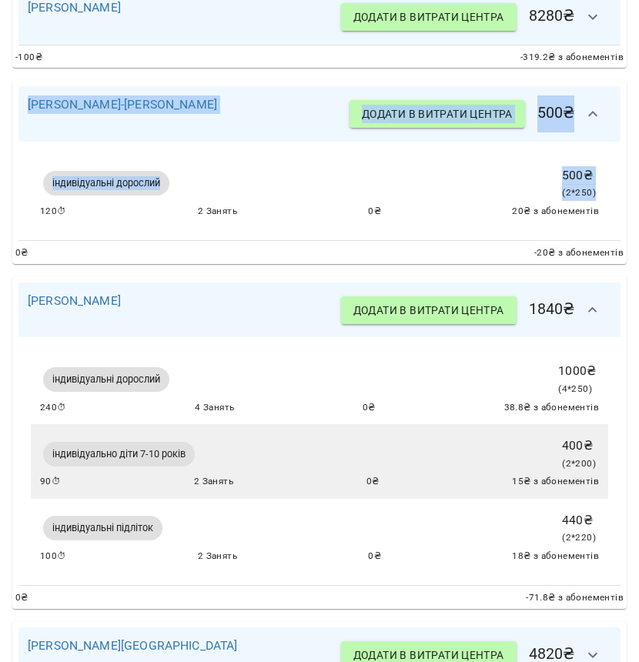
scroll to position [896, 0]
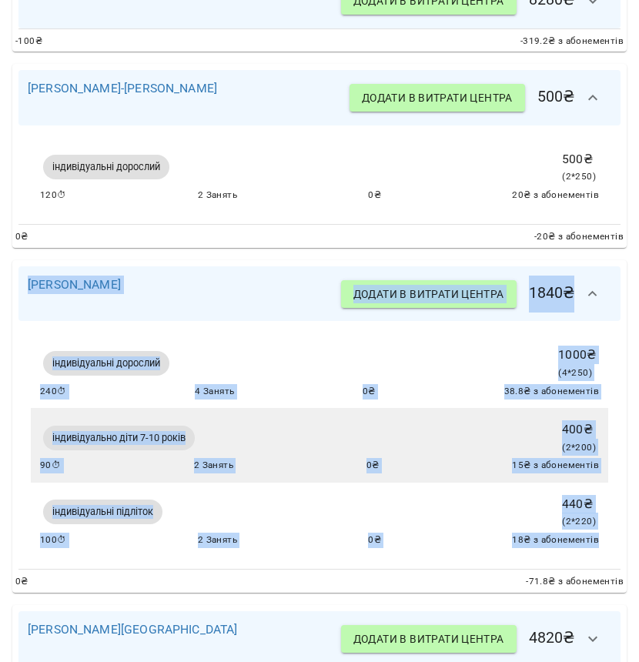
drag, startPoint x: 592, startPoint y: 536, endPoint x: 1, endPoint y: 282, distance: 643.1
copy div "Світлана Тригуб Додати в витрати центра 1840 ₴ індивідуальні дорослий 1000 ₴ ( …"
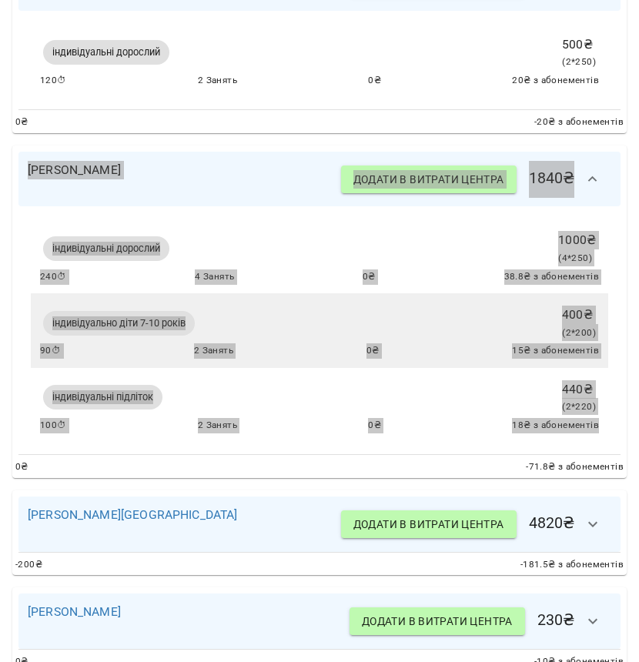
scroll to position [1203, 0]
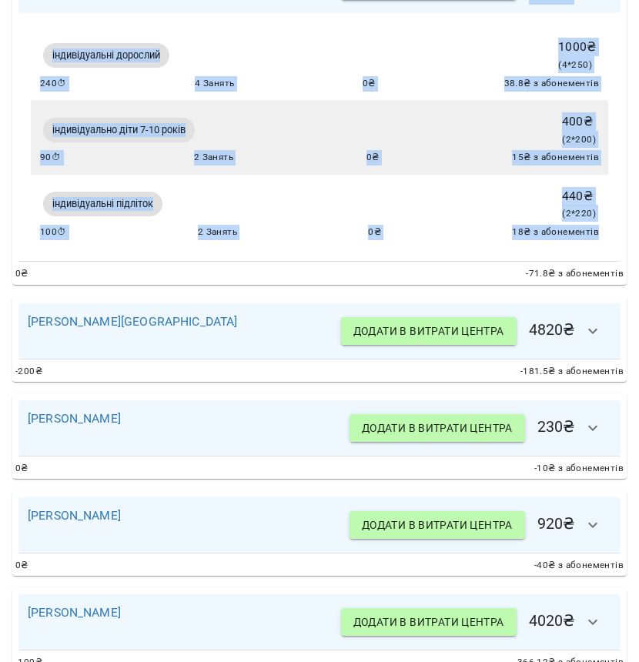
click at [583, 327] on icon "button" at bounding box center [592, 331] width 18 height 18
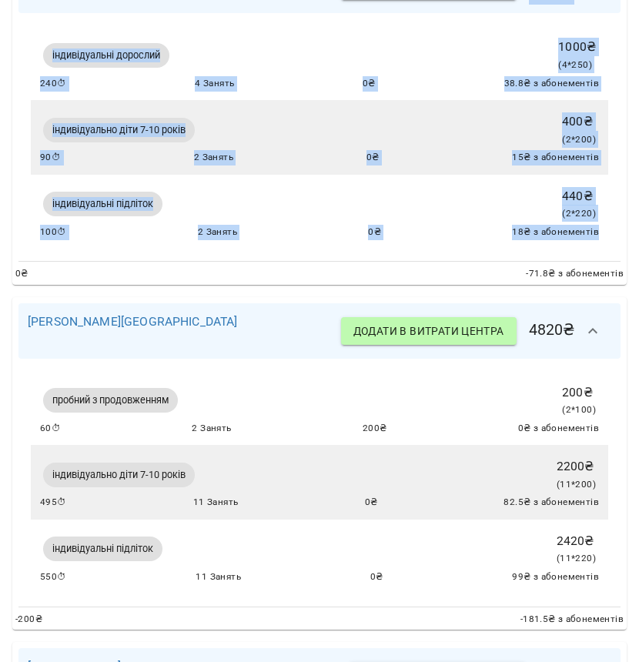
scroll to position [1221, 0]
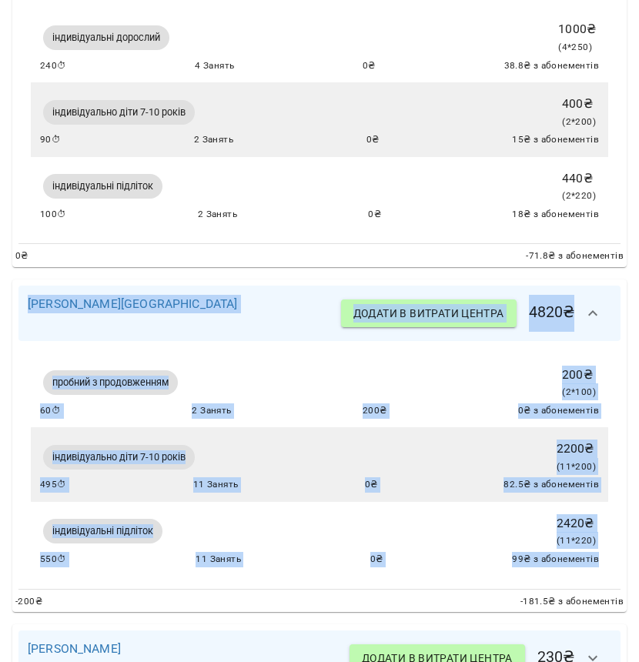
drag, startPoint x: 586, startPoint y: 553, endPoint x: 52, endPoint y: 282, distance: 598.7
click at [52, 282] on div "Анастасія Загороднюк Додати в витрати центра 4820 ₴ пробний з продовженням 200 …" at bounding box center [319, 445] width 614 height 332
copy div "Анастасія Загороднюк Додати в витрати центра 4820 ₴ пробний з продовженням 200 …"
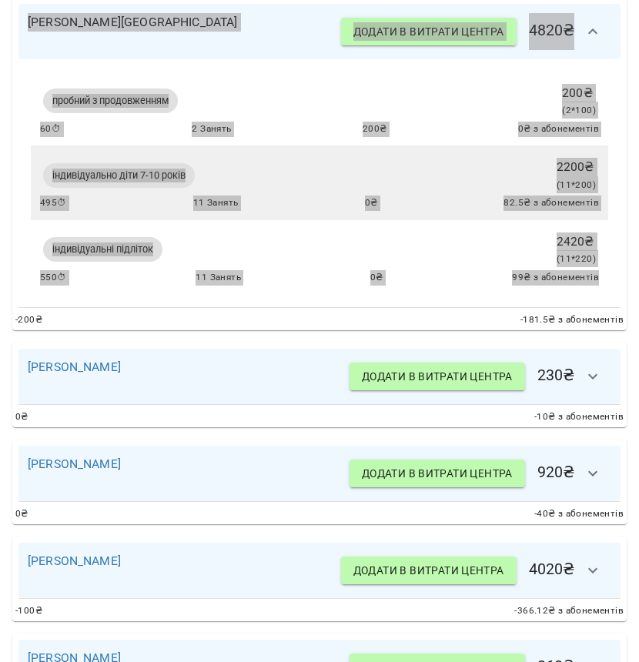
scroll to position [1599, 0]
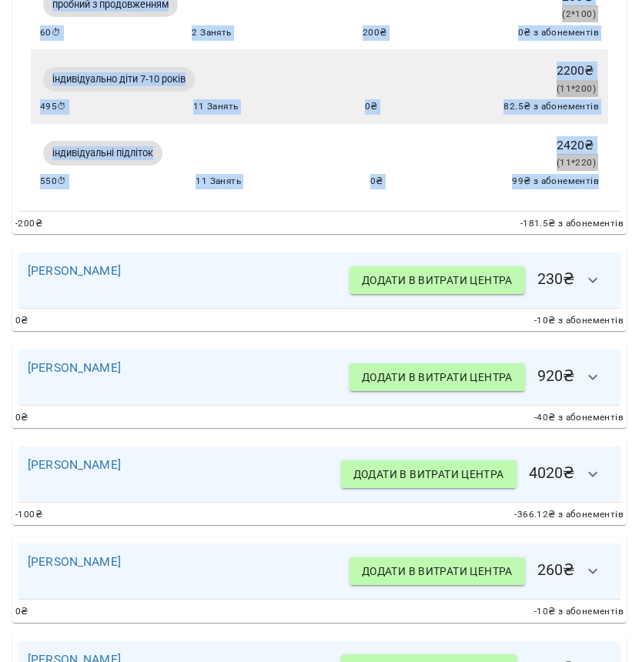
click at [583, 275] on icon "button" at bounding box center [592, 280] width 18 height 18
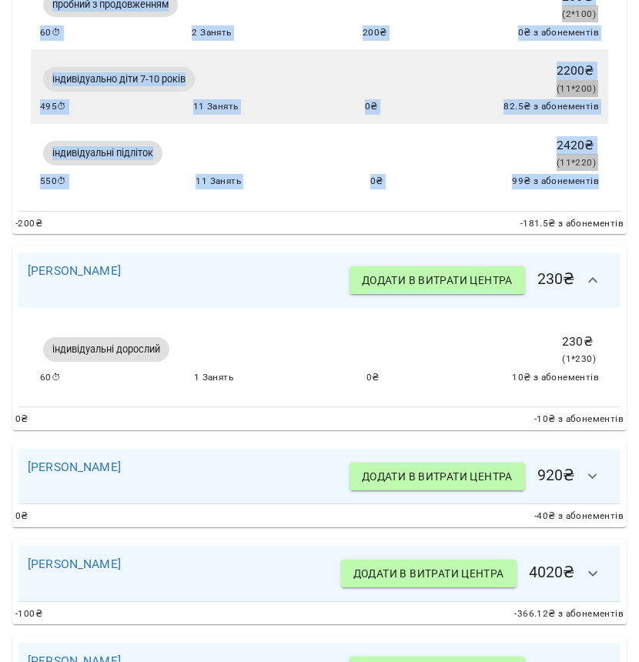
scroll to position [1602, 0]
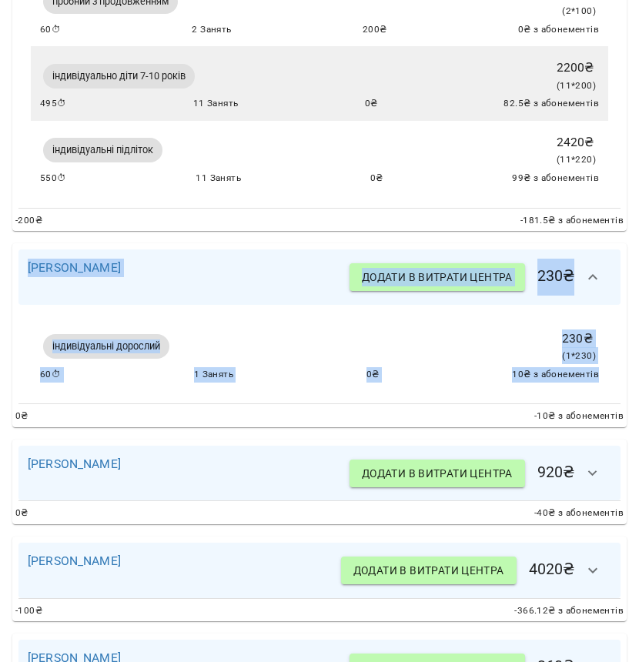
drag, startPoint x: 585, startPoint y: 366, endPoint x: 28, endPoint y: 250, distance: 569.0
click at [28, 250] on div "Ольга Кравець Додати в витрати центра 230 ₴ індивідуальні дорослий 230 ₴ ( 1 * …" at bounding box center [319, 335] width 614 height 184
copy div "Ольга Кравець Додати в витрати центра 230 ₴ індивідуальні дорослий 230 ₴ ( 1 * …"
click at [588, 464] on icon "button" at bounding box center [592, 473] width 18 height 18
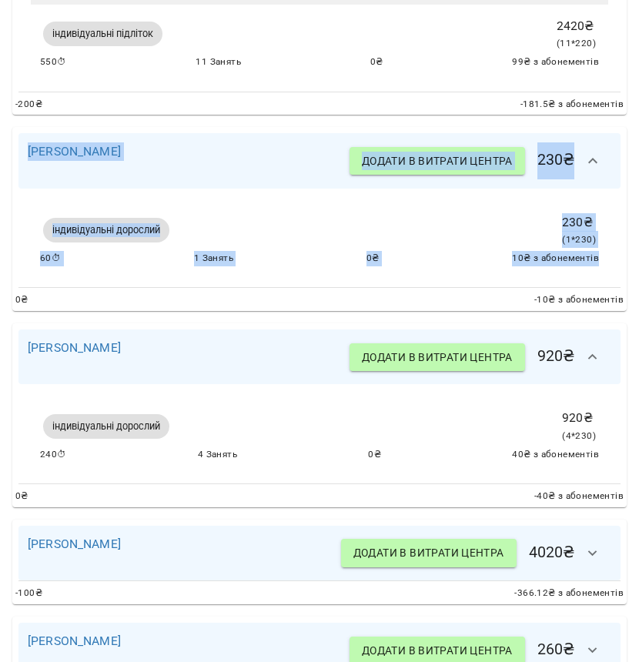
scroll to position [1883, 0]
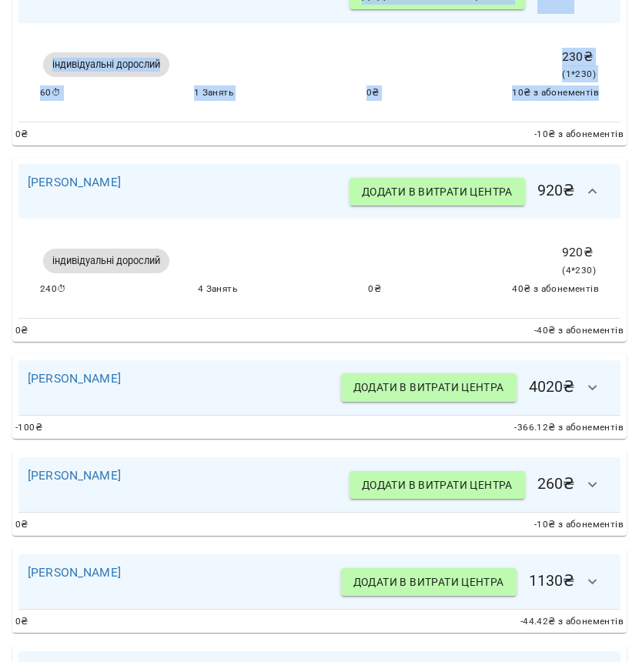
click at [589, 379] on icon "button" at bounding box center [592, 388] width 18 height 18
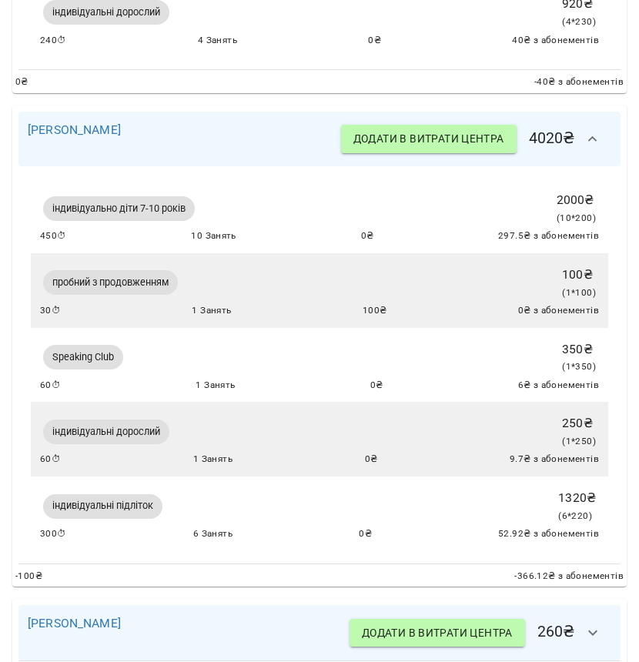
scroll to position [2228, 0]
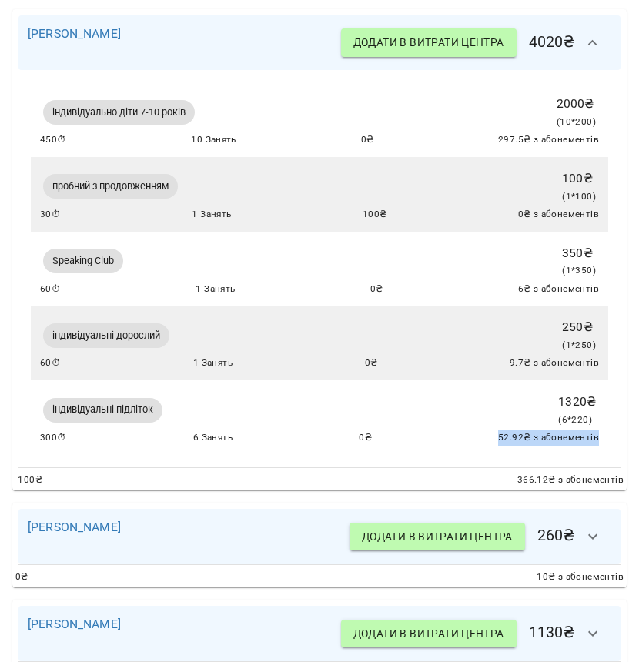
drag, startPoint x: 589, startPoint y: 425, endPoint x: 426, endPoint y: 384, distance: 167.4
click at [489, 390] on div "індивідуальні підліток 1320 ₴ ( 6 * 220 ) 300 ⏱ 6 Занять 0 ₴ 52.92 ₴ з абонемен…" at bounding box center [319, 417] width 577 height 75
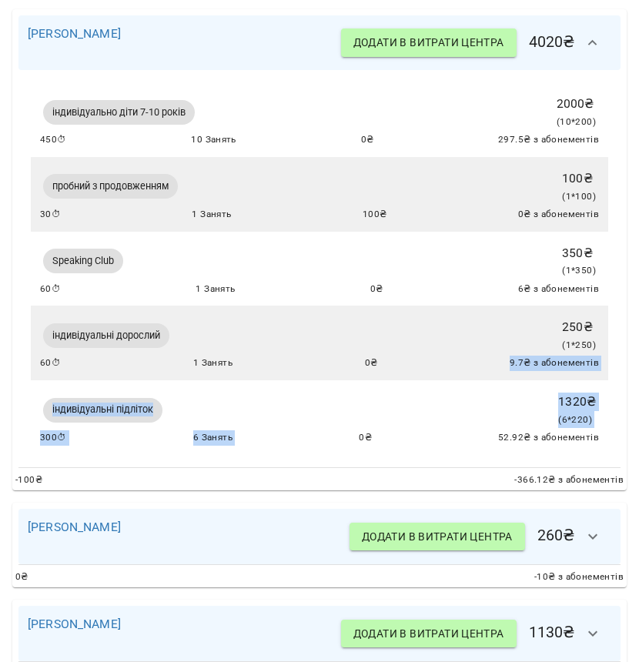
click at [357, 367] on div "індивідуально діти 7-10 років 2000 ₴ ( 10 * 200 ) 450 ⏱ 10 Занять 0 ₴ 297.5 ₴ з…" at bounding box center [319, 268] width 602 height 396
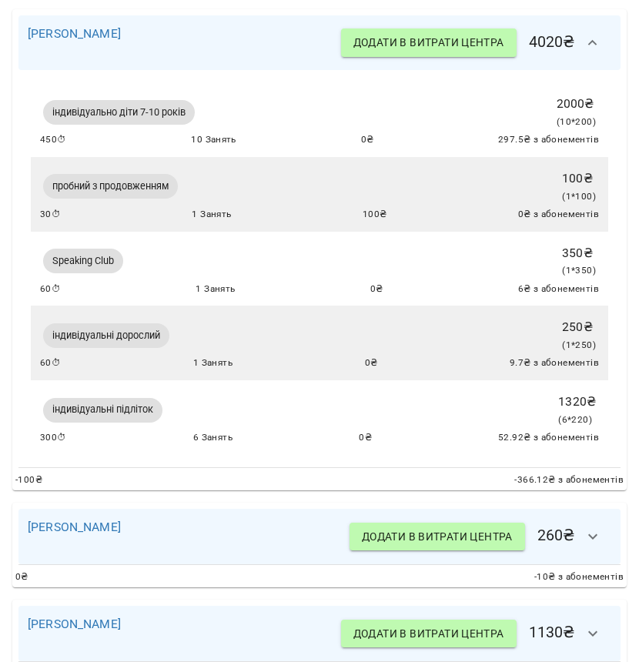
click at [590, 422] on div "індивідуальні підліток 1320 ₴ ( 6 * 220 ) 300 ⏱ 6 Занять 0 ₴ 52.92 ₴ з абонемен…" at bounding box center [319, 417] width 577 height 75
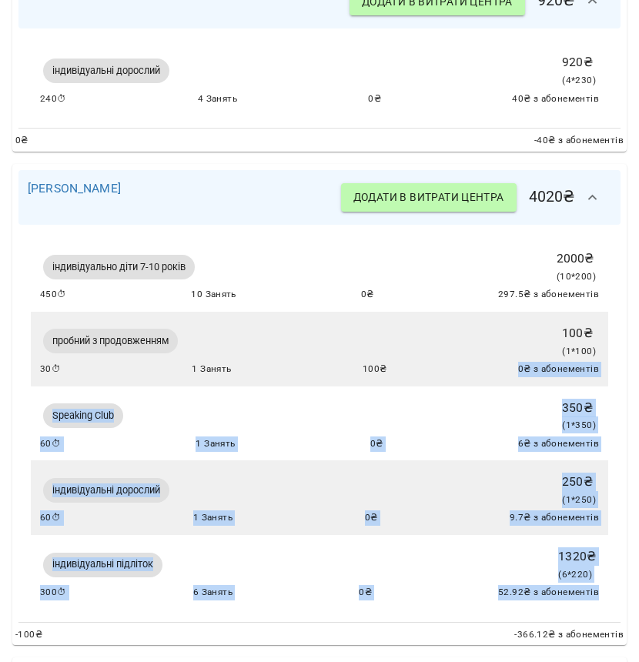
scroll to position [2056, 0]
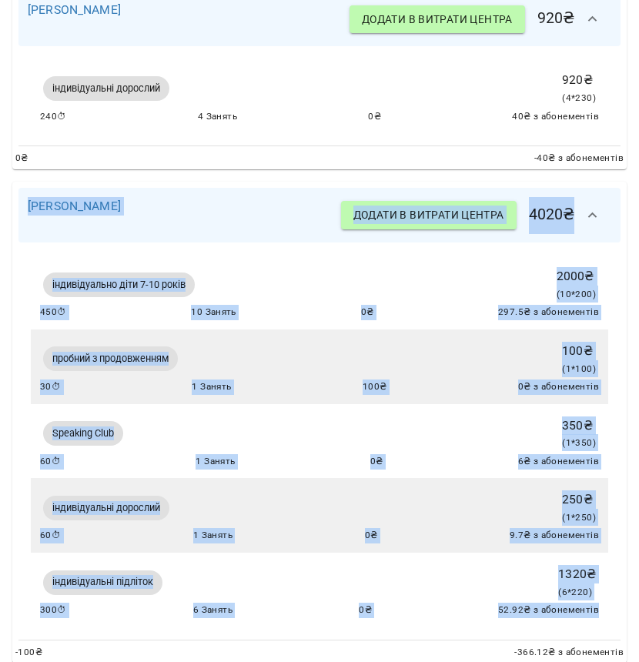
drag, startPoint x: 587, startPoint y: 425, endPoint x: 22, endPoint y: 195, distance: 610.1
click at [22, 194] on div "Дарʼя Ворожко Додати в витрати центра 4020 ₴ індивідуально діти 7-10 років 2000…" at bounding box center [319, 422] width 614 height 481
copy div "Дарʼя Ворожко Додати в витрати центра 4020 ₴ індивідуально діти 7-10 років 2000…"
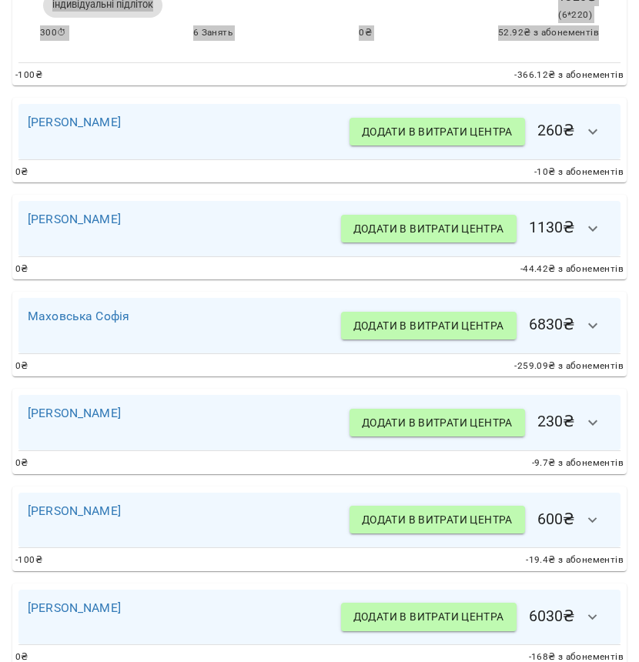
scroll to position [2570, 0]
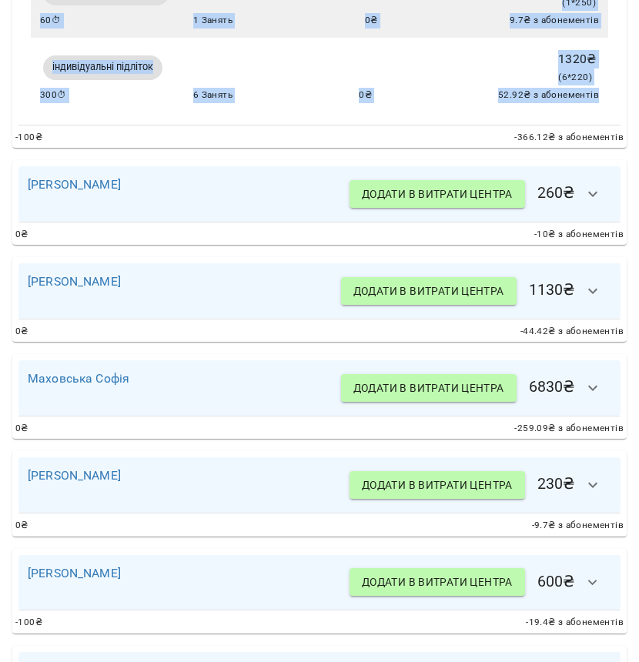
click at [583, 185] on icon "button" at bounding box center [592, 194] width 18 height 18
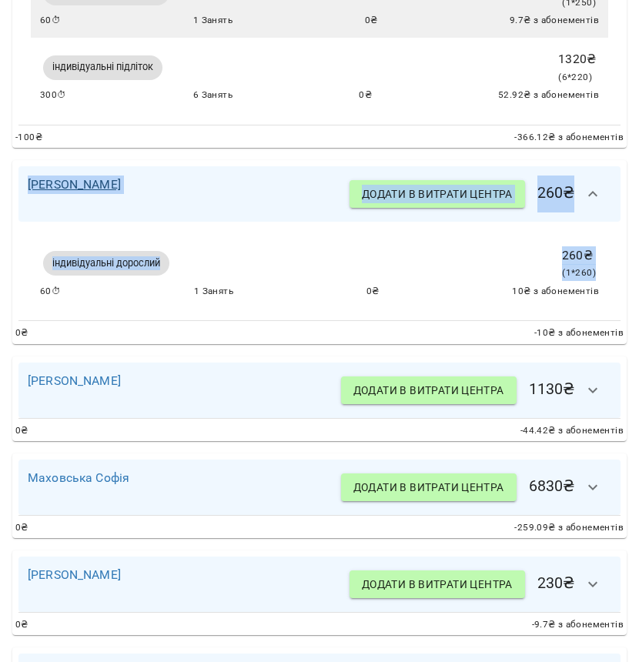
drag, startPoint x: 582, startPoint y: 262, endPoint x: 31, endPoint y: 173, distance: 558.7
click at [31, 173] on div "Тетяна Демура Додати в витрати центра 260 ₴ індивідуальні дорослий 260 ₴ ( 1 * …" at bounding box center [319, 252] width 614 height 184
copy div "Тетяна Демура Додати в витрати центра 260 ₴ індивідуальні дорослий 260 ₴ ( 1 * …"
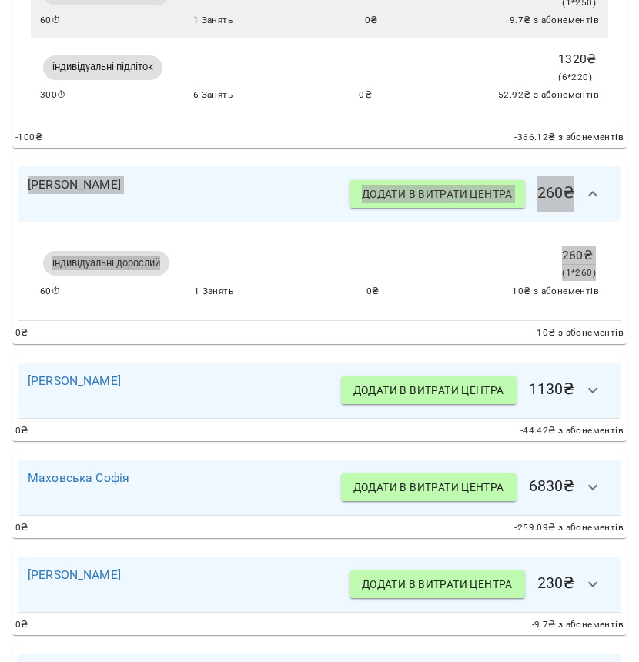
scroll to position [2602, 0]
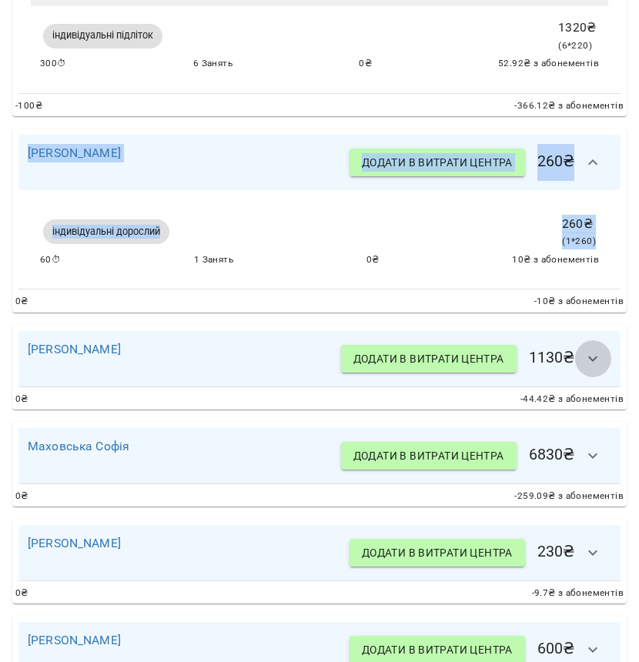
click at [585, 349] on icon "button" at bounding box center [592, 358] width 18 height 18
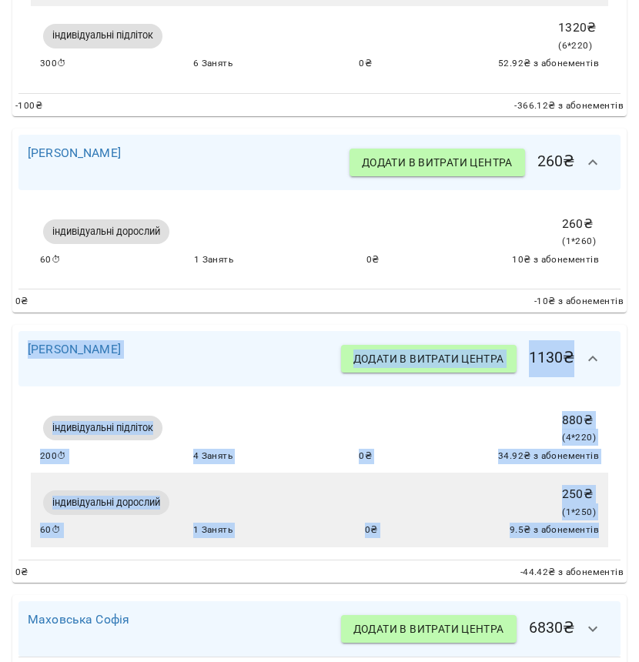
drag, startPoint x: 589, startPoint y: 514, endPoint x: 25, endPoint y: 312, distance: 598.4
click at [25, 325] on div "Софія Кравчук Додати в витрати центра 1130 ₴ індивідуальні підліток 880 ₴ ( 4 *…" at bounding box center [319, 454] width 614 height 258
copy div "Софія Кравчук Додати в витрати центра 1130 ₴ індивідуальні підліток 880 ₴ ( 4 *…"
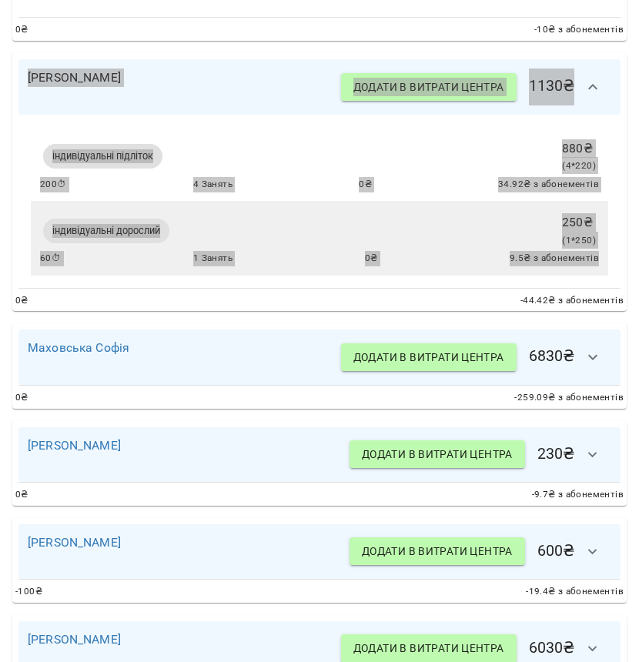
scroll to position [2948, 0]
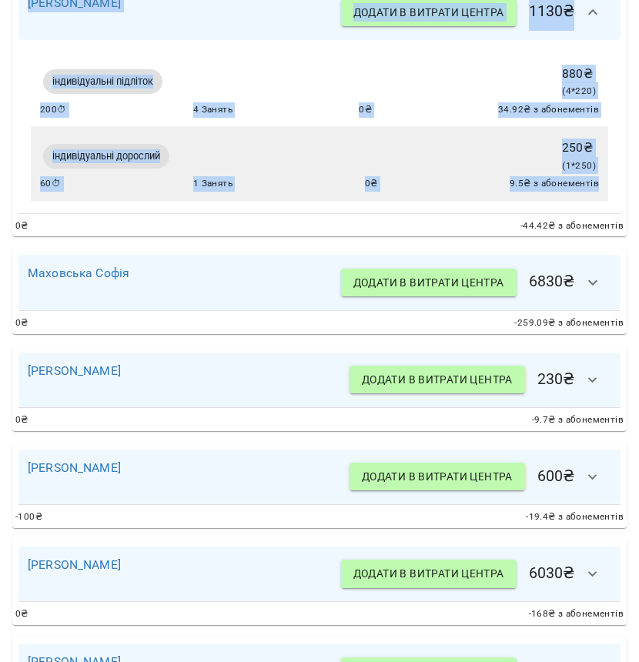
click at [588, 377] on icon "button" at bounding box center [592, 379] width 9 height 5
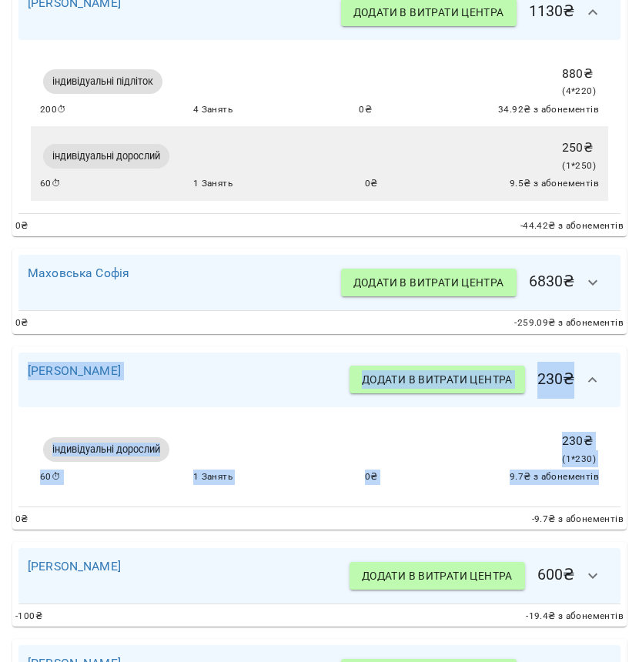
drag, startPoint x: 589, startPoint y: 462, endPoint x: 63, endPoint y: 338, distance: 540.0
click at [63, 346] on div "Максим Тимченко Додати в витрати центра 230 ₴ індивідуальні дорослий 230 ₴ ( 1 …" at bounding box center [319, 438] width 614 height 184
copy div "Максим Тимченко Додати в витрати центра 230 ₴ індивідуальні дорослий 230 ₴ ( 1 …"
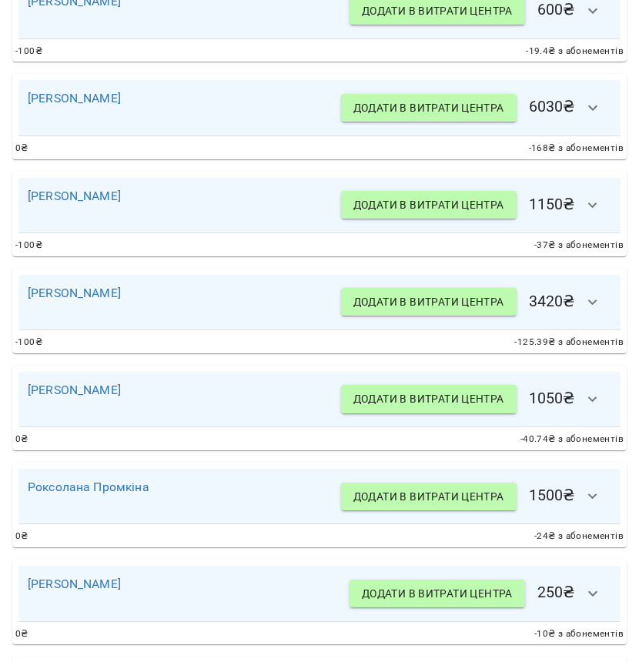
scroll to position [3516, 0]
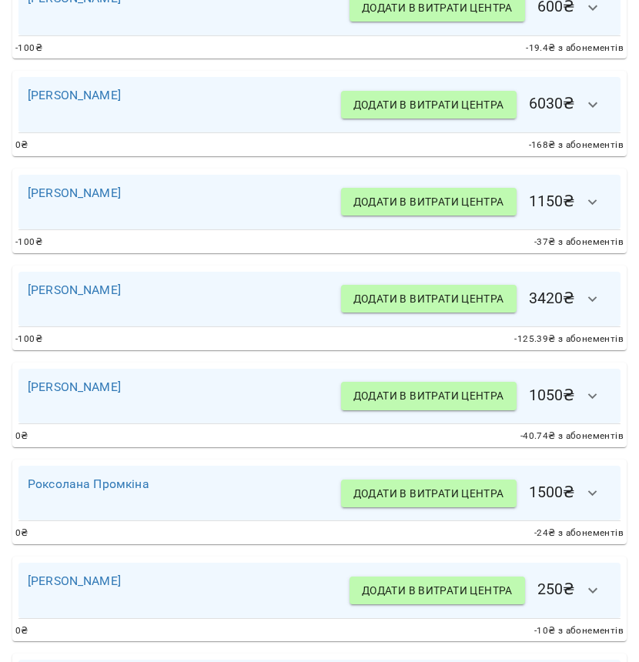
click at [583, 387] on icon "button" at bounding box center [592, 396] width 18 height 18
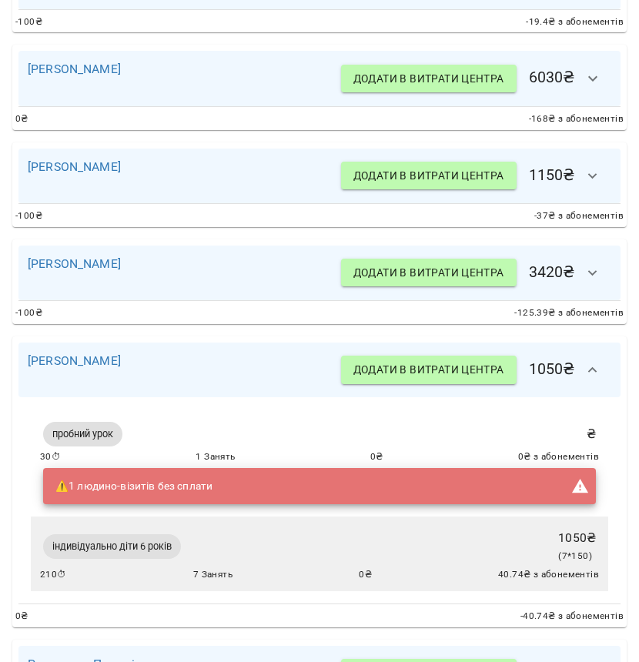
scroll to position [3572, 0]
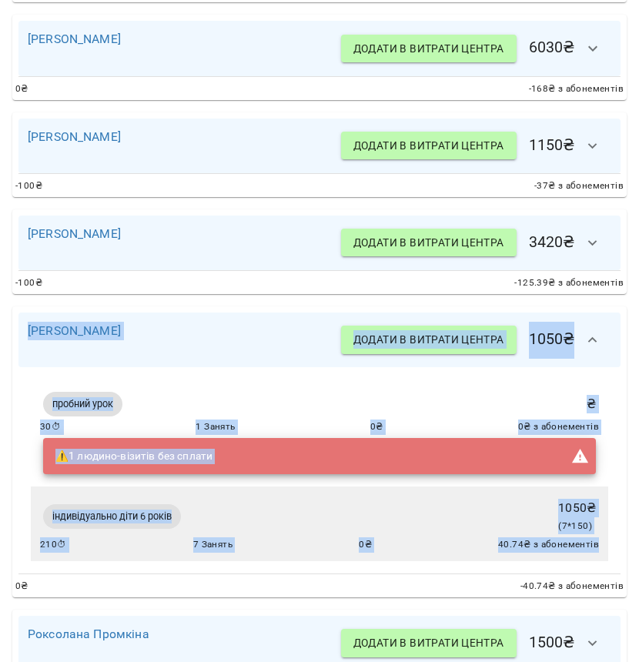
drag, startPoint x: 583, startPoint y: 519, endPoint x: 29, endPoint y: 300, distance: 595.5
click at [29, 306] on div "Юлія Антонова Додати в витрати центра 1050 ₴ пробний урок ₴ 30 ⏱ 1 Занять 0 ₴ 0…" at bounding box center [319, 451] width 614 height 291
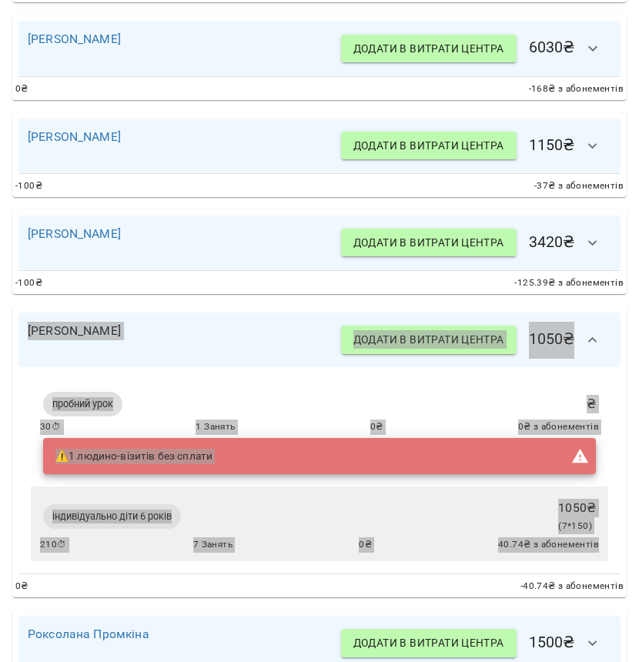
drag, startPoint x: 635, startPoint y: 121, endPoint x: 324, endPoint y: 392, distance: 412.8
click at [323, 392] on div "пробний урок ₴ 30 ⏱ 1 Занять 0 ₴ 0 ₴ з абонементів ⚠️ 1 людино-візитів без спла…" at bounding box center [319, 433] width 559 height 88
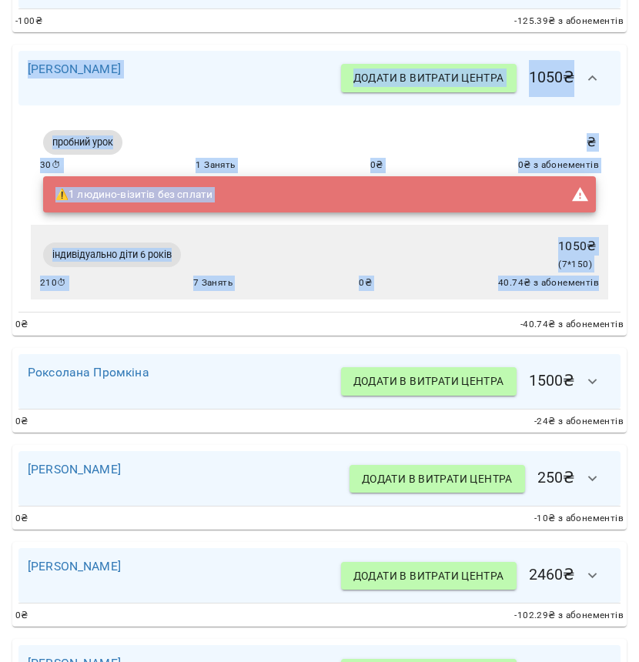
scroll to position [3853, 0]
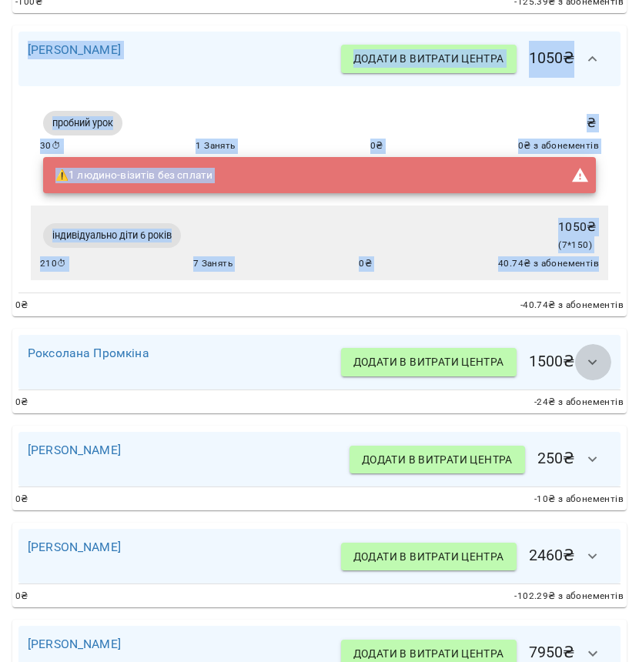
click at [587, 353] on icon "button" at bounding box center [592, 362] width 18 height 18
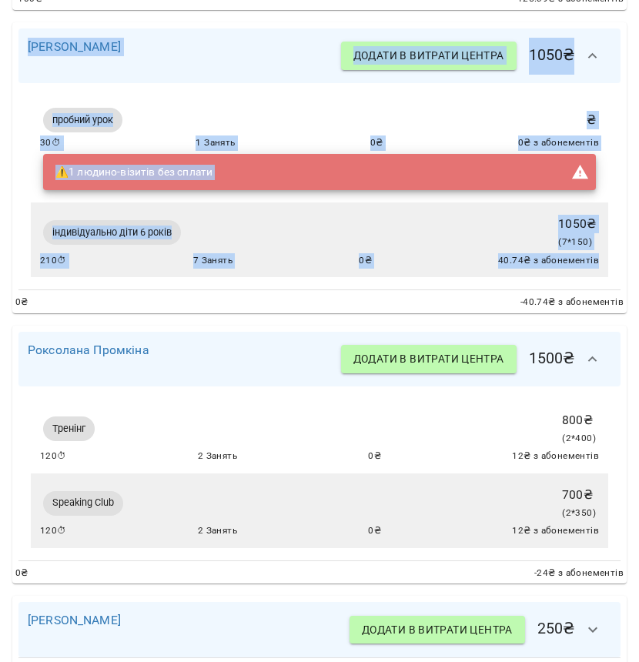
scroll to position [3879, 0]
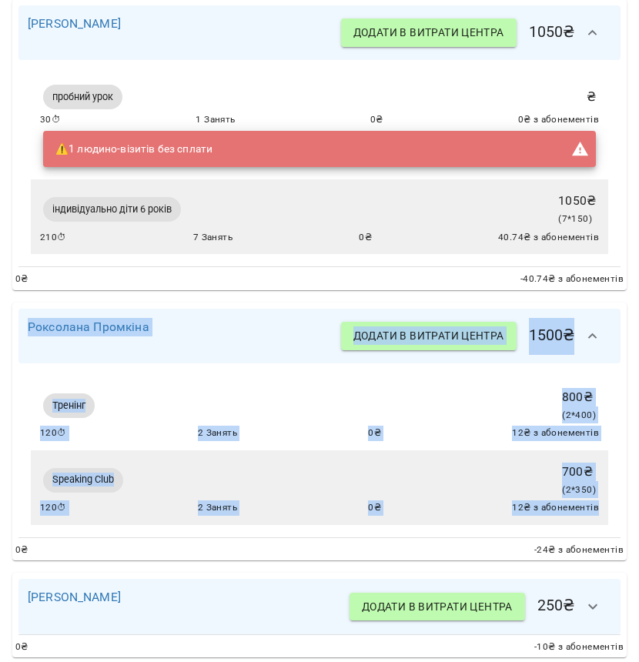
drag, startPoint x: 588, startPoint y: 484, endPoint x: 38, endPoint y: 290, distance: 583.3
click at [38, 302] on div "Роксолана Промкіна Додати в витрати центра 1500 ₴ Тренінг 800 ₴ ( 2 * 400 ) 120…" at bounding box center [319, 431] width 614 height 258
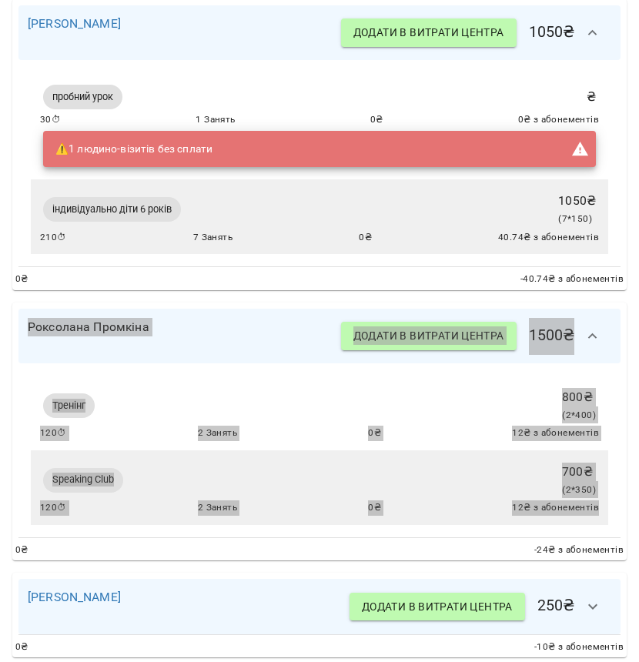
scroll to position [4124, 0]
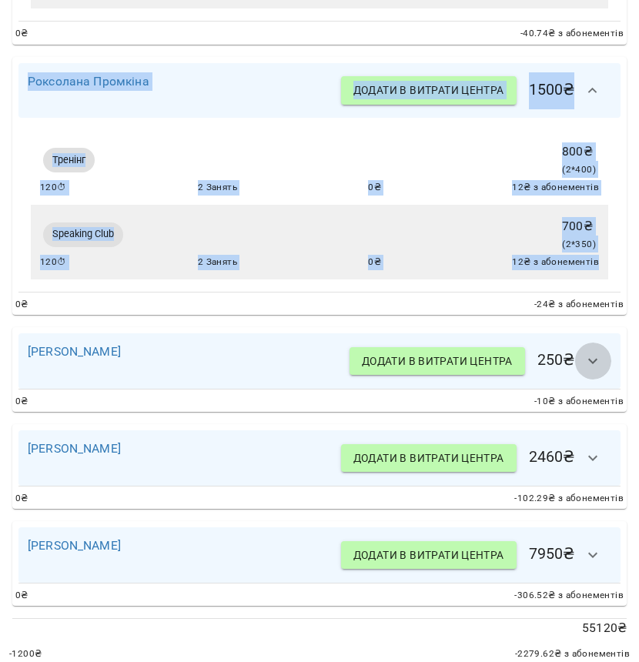
click at [583, 352] on icon "button" at bounding box center [592, 361] width 18 height 18
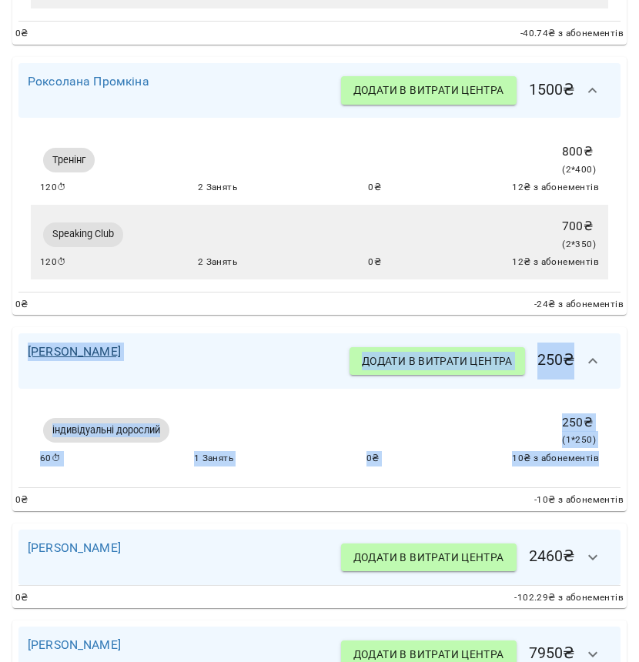
drag, startPoint x: 589, startPoint y: 435, endPoint x: 29, endPoint y: 334, distance: 569.2
click at [29, 334] on div "Зоя Коновал Додати в витрати центра 250 ₴ індивідуальні дорослий 250 ₴ ( 1 * 25…" at bounding box center [319, 419] width 614 height 184
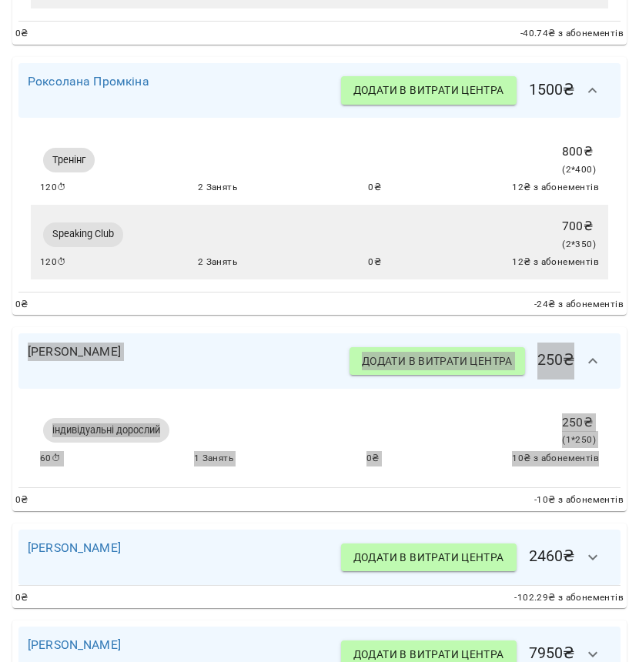
scroll to position [4154, 0]
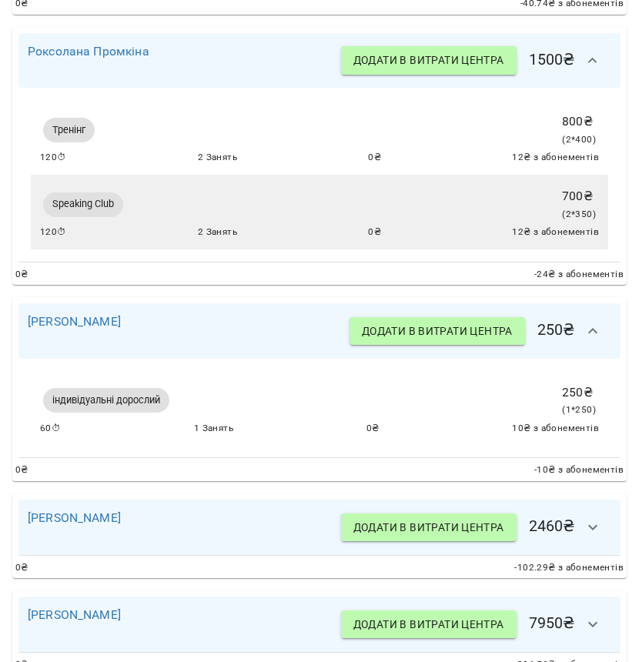
click at [272, 499] on div "Юлія Горобець Додати в витрати центра 2460 ₴" at bounding box center [319, 526] width 602 height 55
click at [583, 518] on icon "button" at bounding box center [592, 527] width 18 height 18
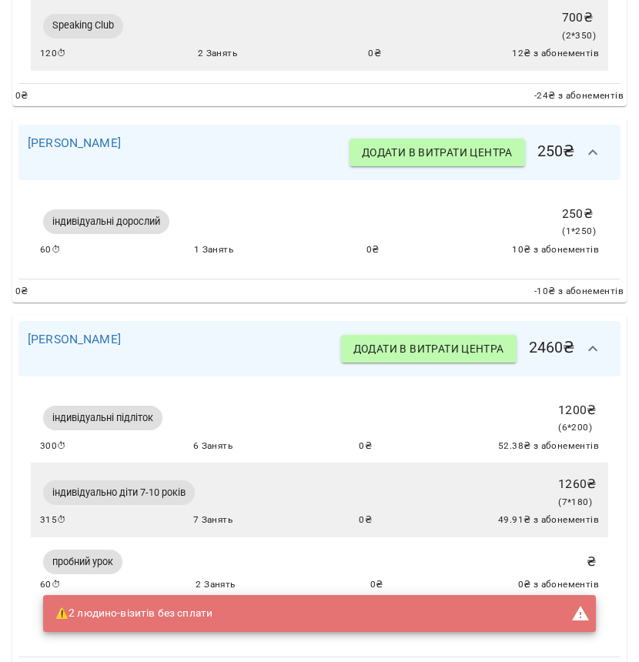
scroll to position [4412, 0]
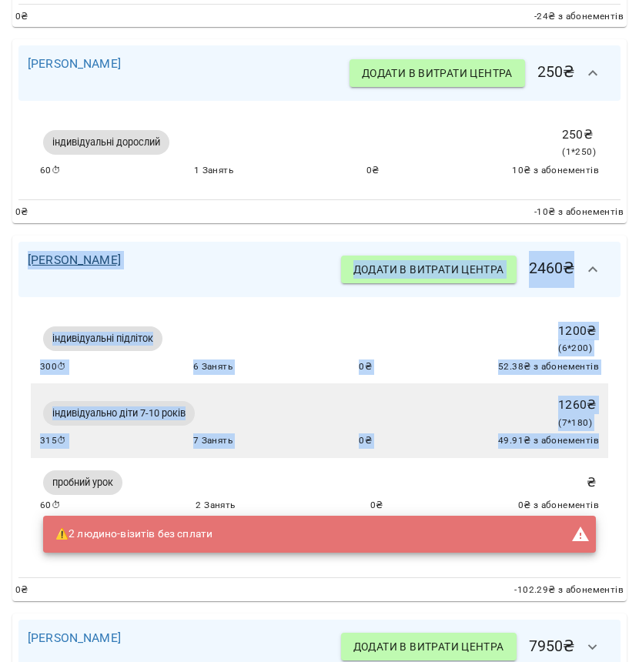
drag, startPoint x: 592, startPoint y: 419, endPoint x: 30, endPoint y: 238, distance: 590.7
click at [30, 238] on div "Юлія Горобець Додати в витрати центра 2460 ₴ індивідуальні підліток 1200 ₴ ( 6 …" at bounding box center [319, 417] width 614 height 365
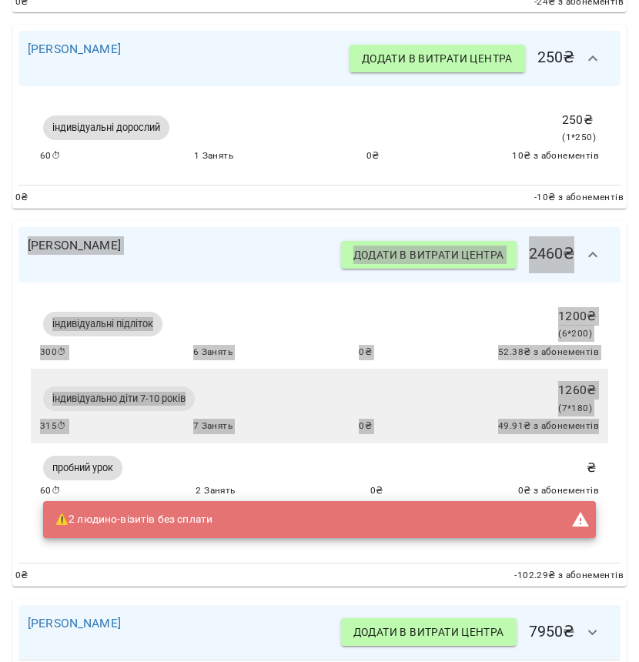
scroll to position [4501, 0]
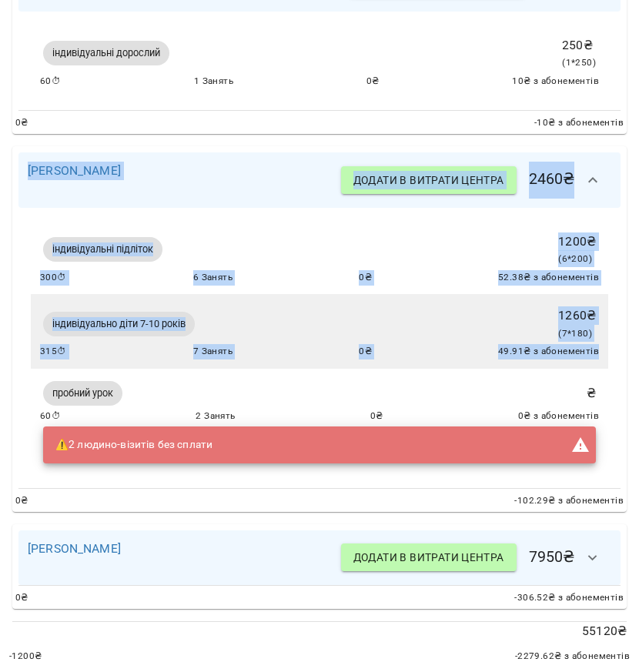
click at [583, 549] on icon "button" at bounding box center [592, 558] width 18 height 18
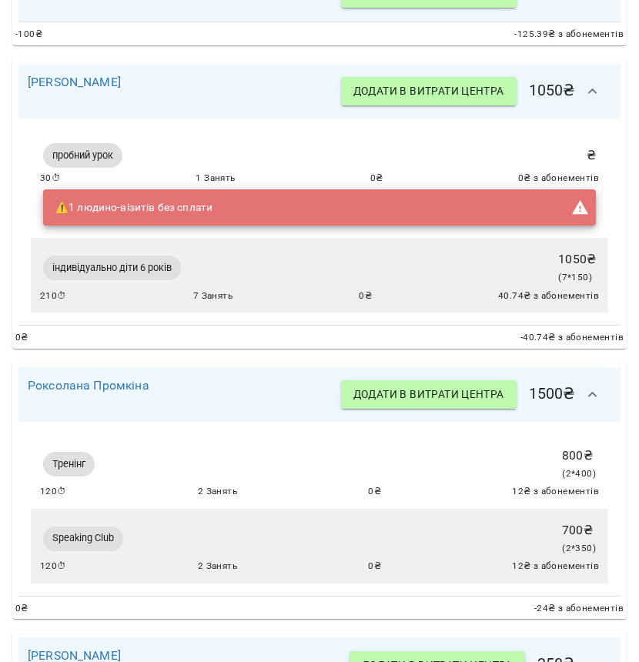
scroll to position [4674, 0]
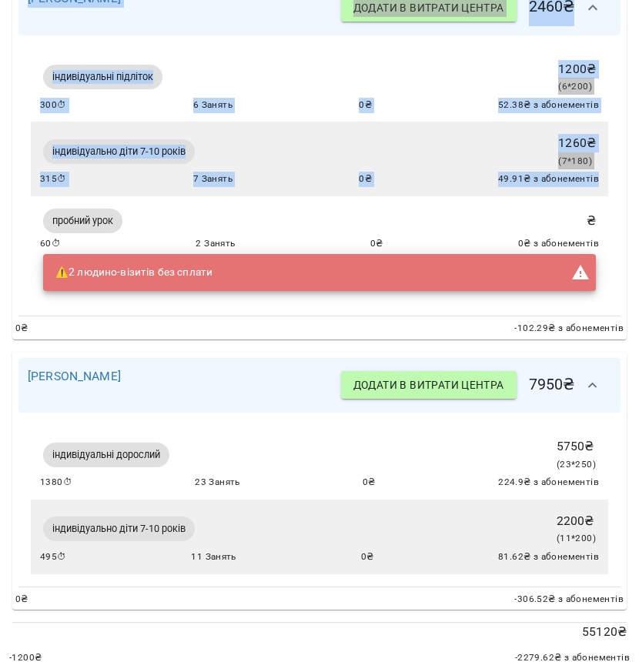
click at [306, 35] on div "індивідуальні підліток 1200 ₴ ( 6 * 200 ) 300 ⏱ 6 Занять 0 ₴ 52.38 ₴ з абонемен…" at bounding box center [319, 175] width 602 height 281
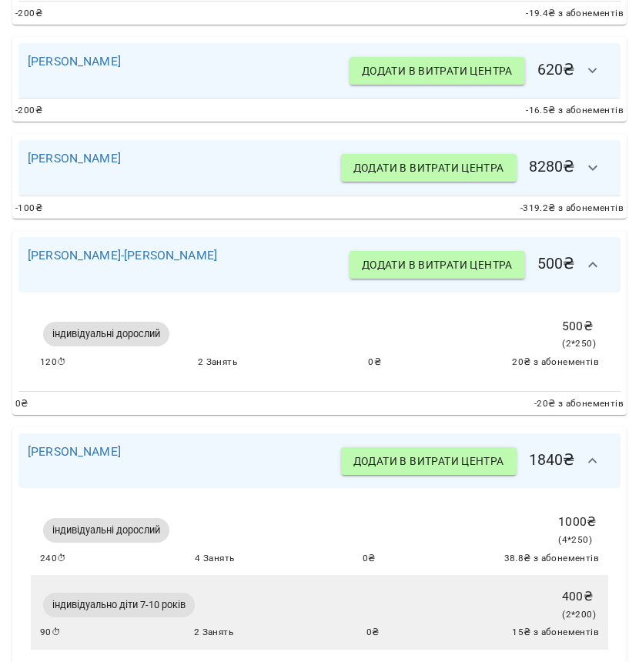
scroll to position [670, 0]
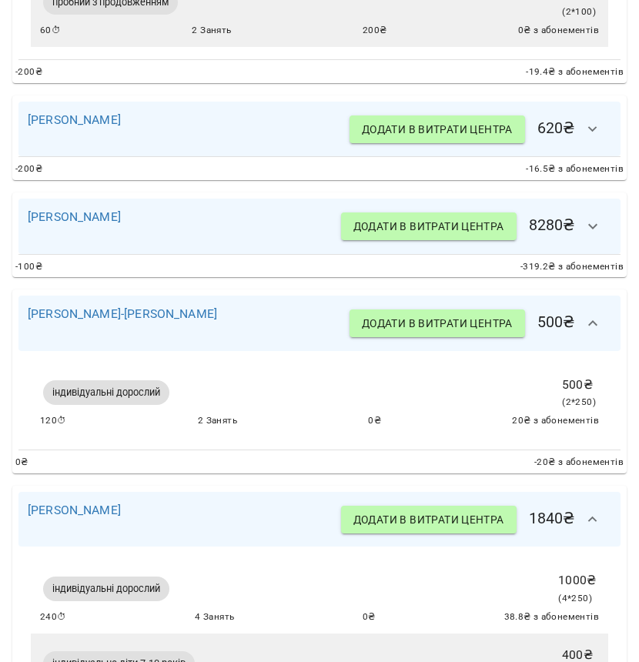
click at [259, 115] on div "Анастасія Мотасова Додати в витрати центра 620 ₴" at bounding box center [319, 129] width 583 height 37
click at [587, 120] on icon "button" at bounding box center [592, 129] width 18 height 18
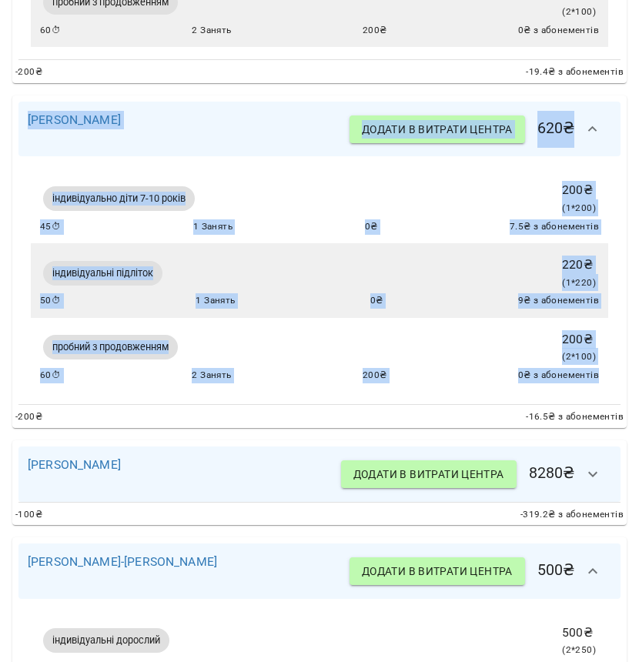
drag, startPoint x: 589, startPoint y: 369, endPoint x: 18, endPoint y: 112, distance: 626.0
click at [18, 112] on div "Анастасія Мотасова Додати в витрати центра 620 ₴ індивідуально діти 7-10 років …" at bounding box center [319, 261] width 614 height 332
